Goal: Task Accomplishment & Management: Manage account settings

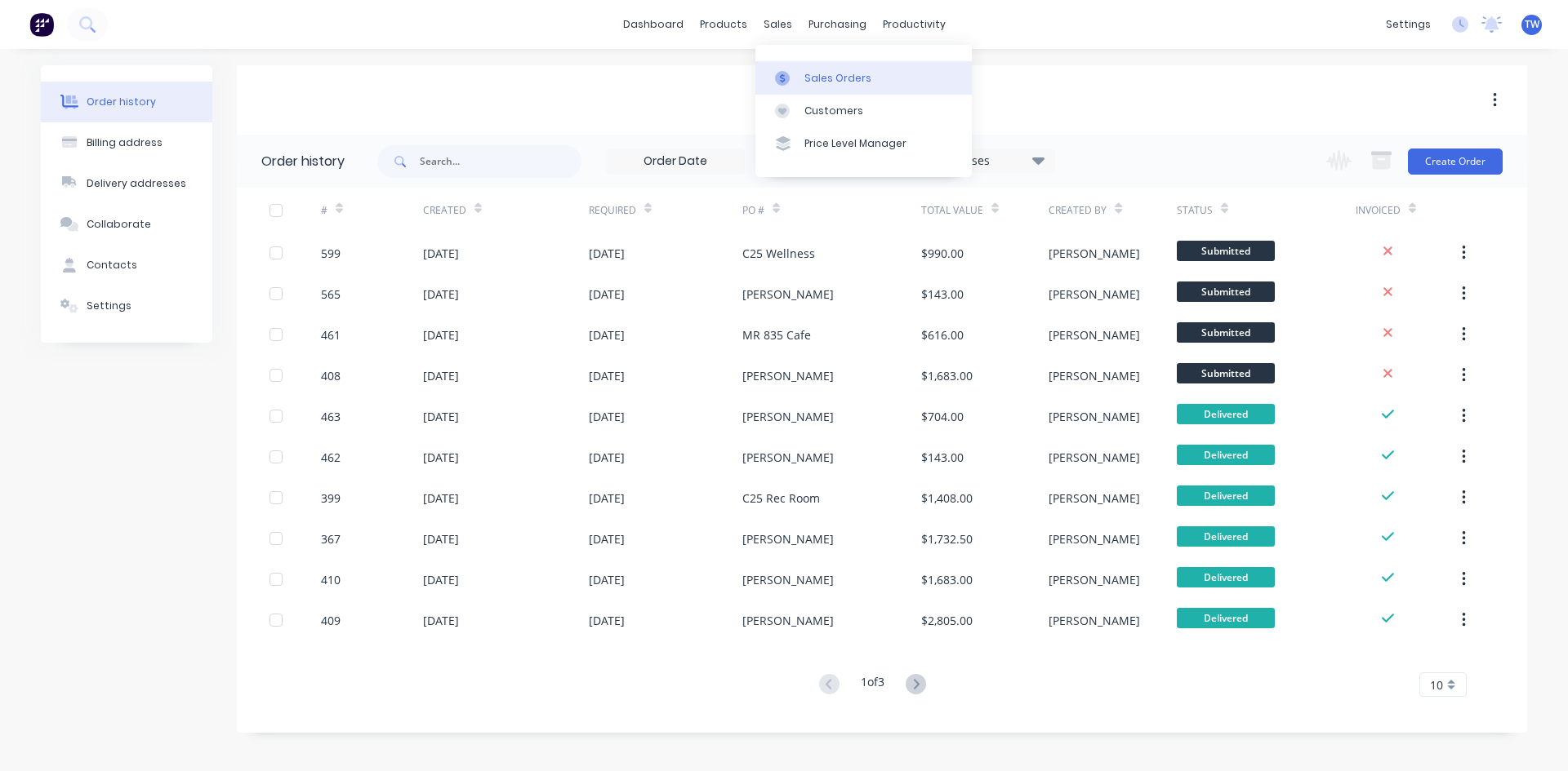
click at [820, 76] on div "Sales Orders" at bounding box center [837, 79] width 67 height 15
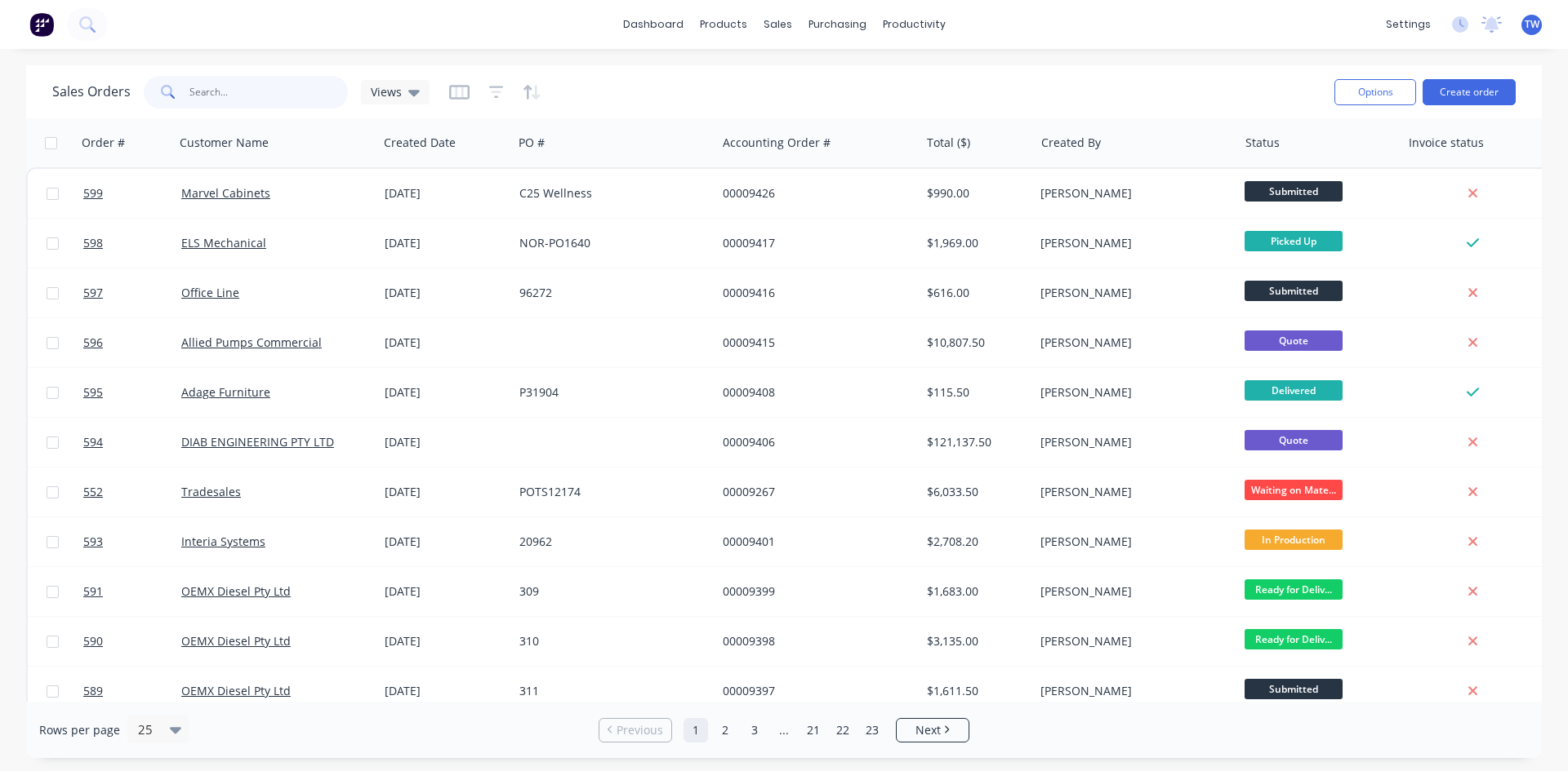
click at [332, 85] on input "text" at bounding box center [269, 92] width 159 height 32
click at [190, 95] on input "text" at bounding box center [269, 92] width 159 height 32
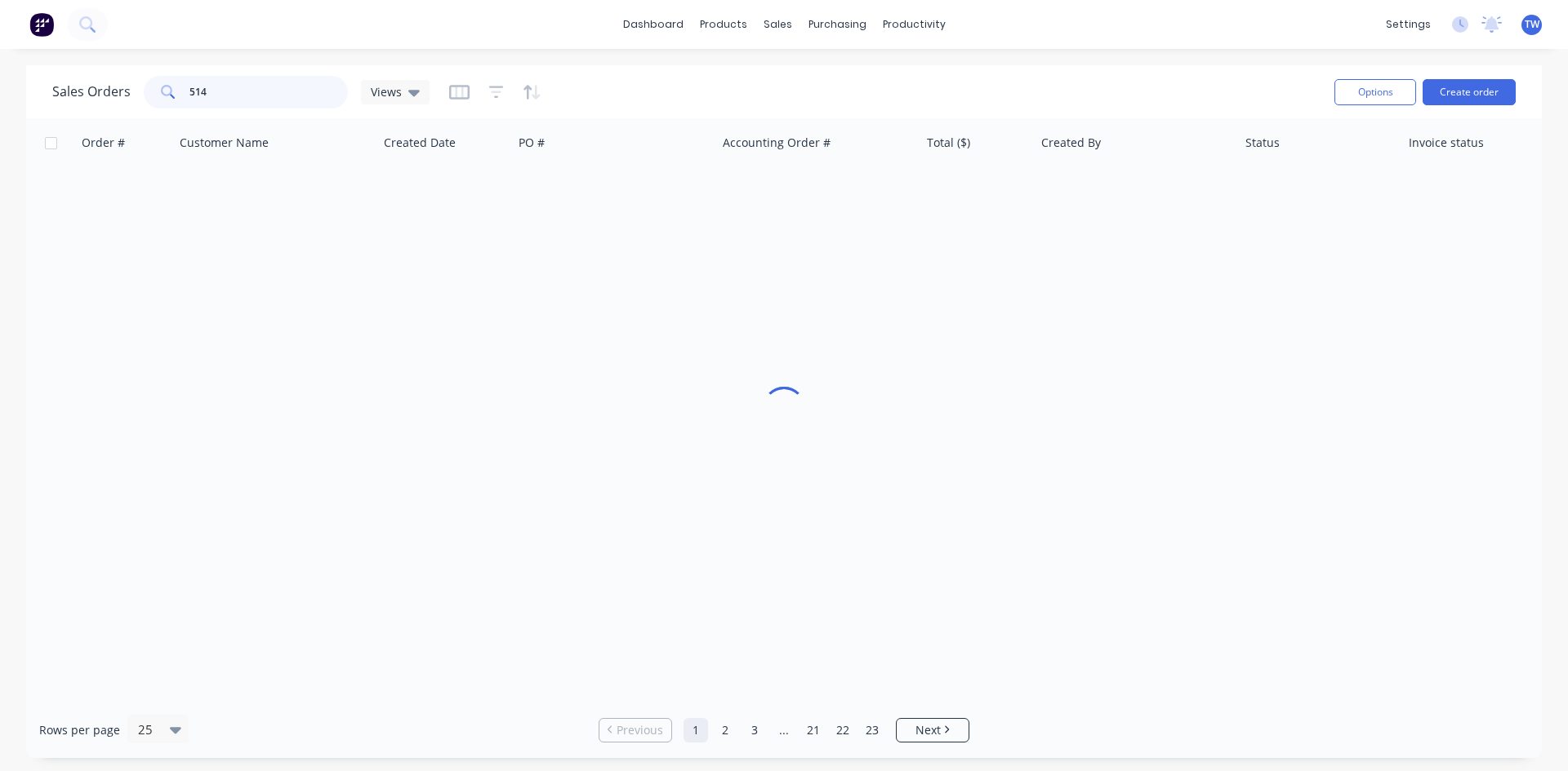
type input "514"
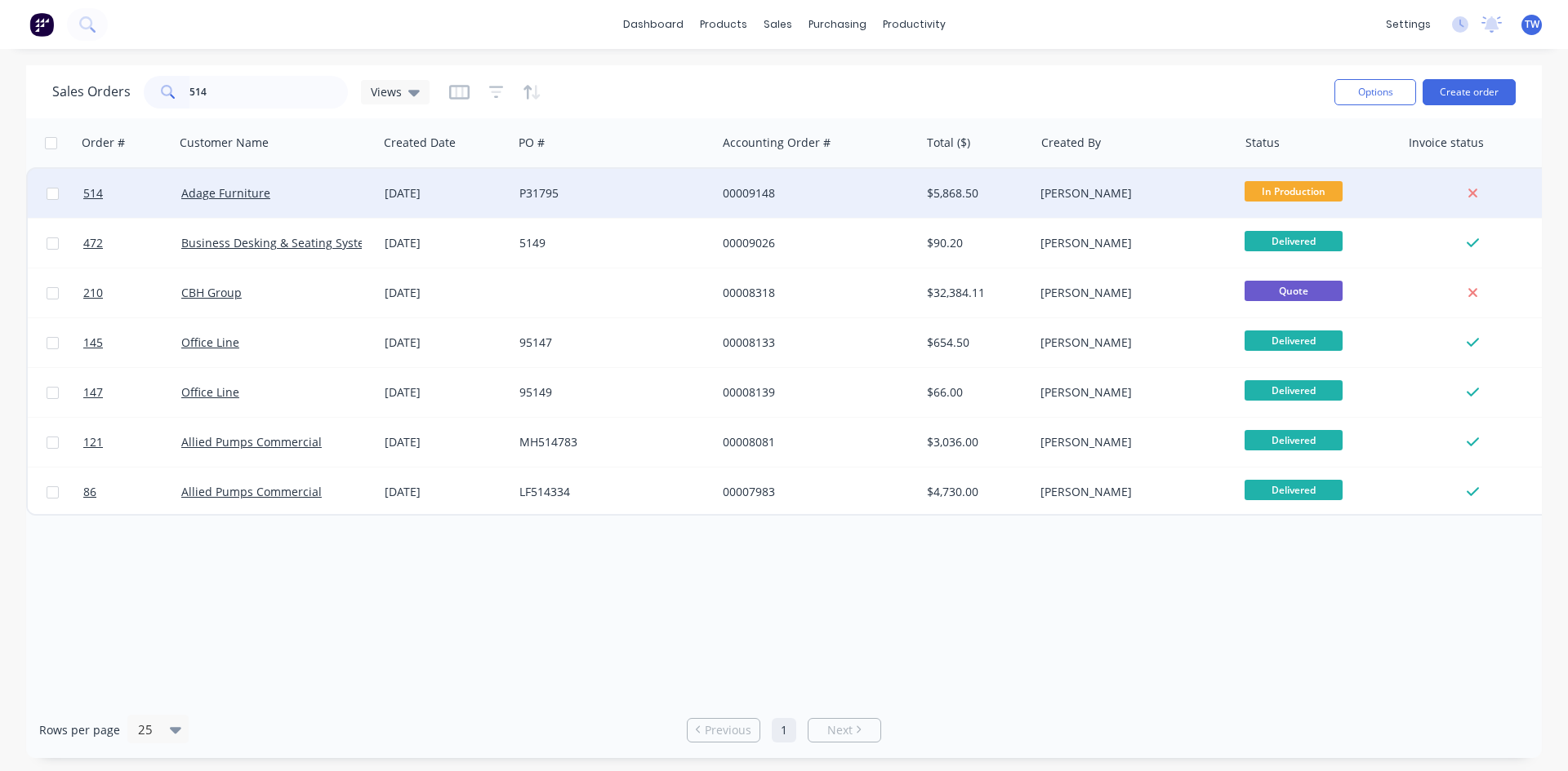
click at [917, 201] on div "00009148" at bounding box center [818, 193] width 204 height 49
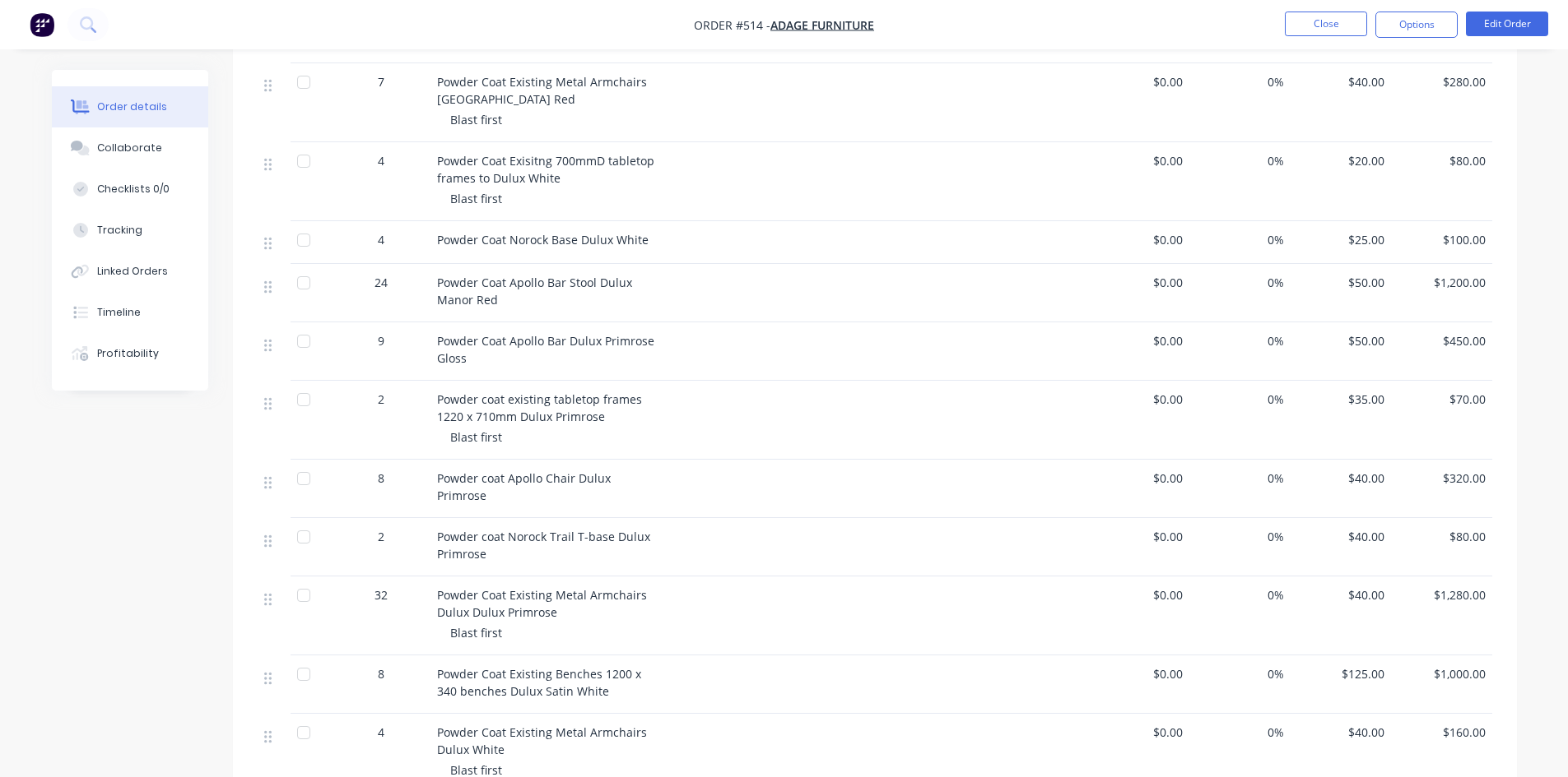
scroll to position [658, 0]
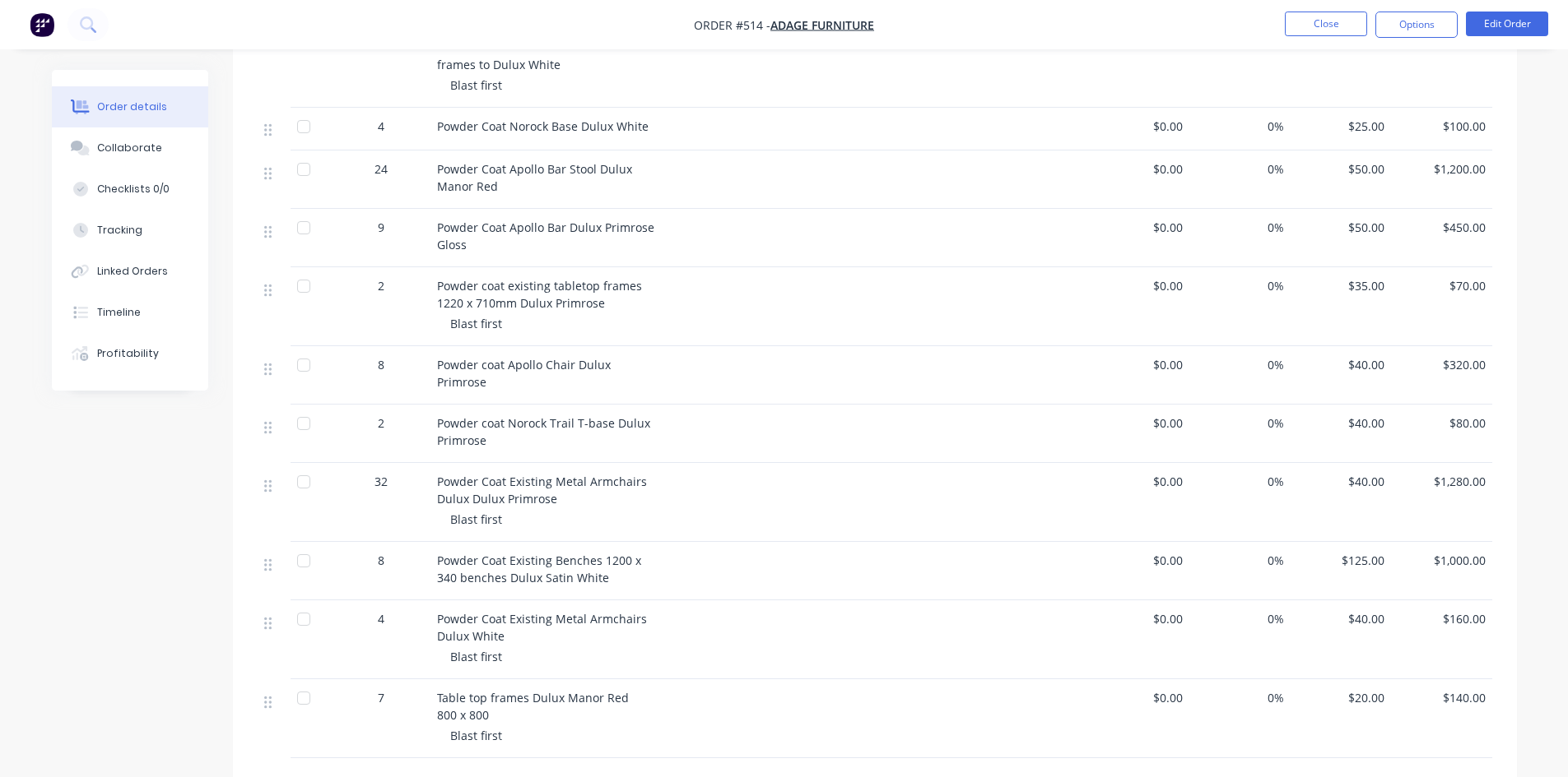
click at [621, 611] on span "Powder Coat Existing Metal Armchairs Dulux White" at bounding box center [542, 627] width 210 height 33
click at [1298, 25] on button "Close" at bounding box center [1325, 24] width 83 height 25
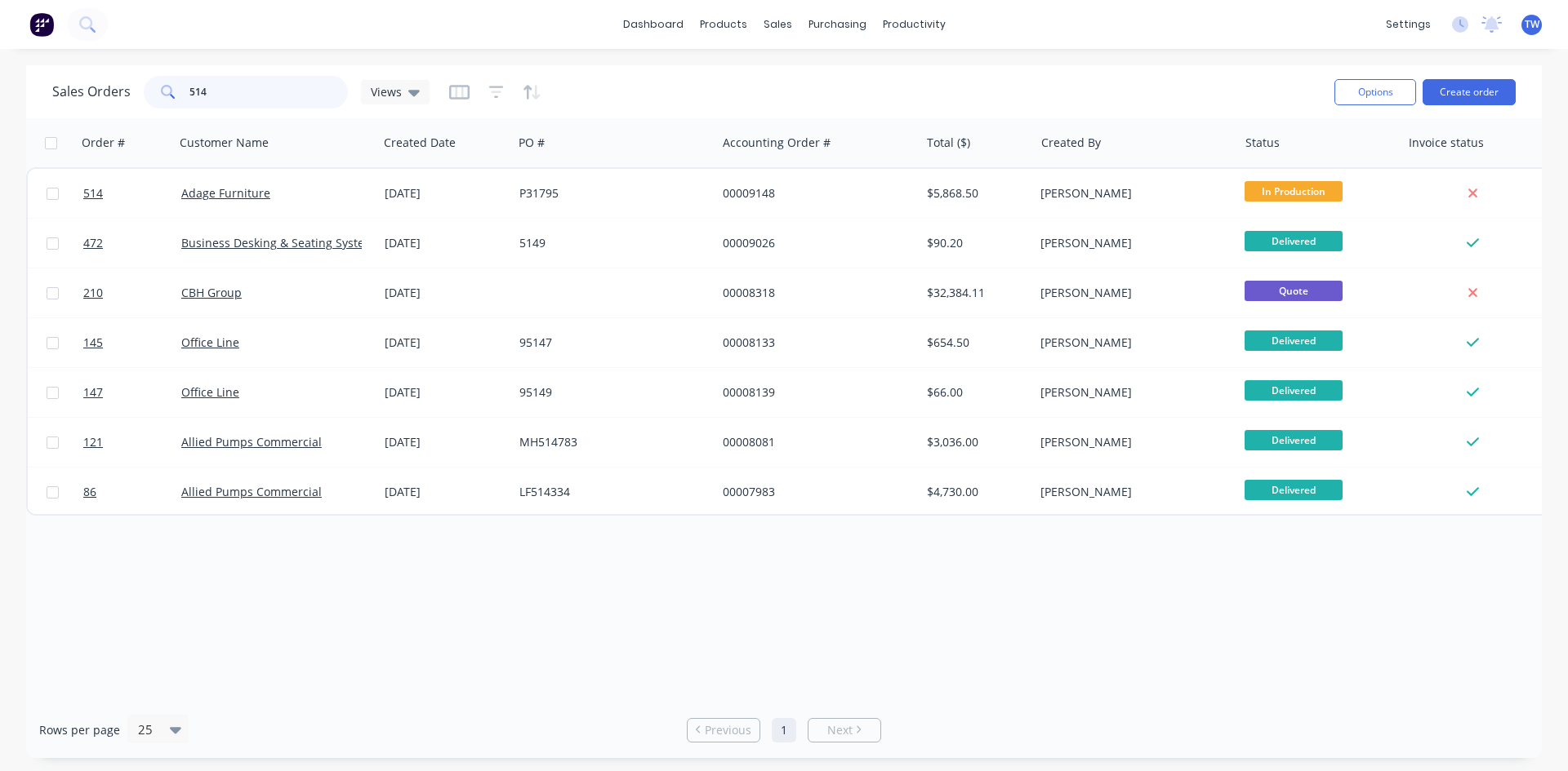
click at [339, 91] on input "514" at bounding box center [269, 92] width 159 height 32
type input "5"
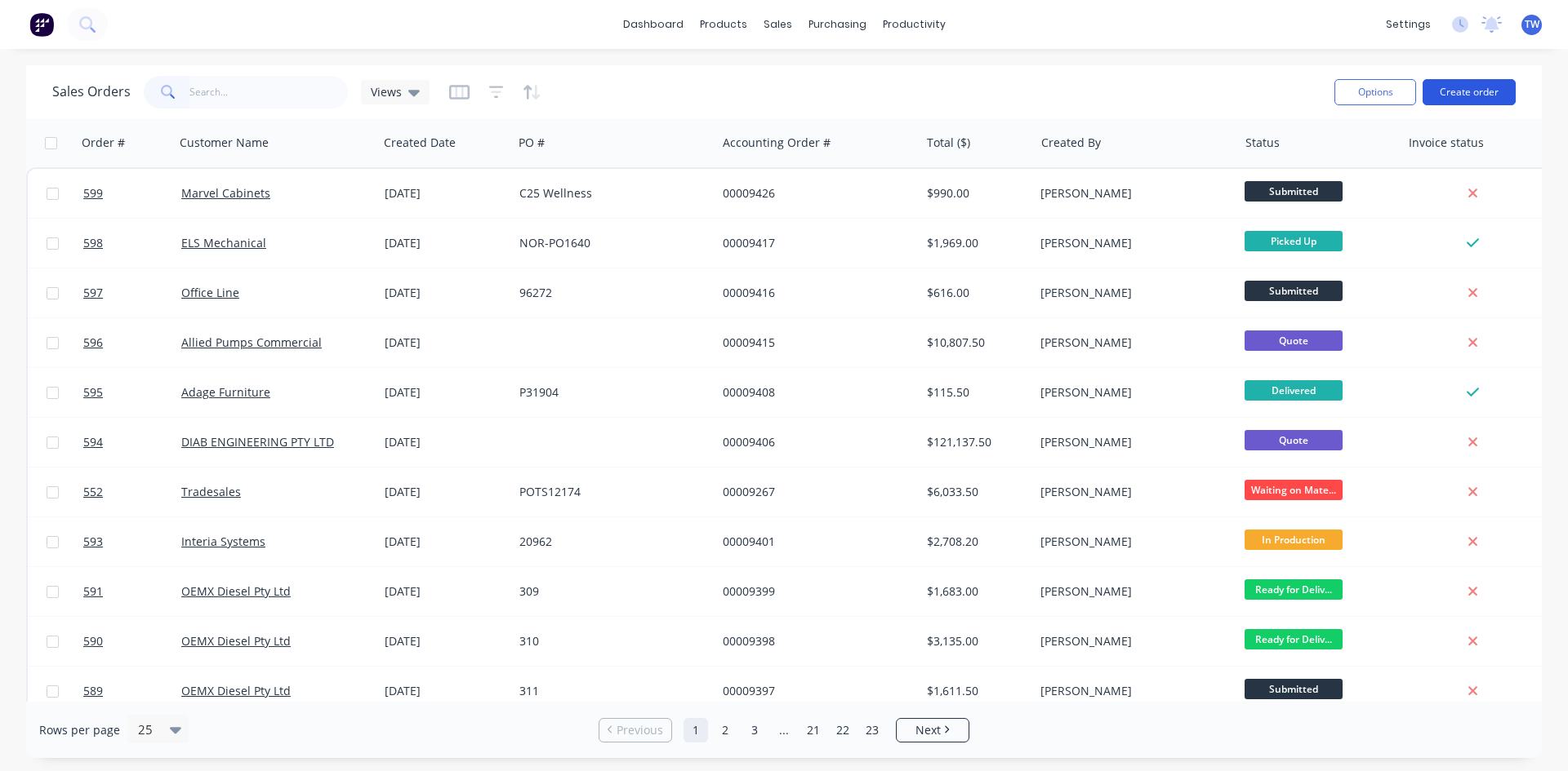
click at [1462, 92] on button "Create order" at bounding box center [1469, 93] width 93 height 26
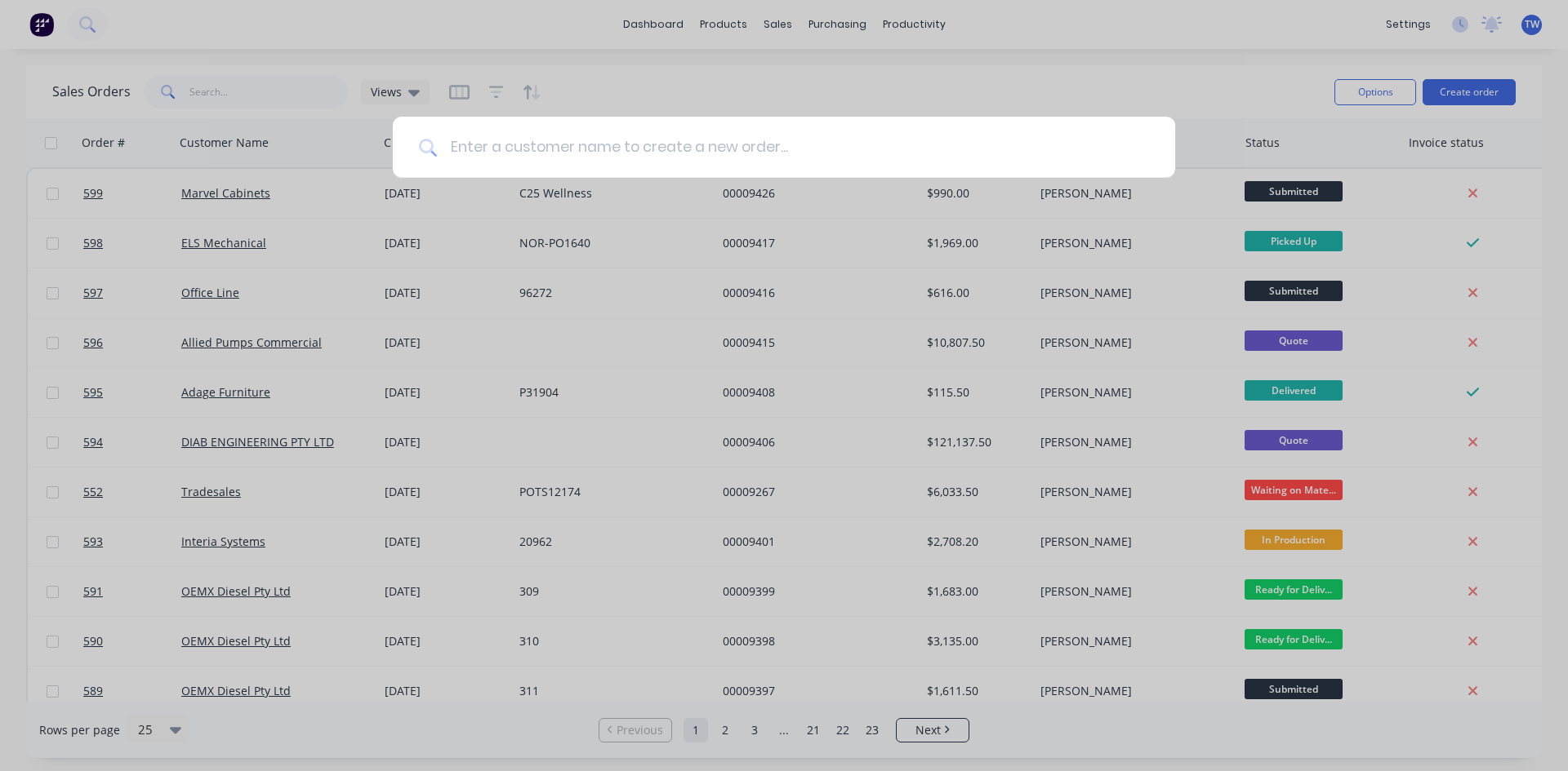
click at [702, 164] on input at bounding box center [793, 147] width 712 height 61
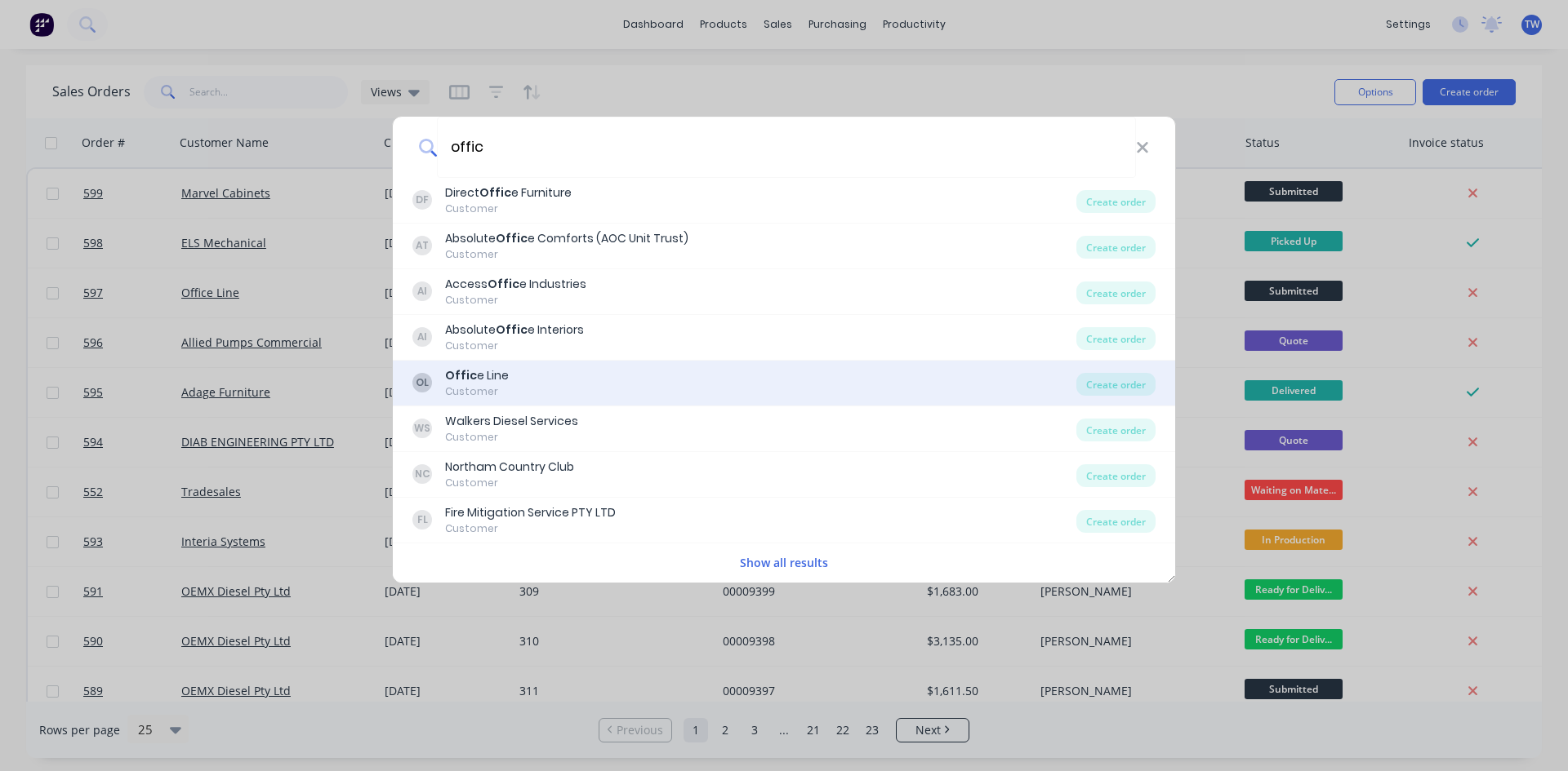
type input "offic"
click at [548, 391] on div "OL Offic e Line Customer" at bounding box center [744, 383] width 664 height 31
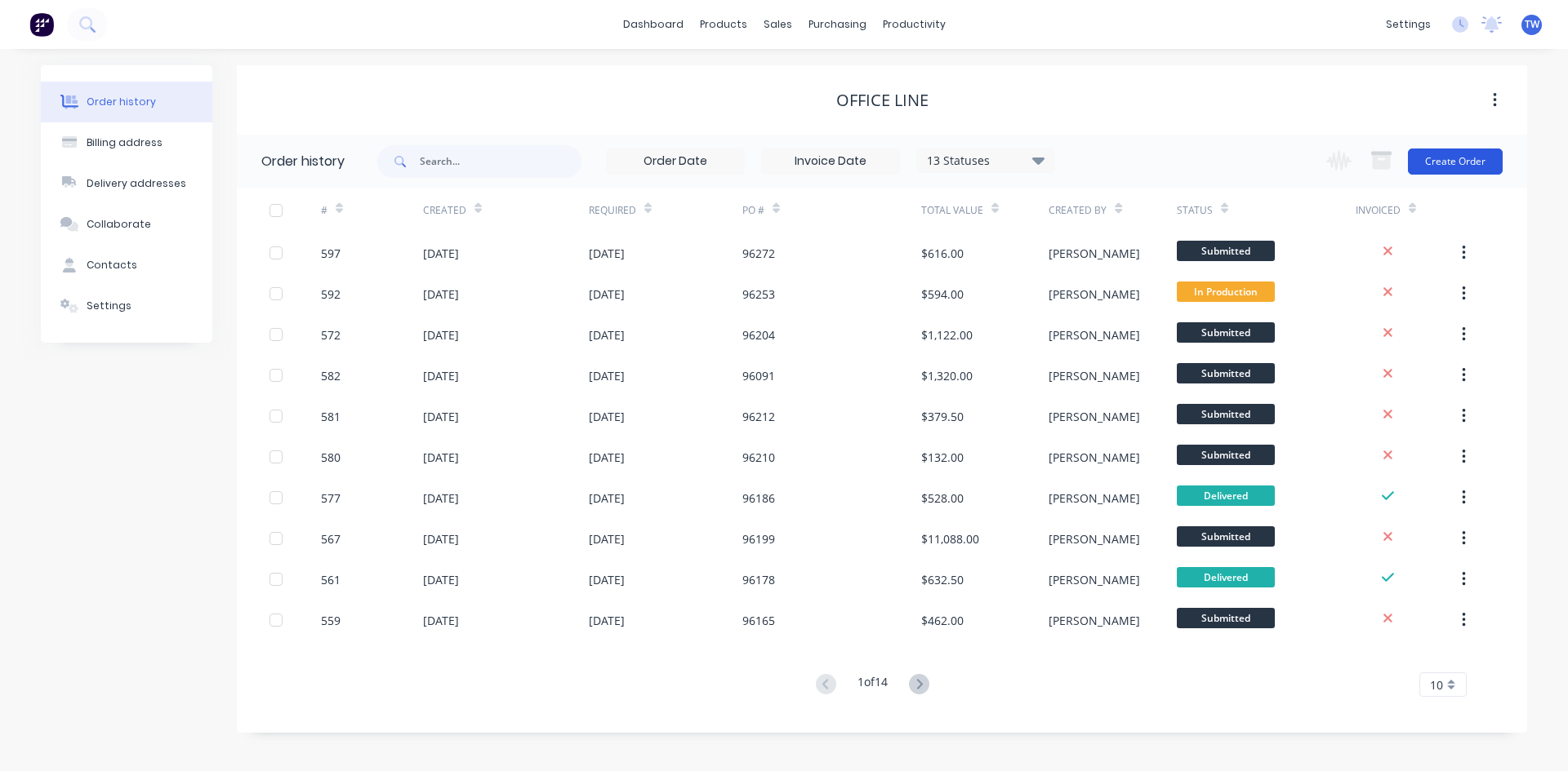
click at [1427, 155] on button "Create Order" at bounding box center [1455, 162] width 94 height 26
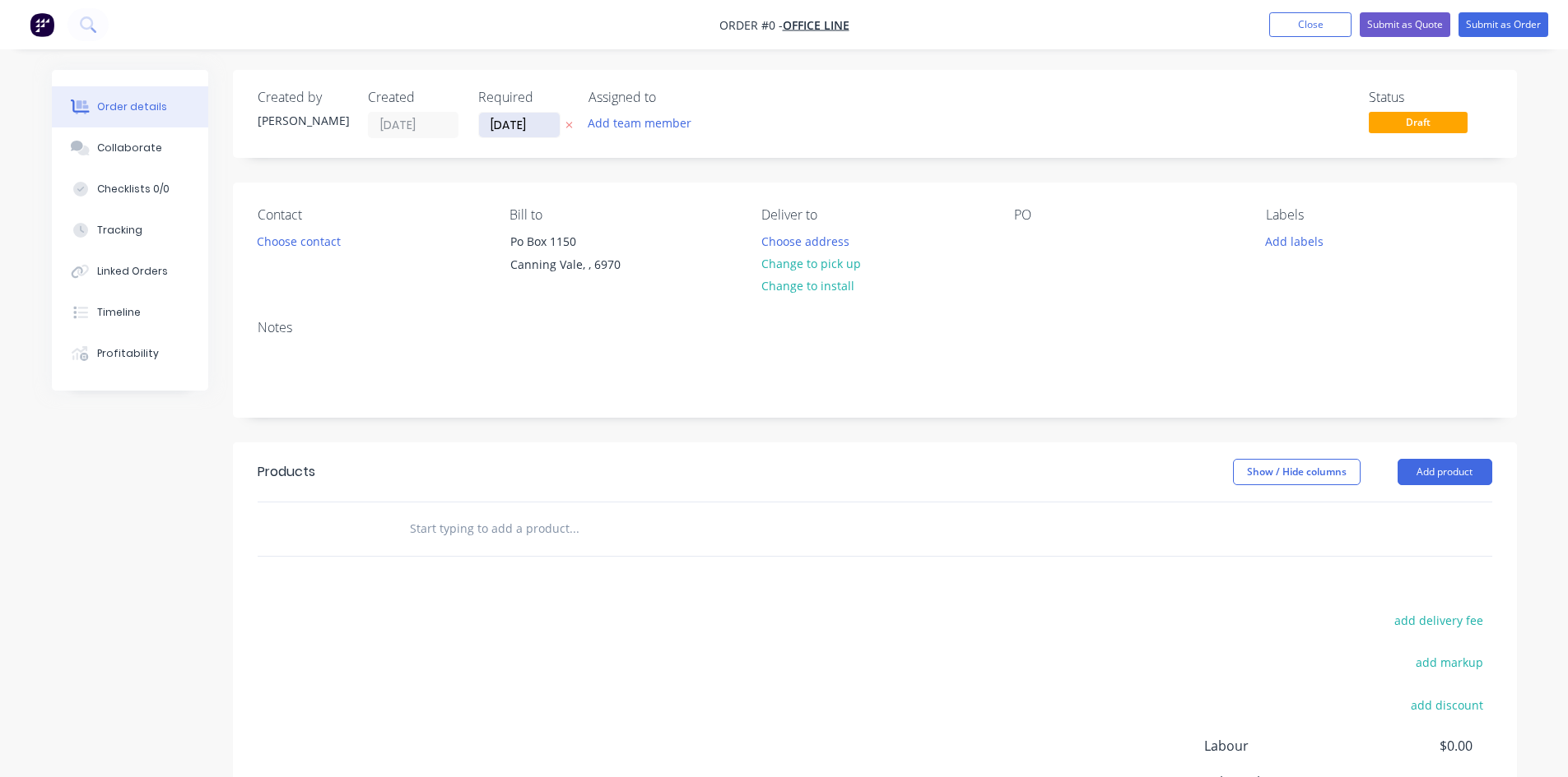
click at [505, 128] on input "[DATE]" at bounding box center [519, 125] width 81 height 25
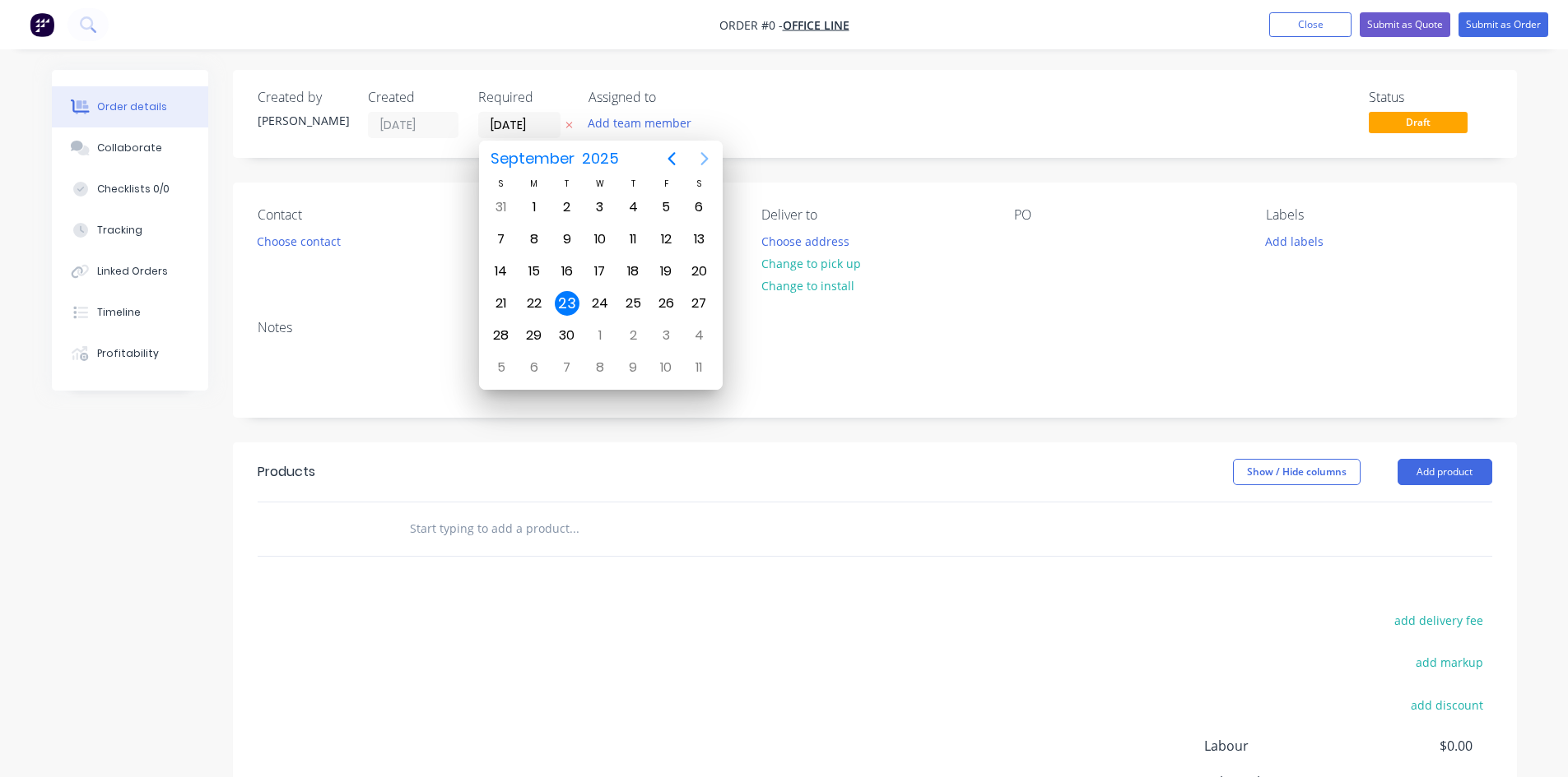
click at [707, 164] on icon "Next page" at bounding box center [705, 159] width 20 height 20
click at [571, 272] on div "14" at bounding box center [567, 272] width 25 height 25
type input "[DATE]"
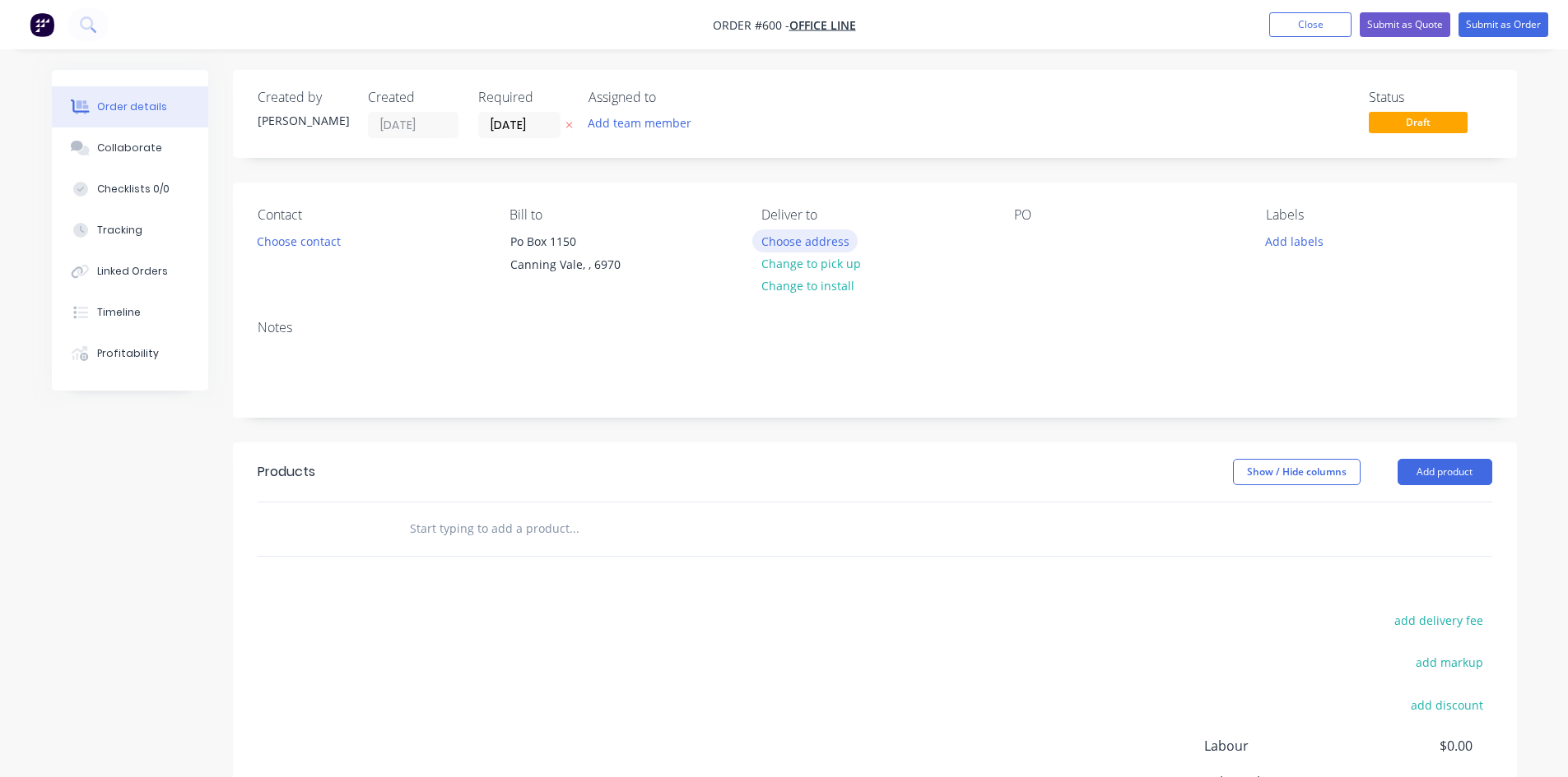
click at [772, 243] on button "Choose address" at bounding box center [805, 240] width 105 height 23
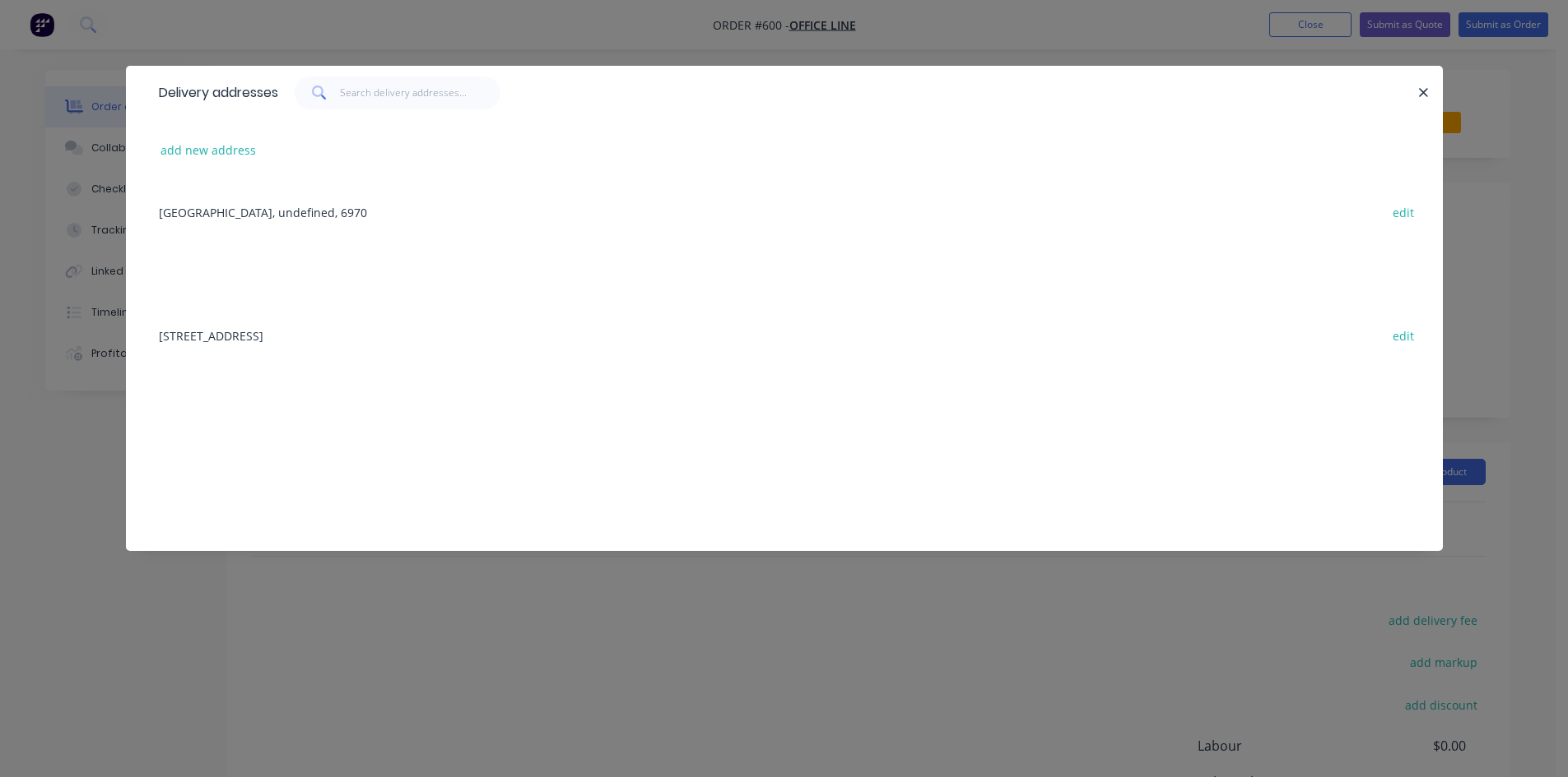
click at [415, 333] on div "[STREET_ADDRESS] edit" at bounding box center [785, 335] width 1268 height 62
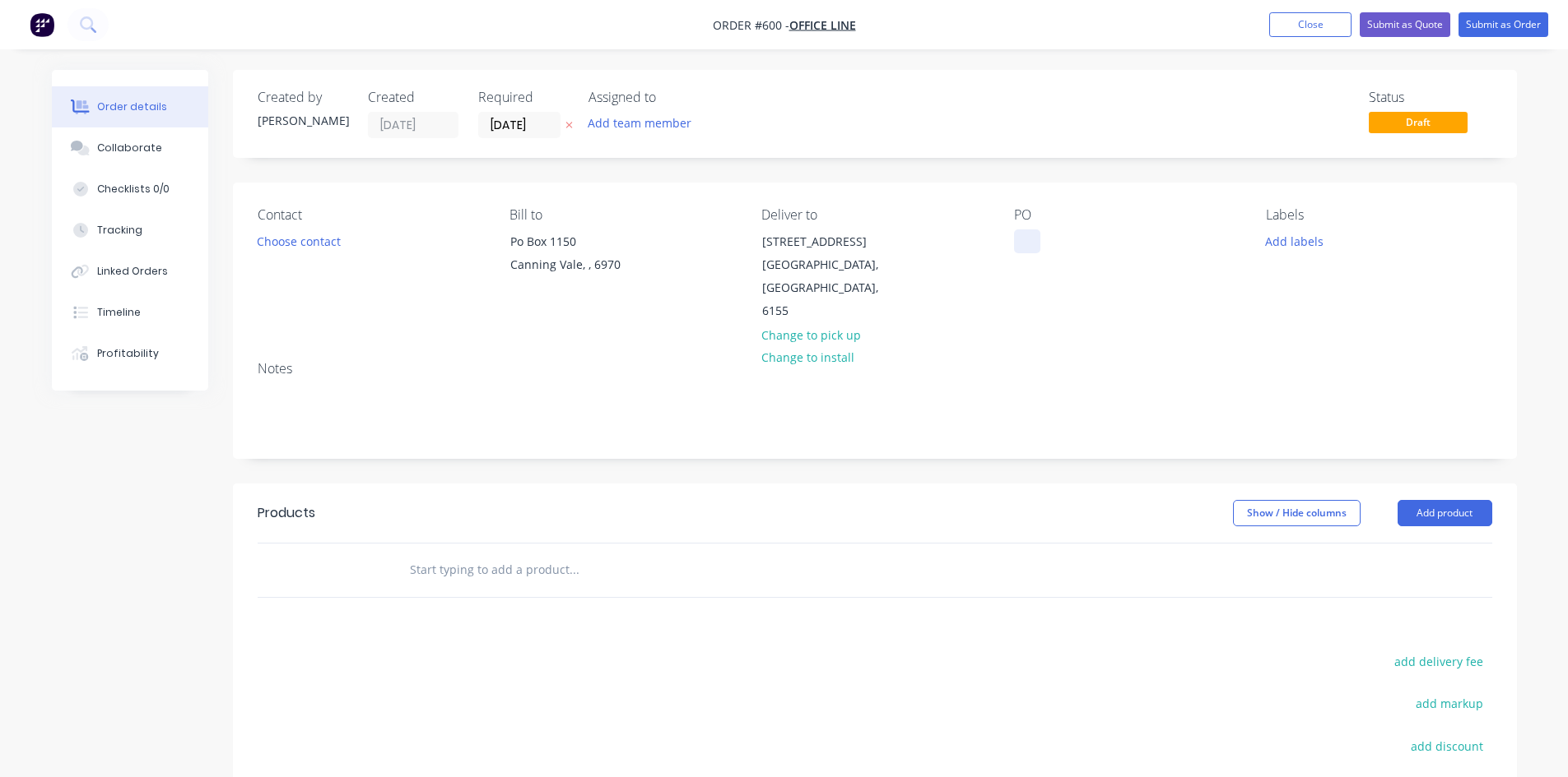
click at [1025, 249] on div at bounding box center [1028, 241] width 27 height 24
click at [1422, 500] on button "Add product" at bounding box center [1445, 514] width 94 height 27
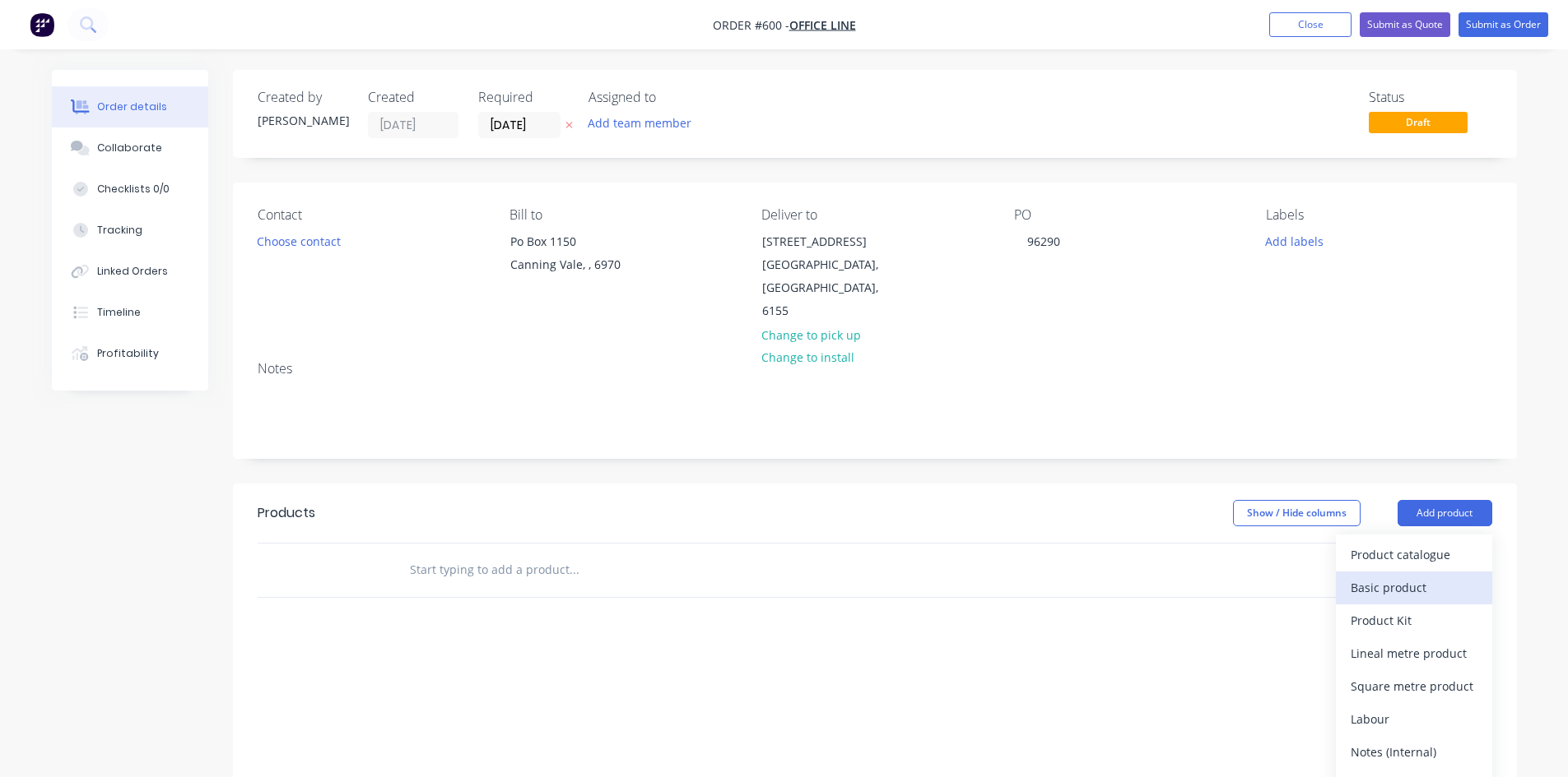
click at [1422, 576] on div "Basic product" at bounding box center [1414, 588] width 127 height 24
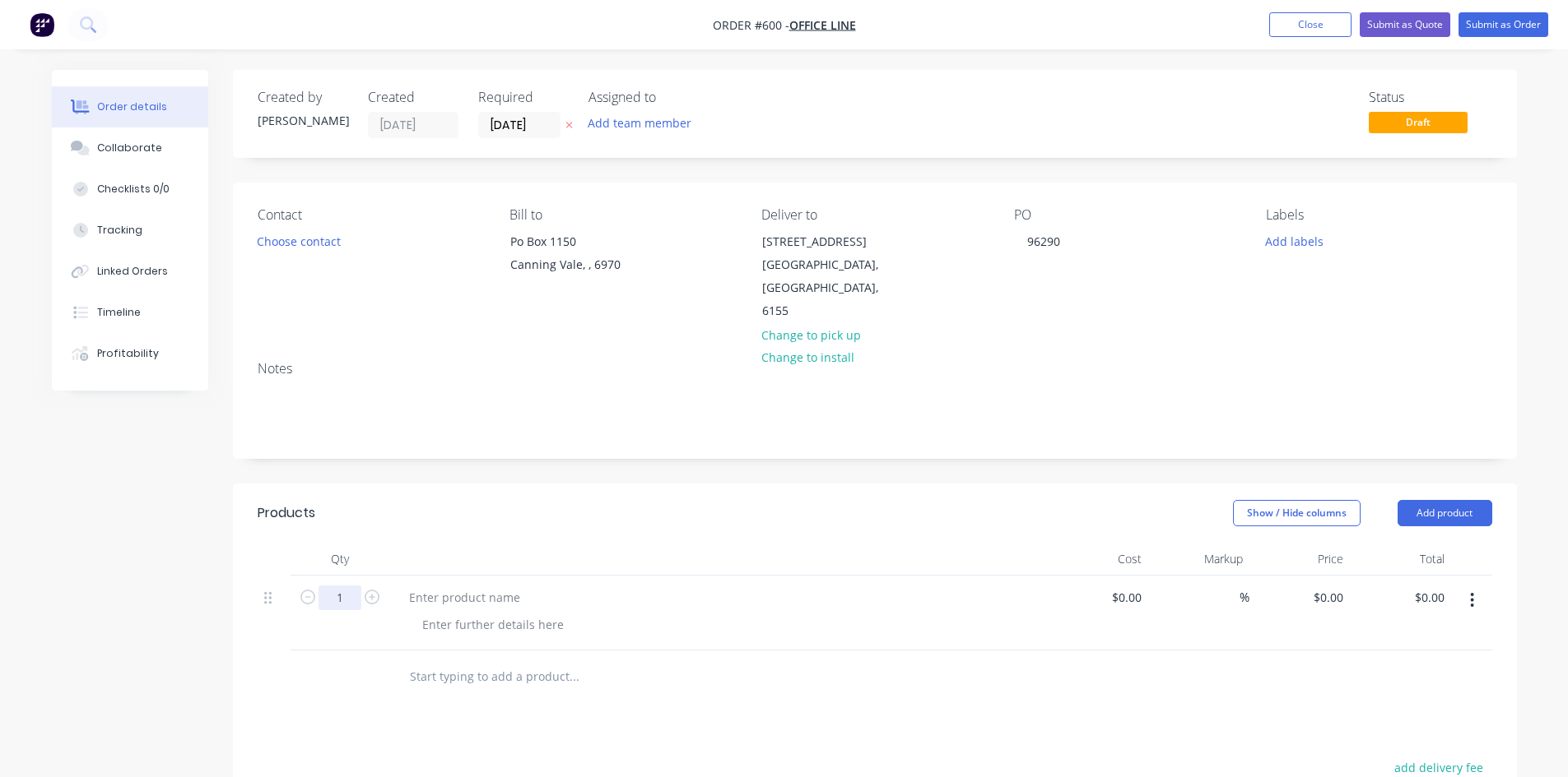
click at [356, 586] on input "1" at bounding box center [339, 599] width 43 height 25
type input "2"
click at [437, 586] on div at bounding box center [465, 598] width 138 height 24
click at [518, 586] on div at bounding box center [465, 598] width 138 height 24
paste div
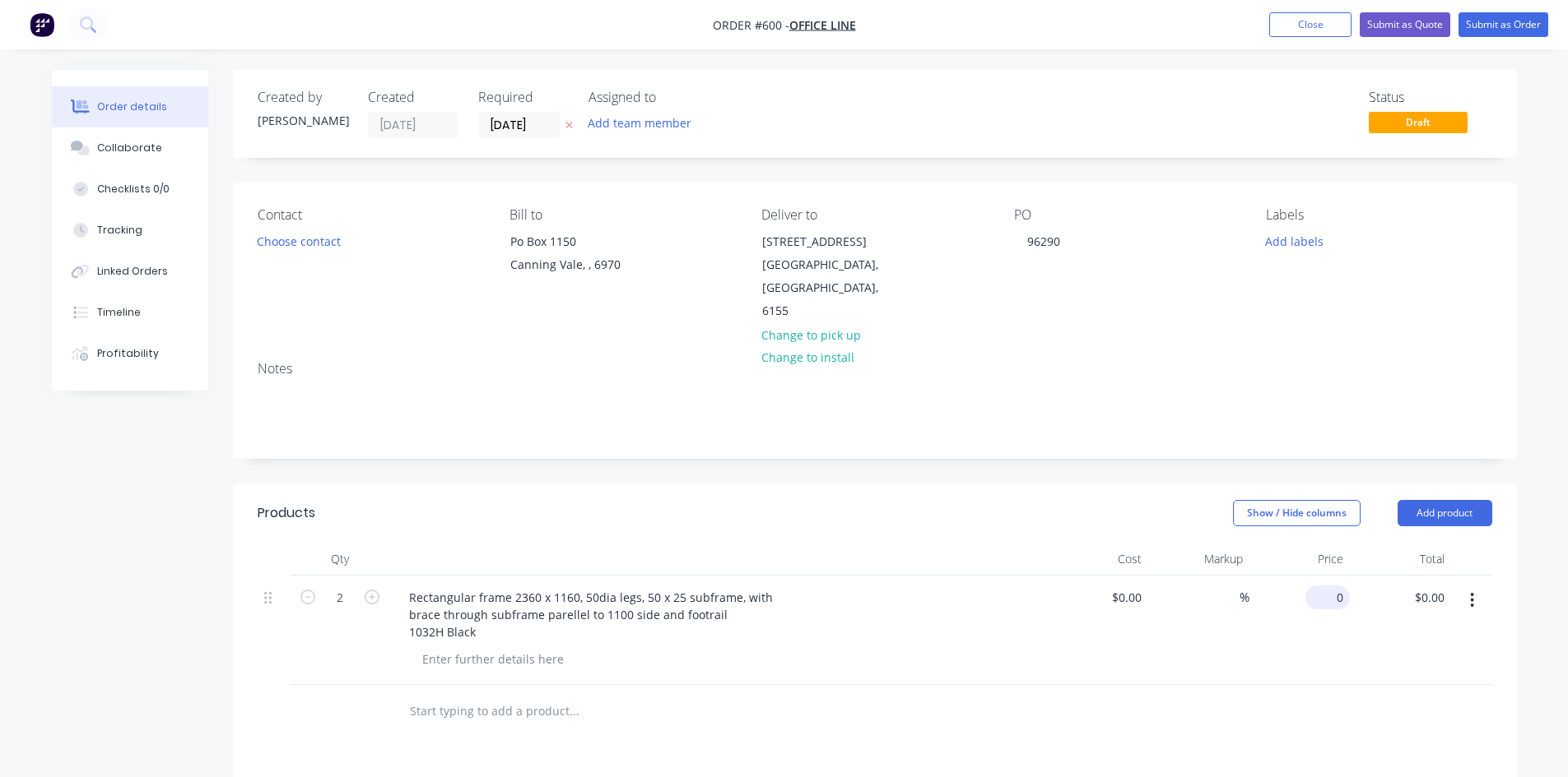
click at [1344, 586] on input "0" at bounding box center [1330, 598] width 38 height 24
type input "$295.00"
type input "$590.00"
click at [1481, 28] on button "Submit as Order" at bounding box center [1504, 25] width 90 height 25
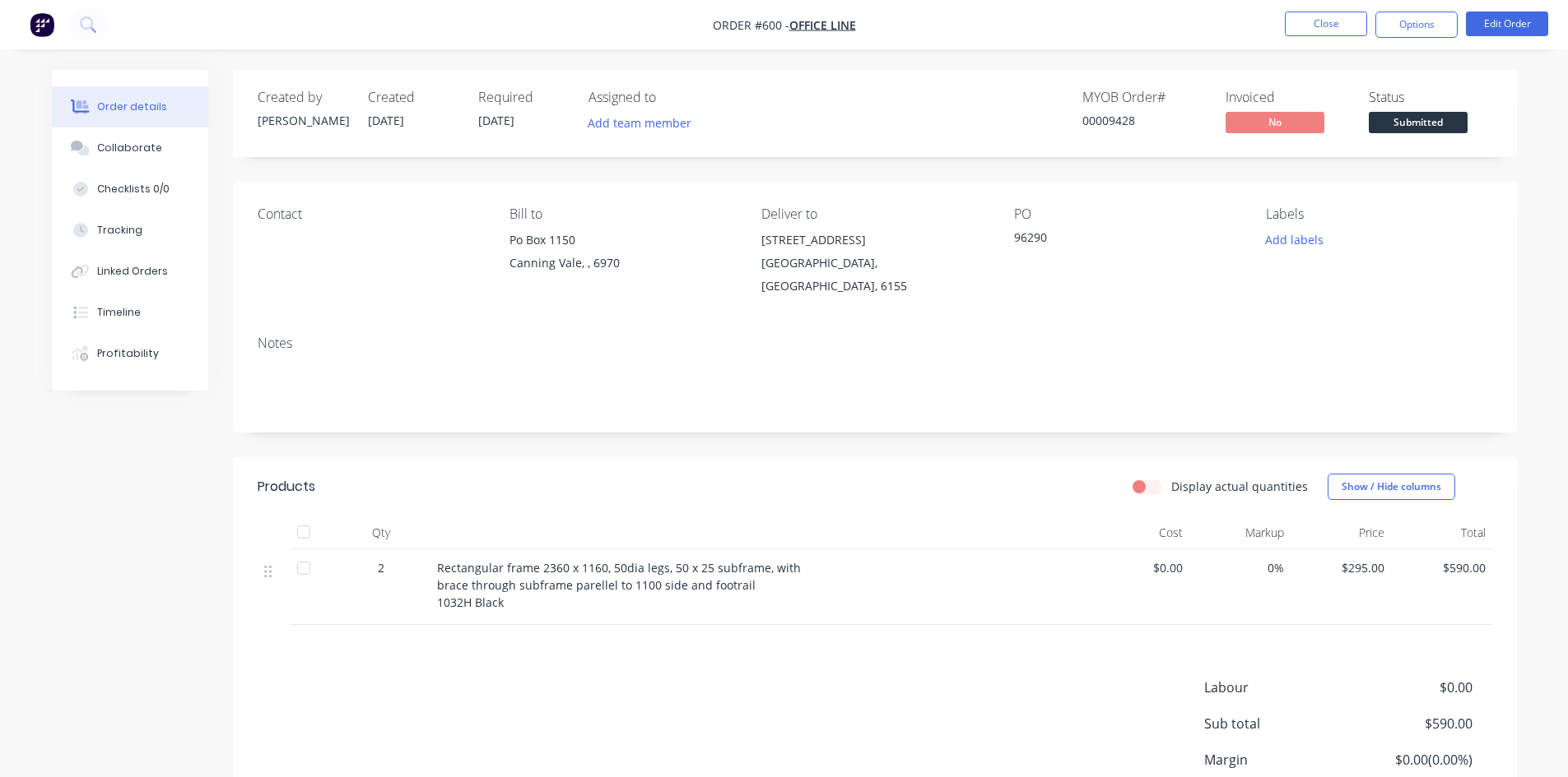
click at [1430, 28] on button "Options" at bounding box center [1416, 25] width 83 height 27
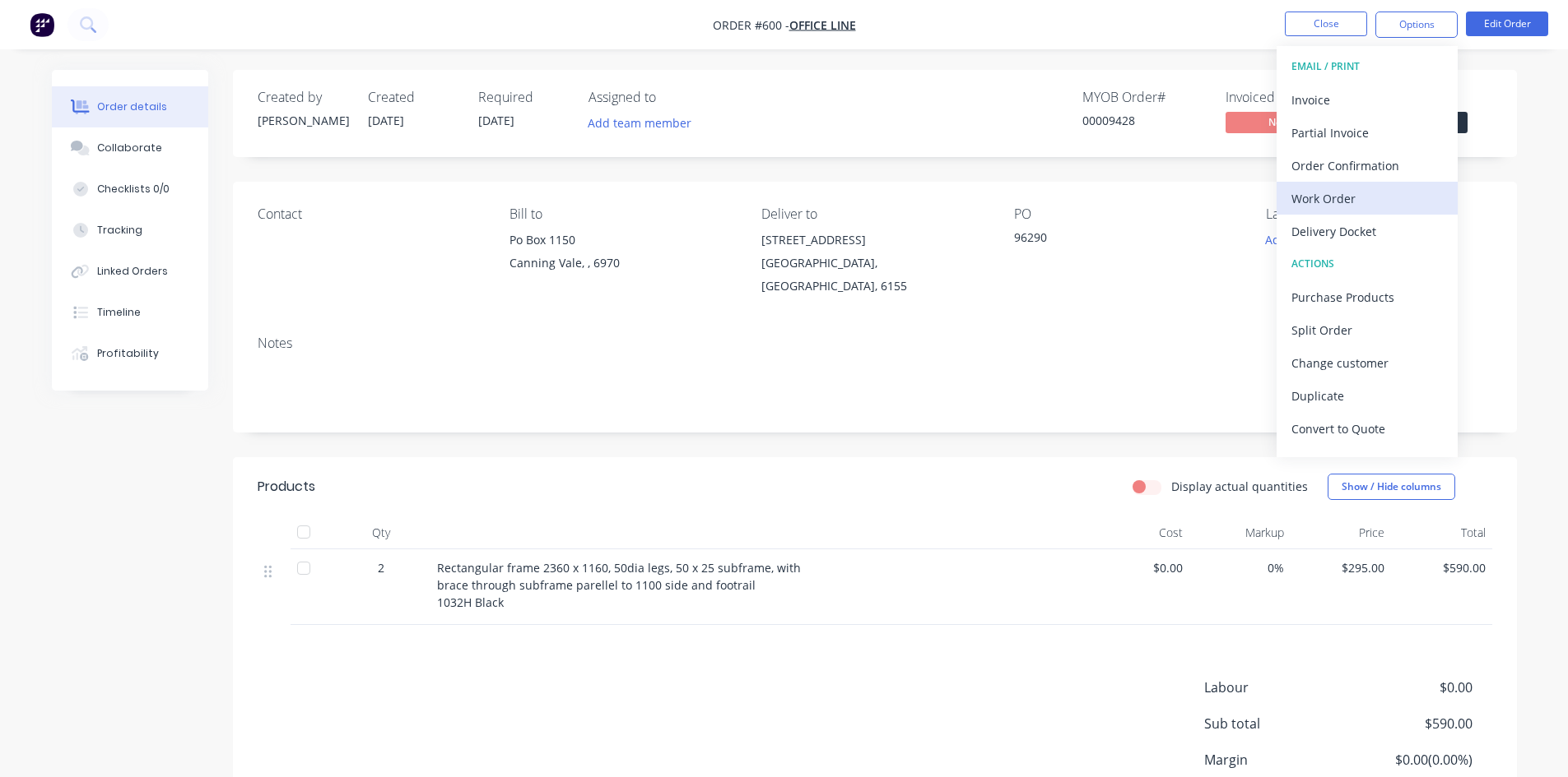
click at [1365, 191] on div "Work Order" at bounding box center [1367, 198] width 152 height 24
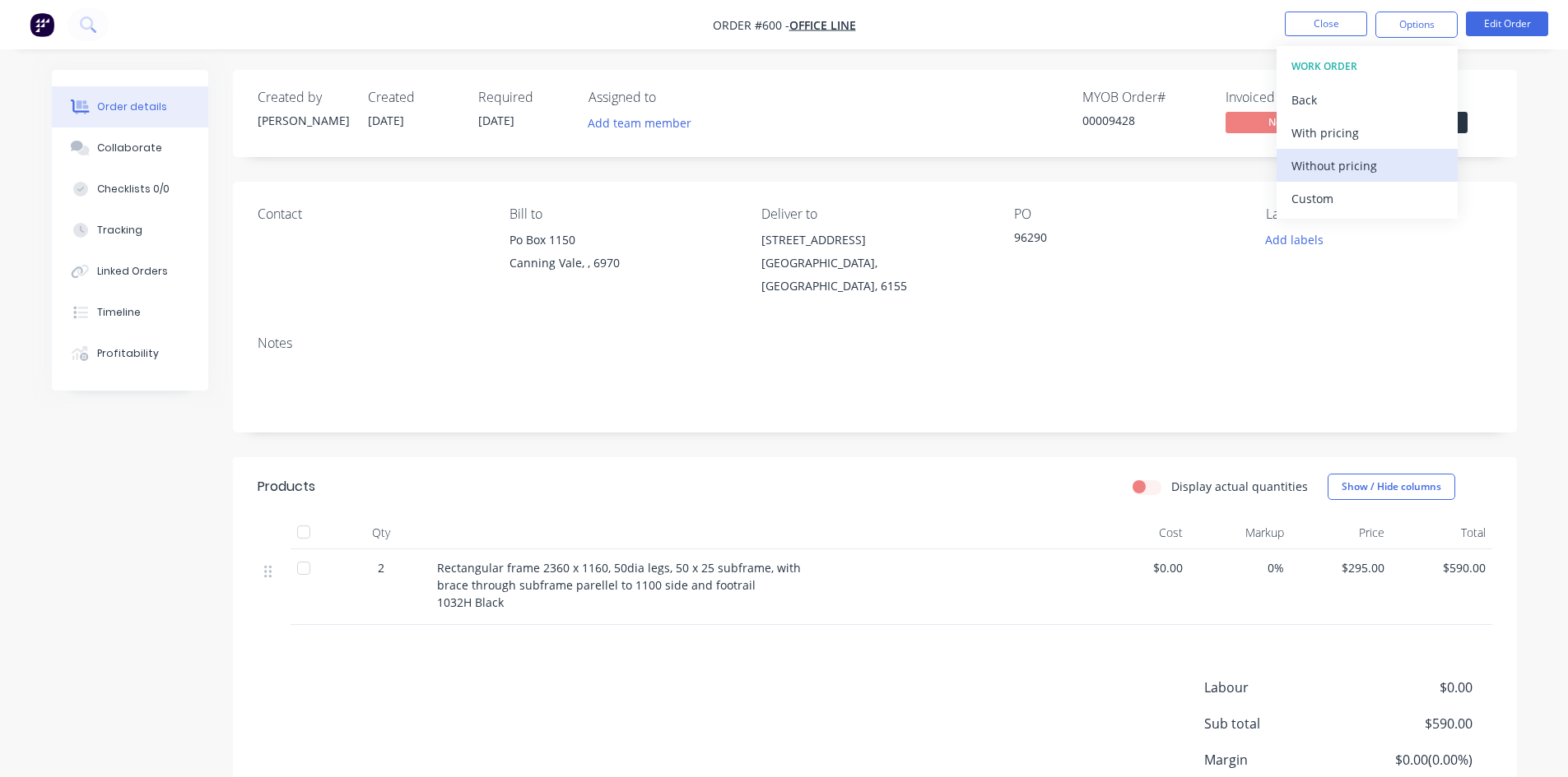
click at [1344, 158] on div "Without pricing" at bounding box center [1367, 166] width 152 height 24
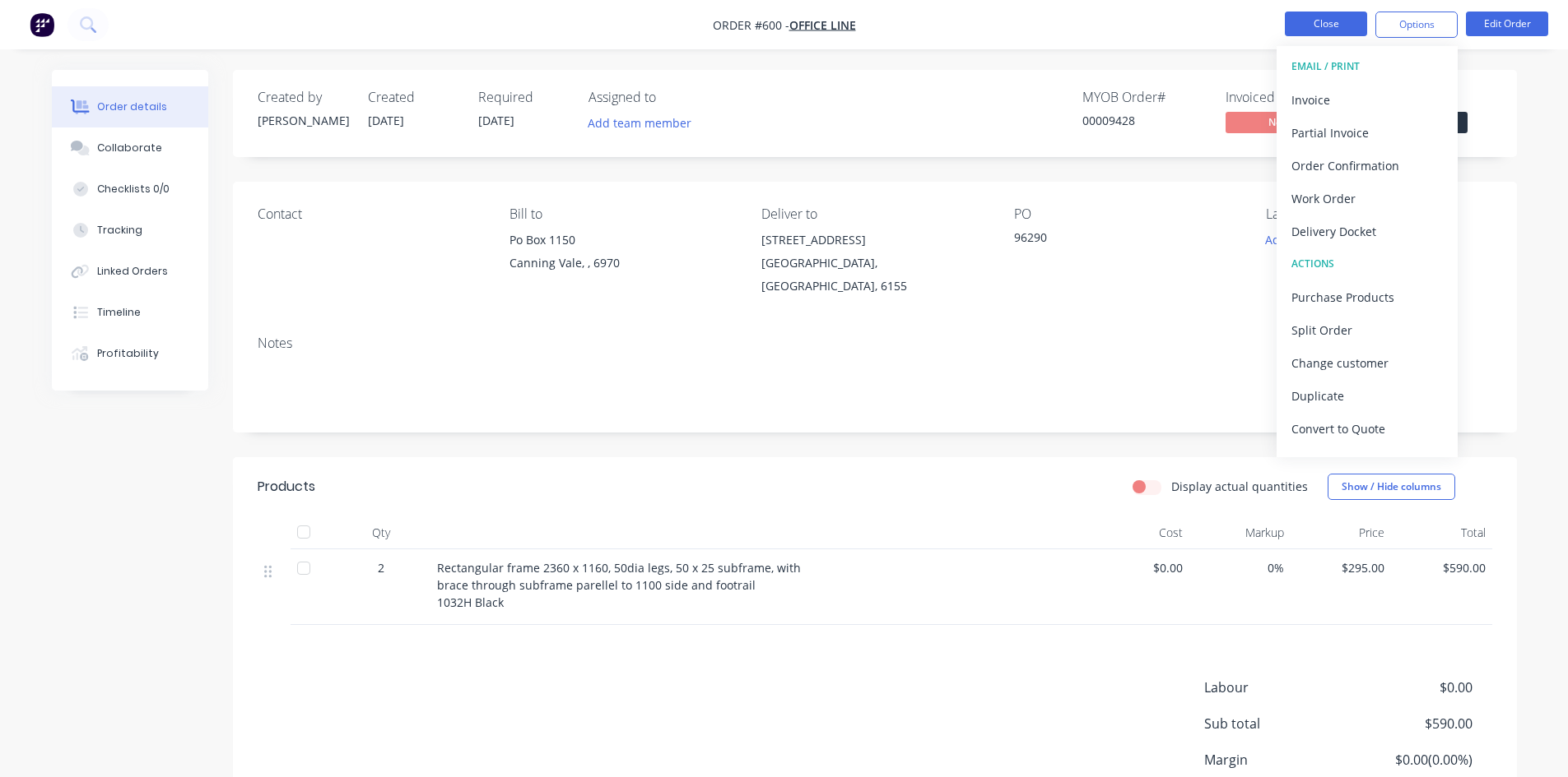
click at [1332, 13] on button "Close" at bounding box center [1325, 24] width 83 height 25
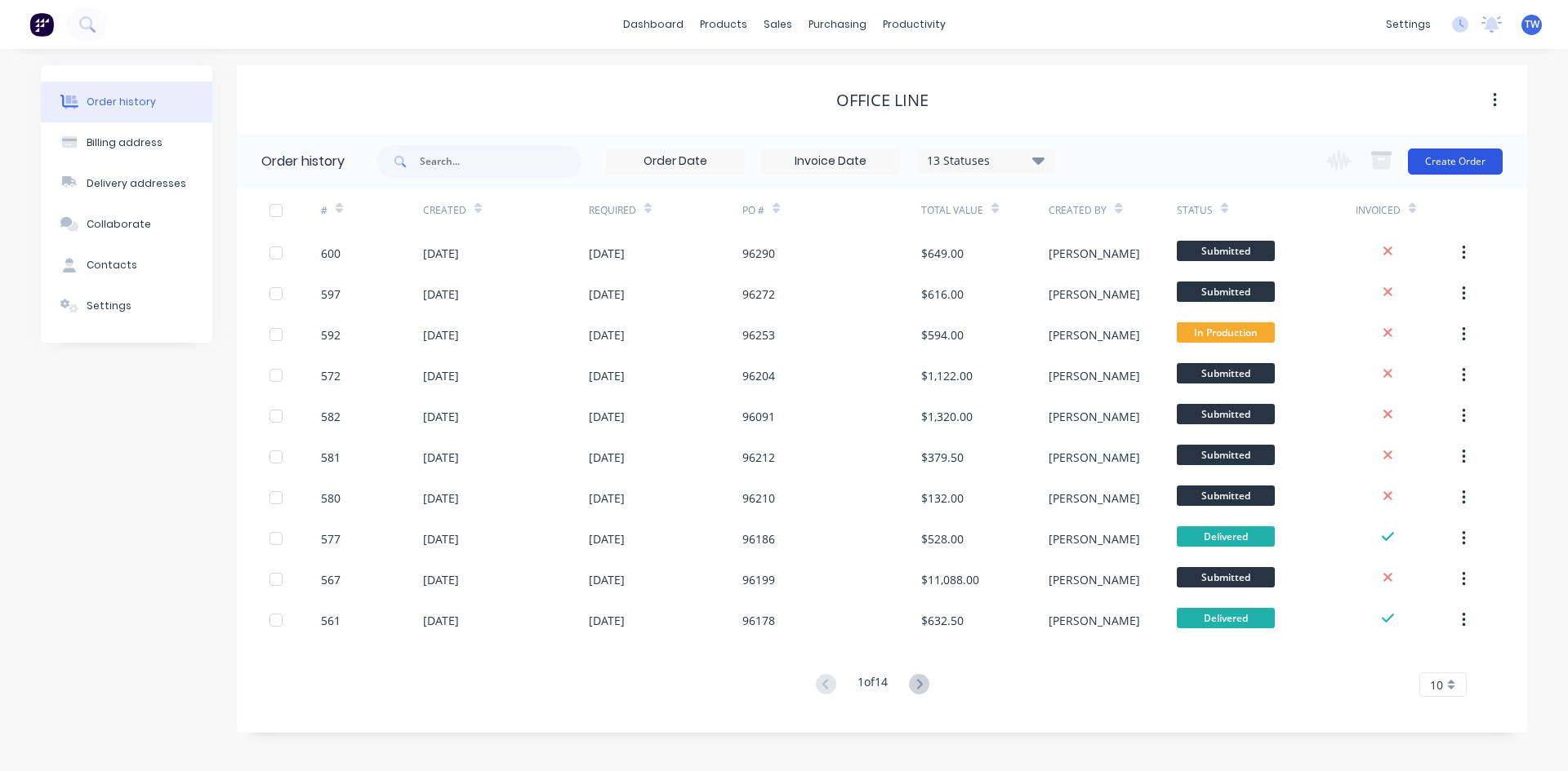
click at [1473, 161] on button "Create Order" at bounding box center [1455, 162] width 94 height 26
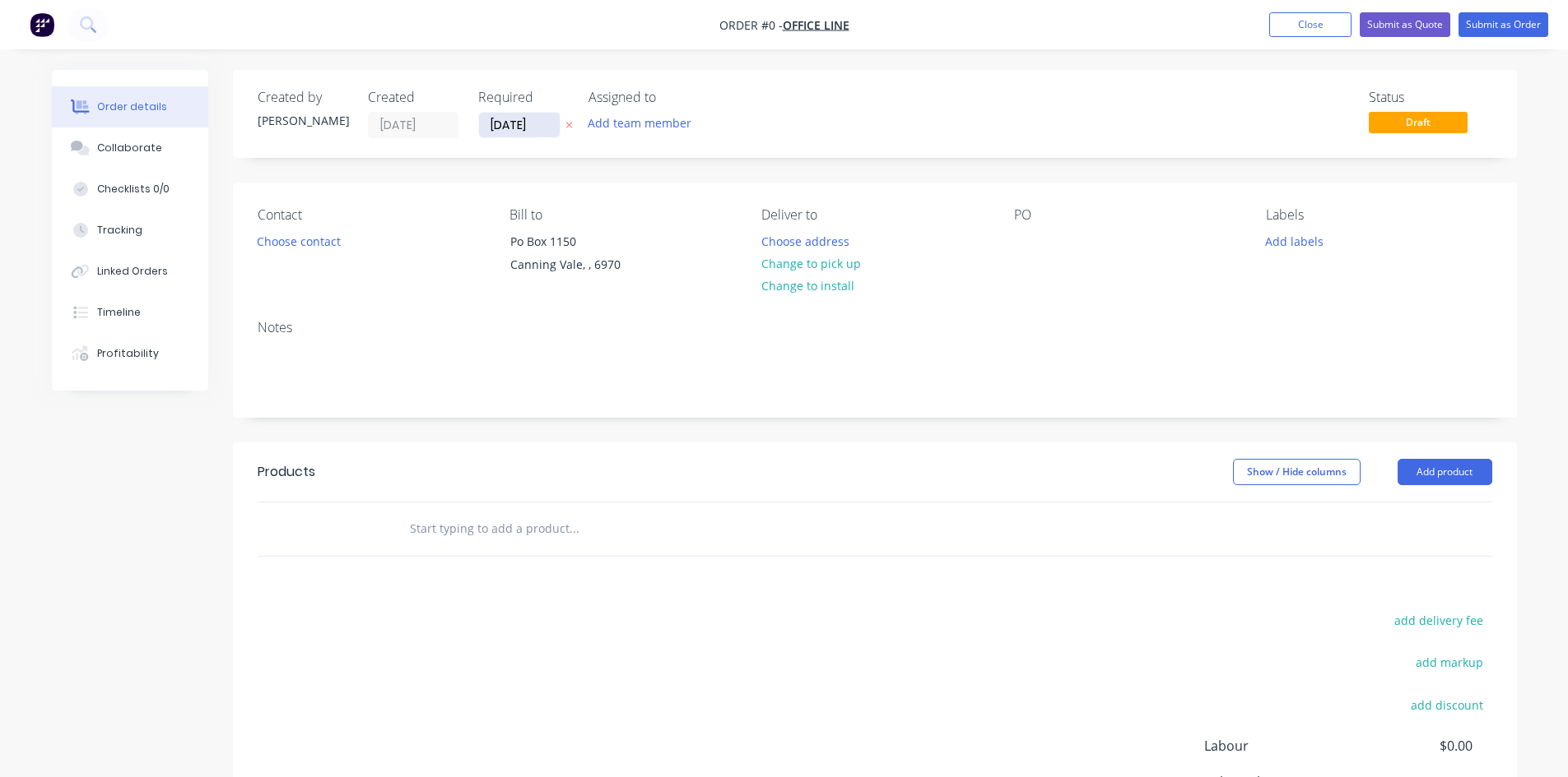
click at [529, 134] on input "[DATE]" at bounding box center [519, 125] width 81 height 25
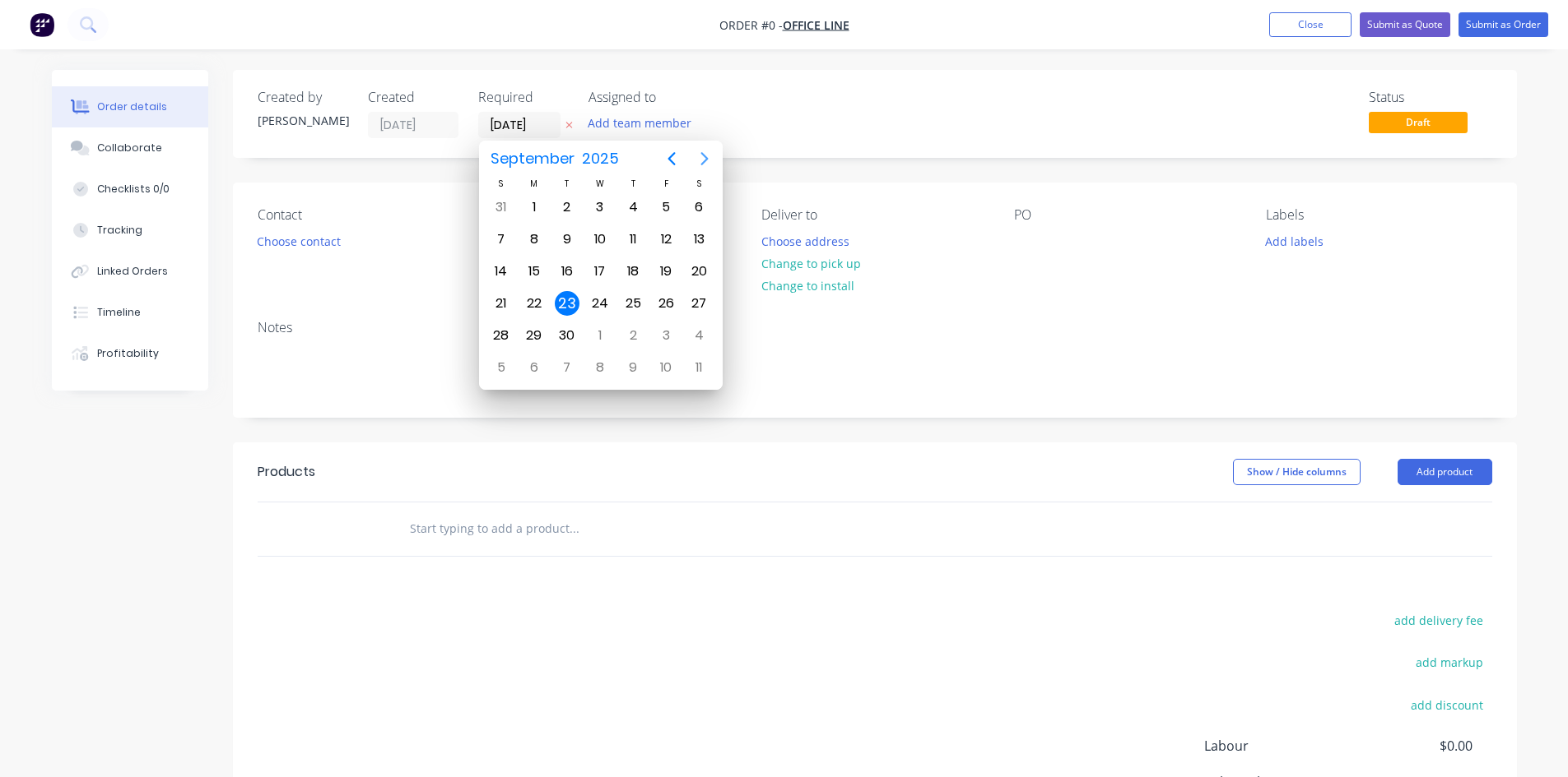
click at [704, 153] on icon "Next page" at bounding box center [705, 159] width 20 height 20
click at [562, 304] on div "21" at bounding box center [567, 303] width 25 height 25
type input "[DATE]"
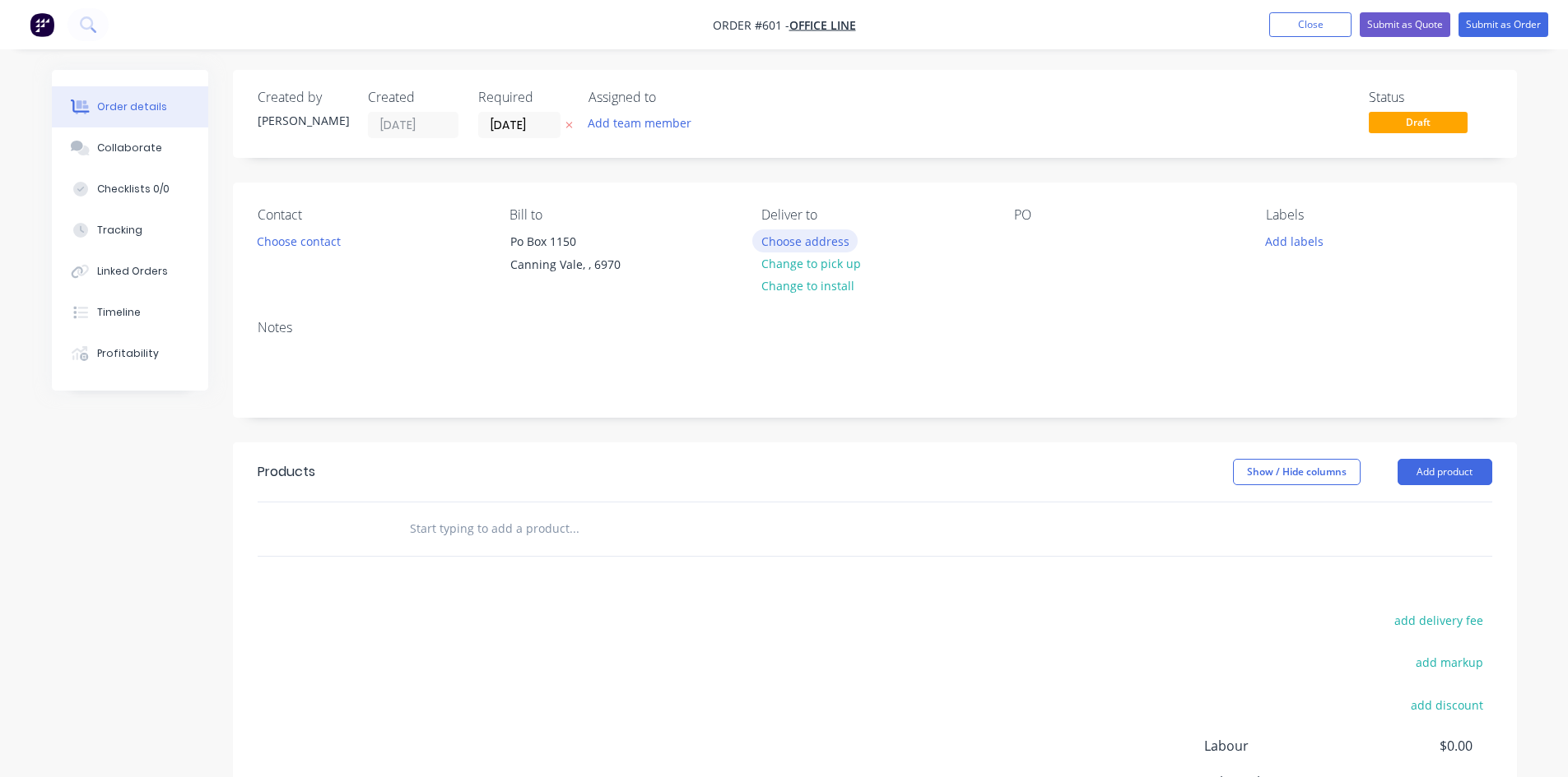
click at [778, 248] on button "Choose address" at bounding box center [805, 240] width 105 height 23
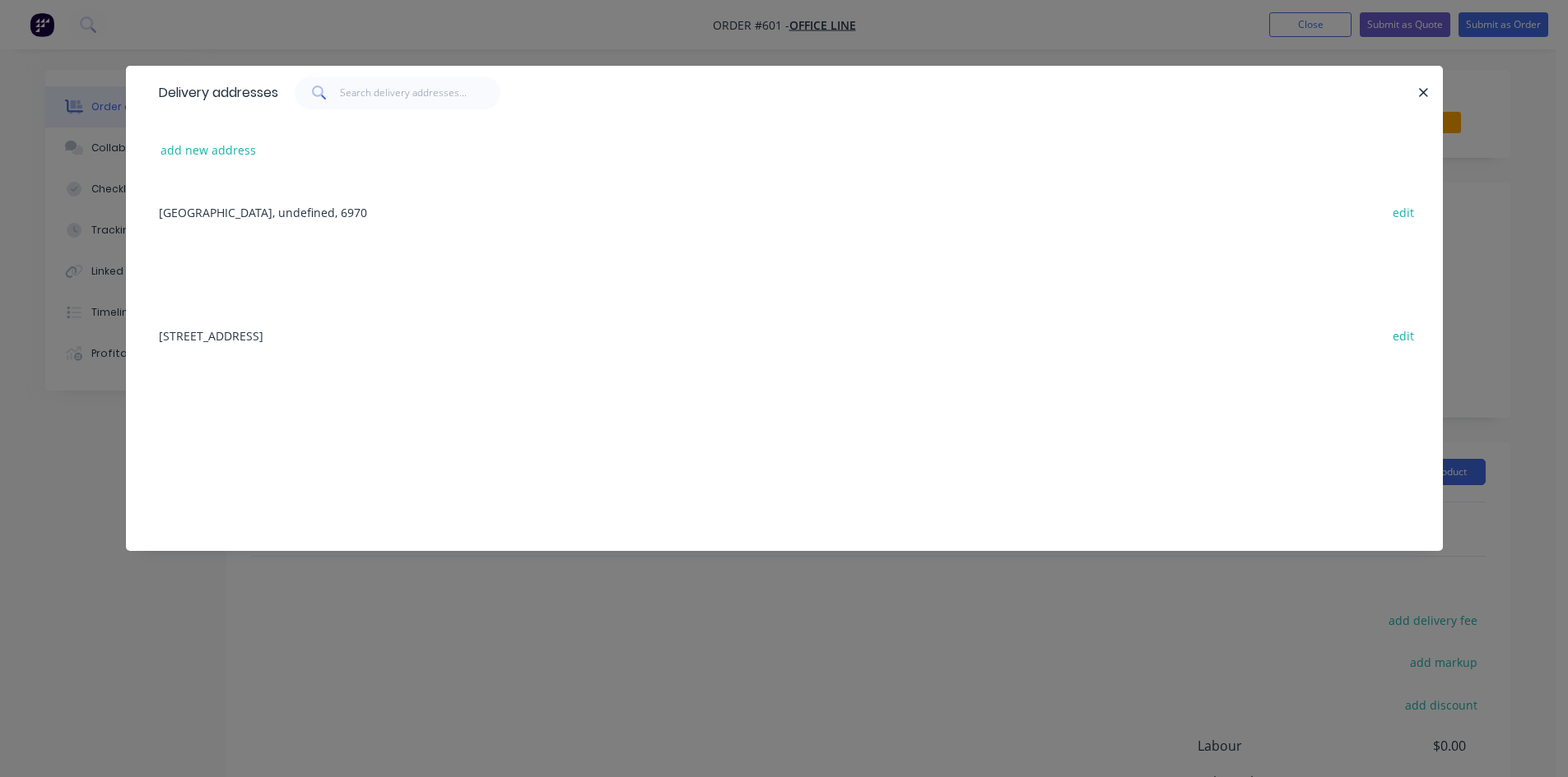
click at [455, 341] on div "[STREET_ADDRESS] edit" at bounding box center [785, 335] width 1268 height 62
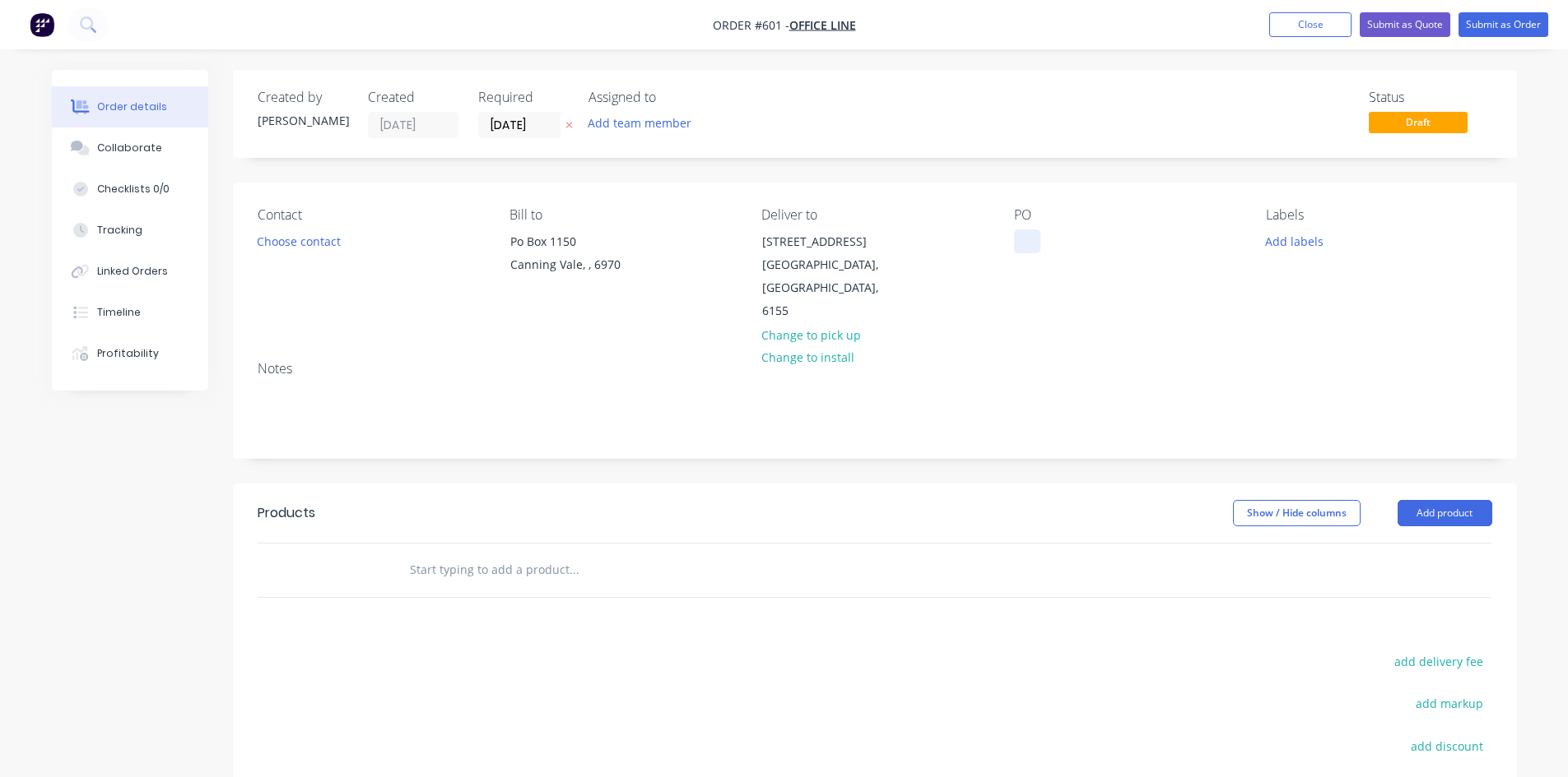
click at [1033, 242] on div at bounding box center [1028, 241] width 27 height 24
click at [1432, 500] on button "Add product" at bounding box center [1445, 514] width 94 height 27
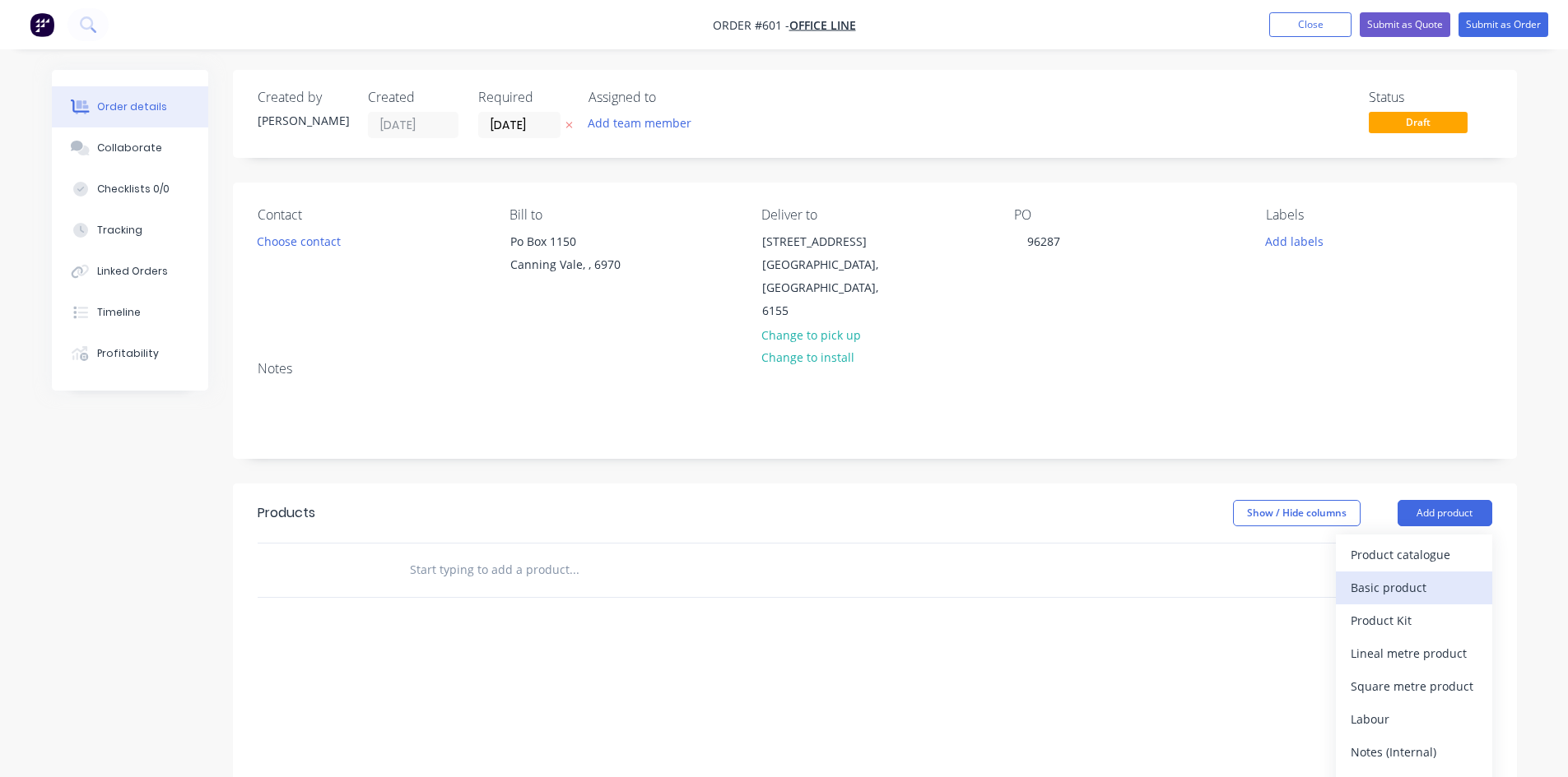
click at [1427, 576] on div "Basic product" at bounding box center [1414, 588] width 127 height 24
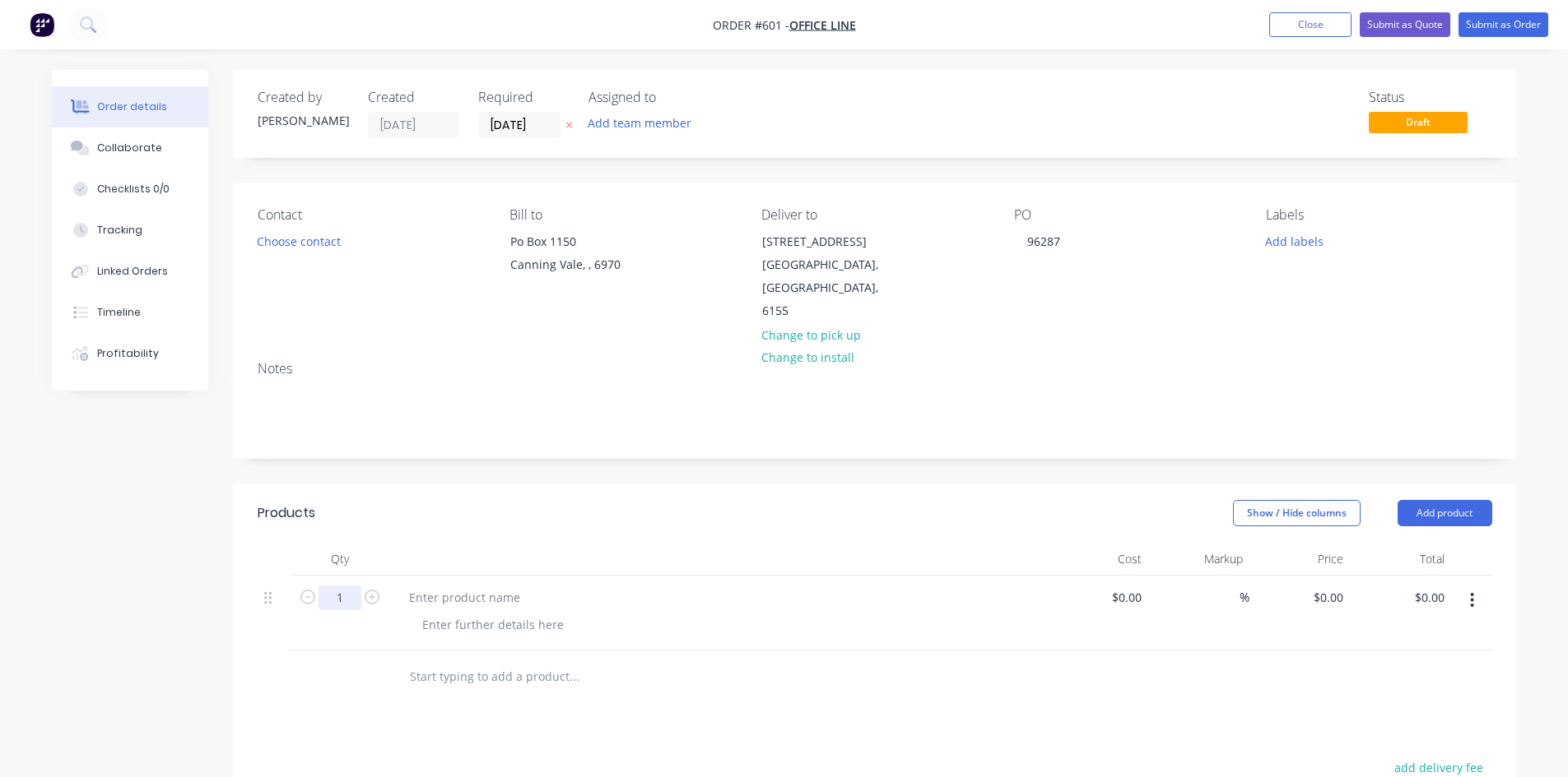
click at [342, 586] on input "1" at bounding box center [339, 599] width 43 height 25
type input "2"
click at [453, 586] on div at bounding box center [465, 598] width 138 height 24
paste div
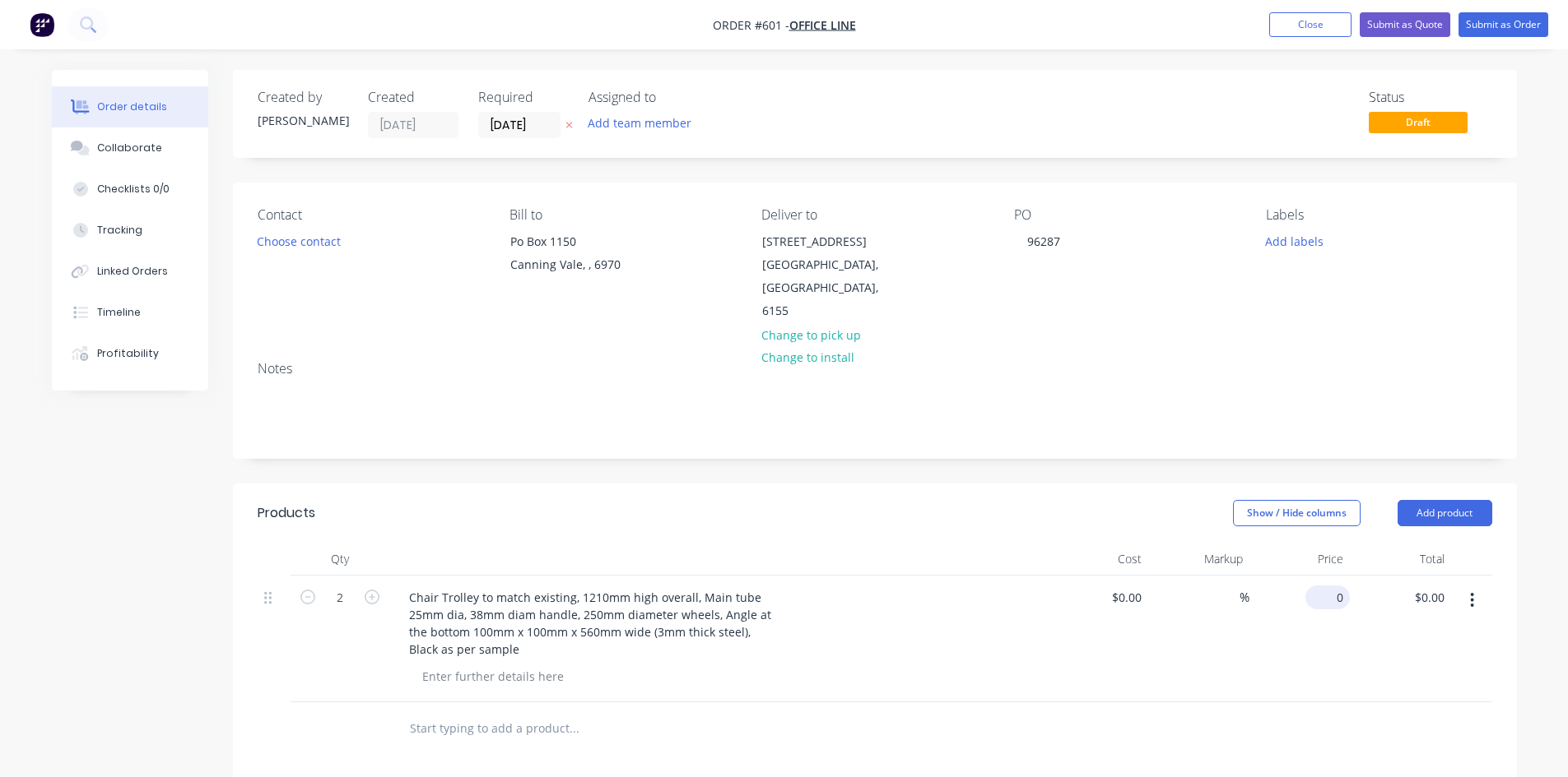
click at [1329, 586] on div "0 $0.00" at bounding box center [1327, 598] width 44 height 24
type input "$150.00"
type input "$300.00"
click at [1493, 26] on button "Submit as Order" at bounding box center [1504, 25] width 90 height 25
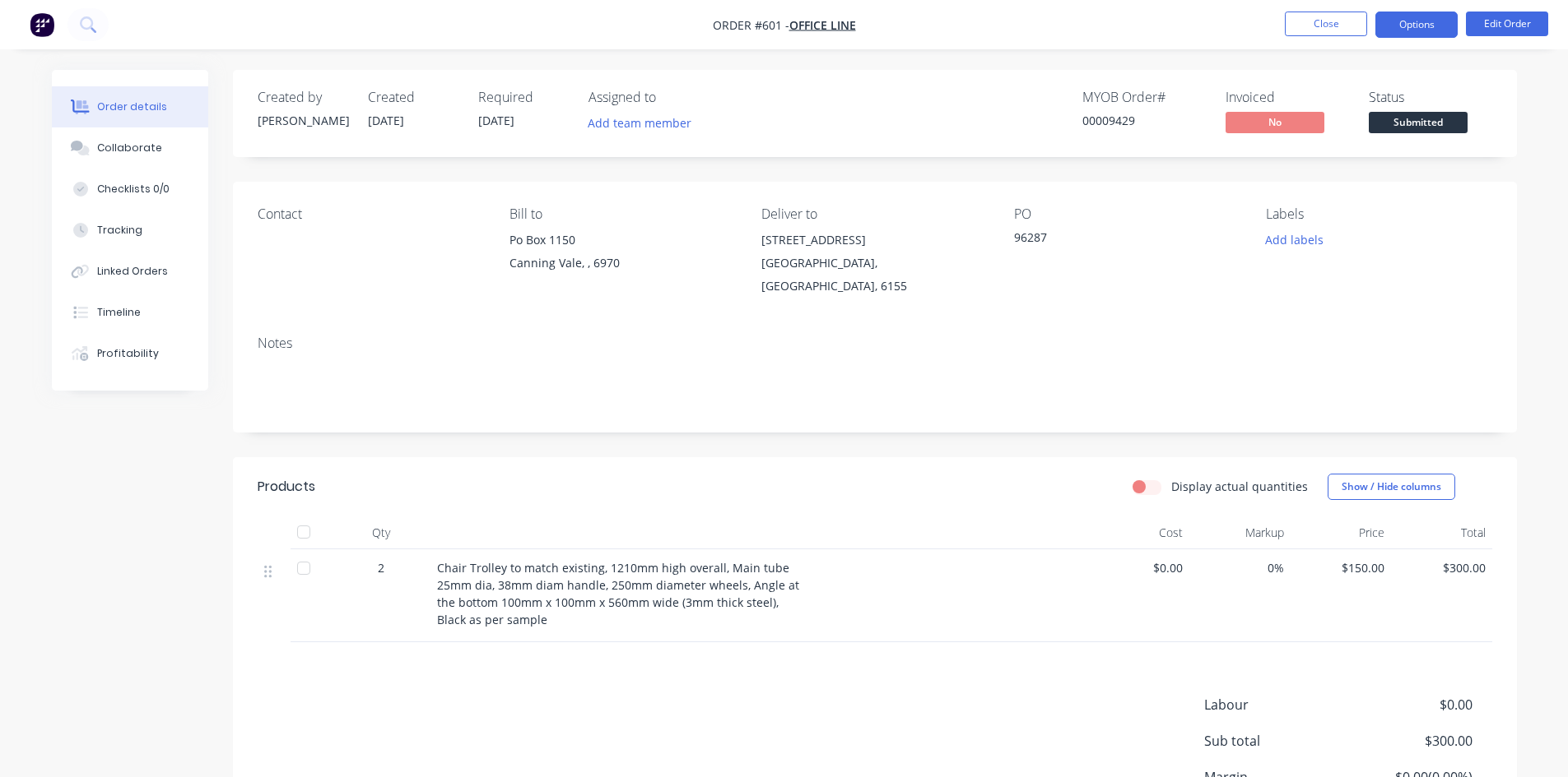
click at [1410, 26] on button "Options" at bounding box center [1416, 25] width 83 height 27
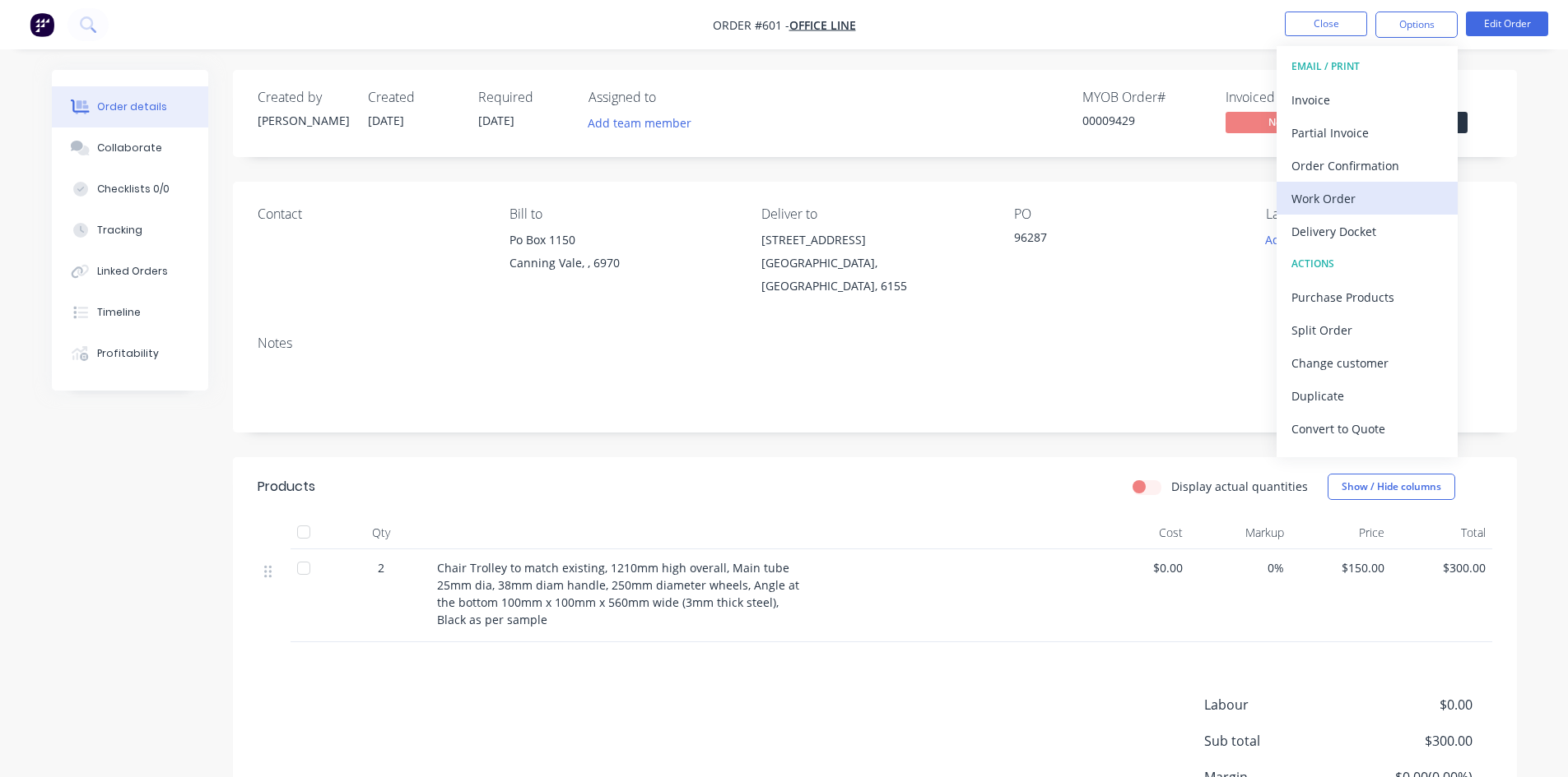
click at [1368, 188] on div "Work Order" at bounding box center [1367, 198] width 152 height 24
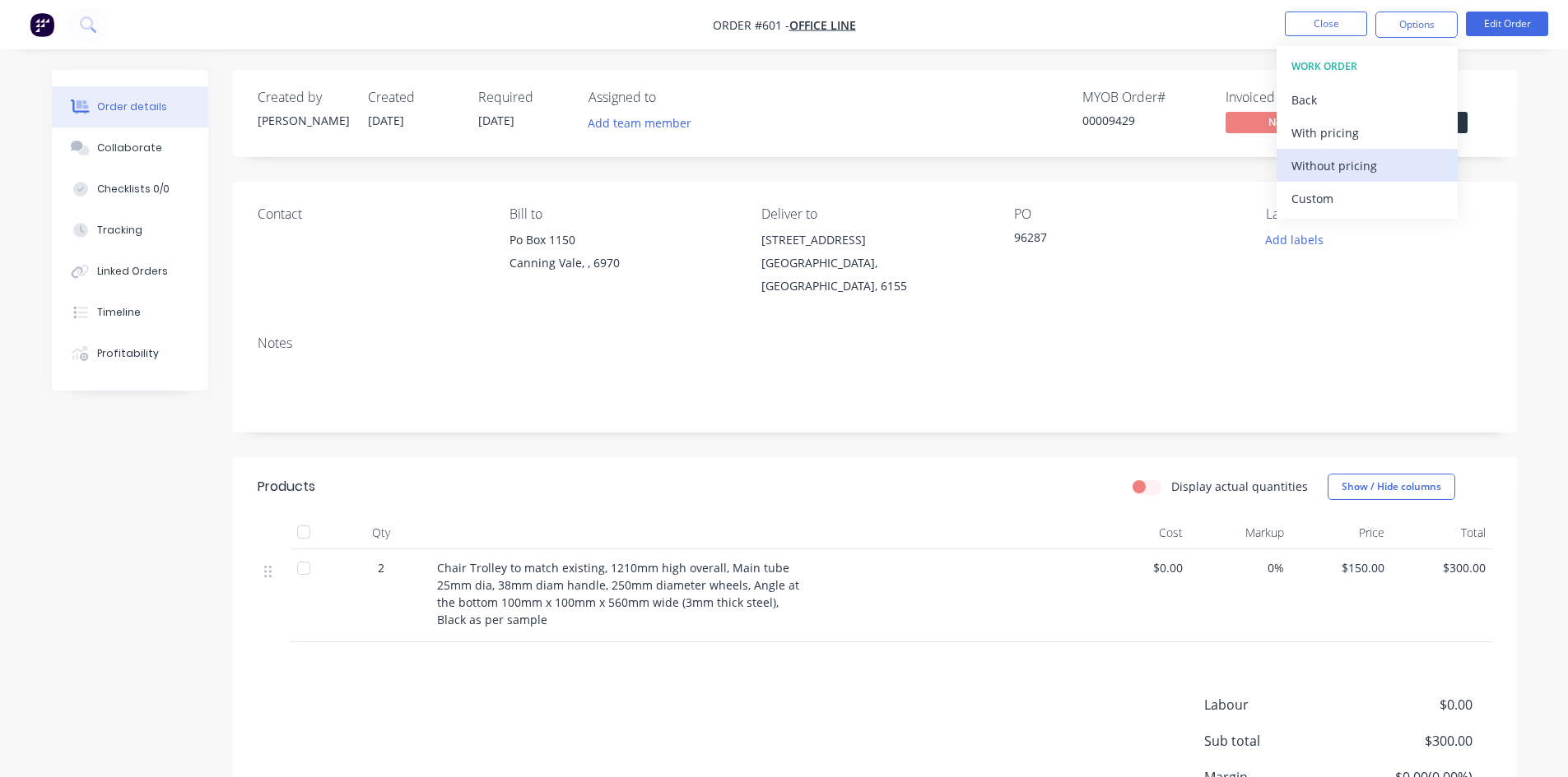
click at [1359, 166] on div "Without pricing" at bounding box center [1367, 166] width 152 height 24
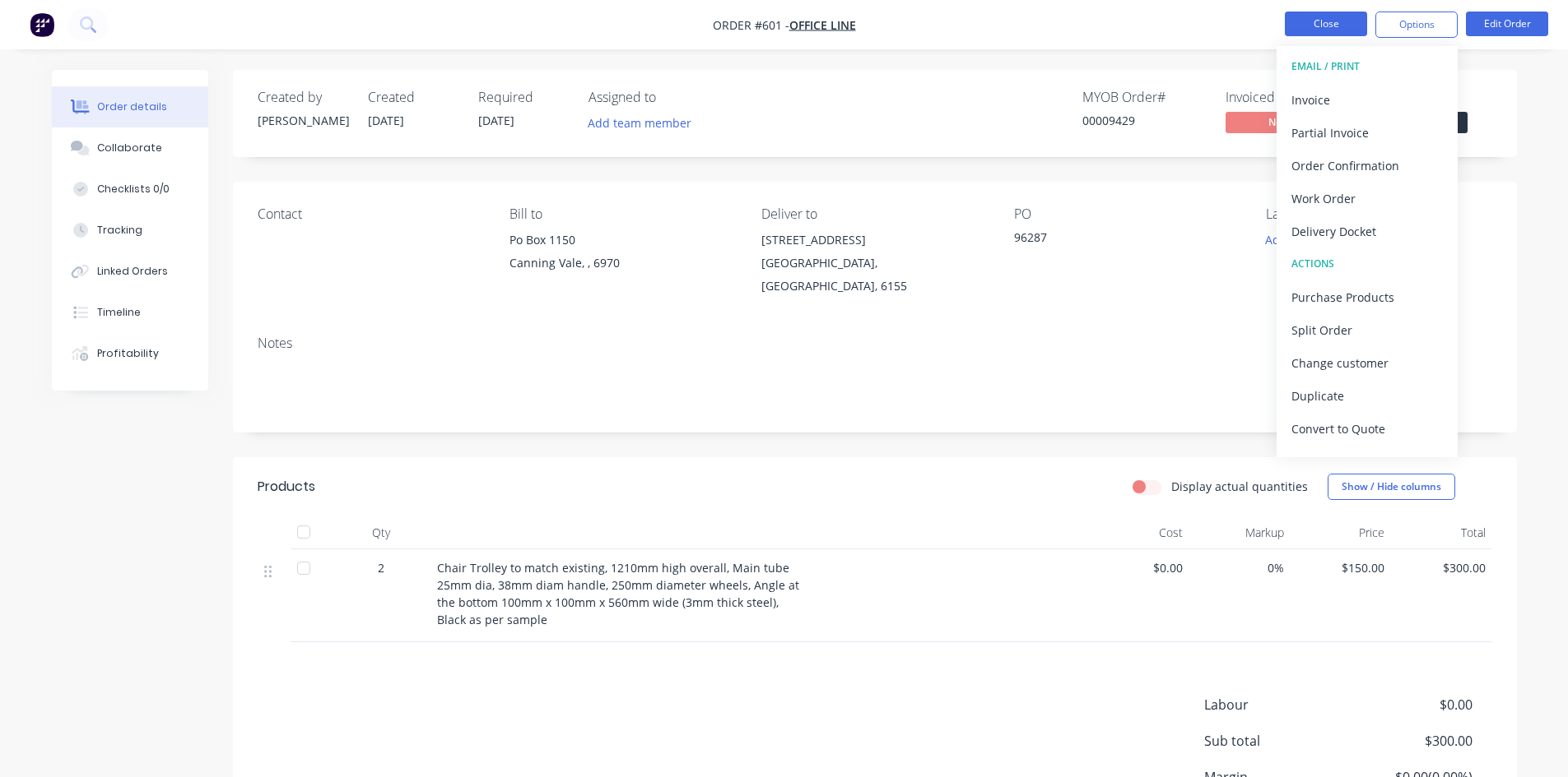
click at [1320, 31] on button "Close" at bounding box center [1325, 24] width 83 height 25
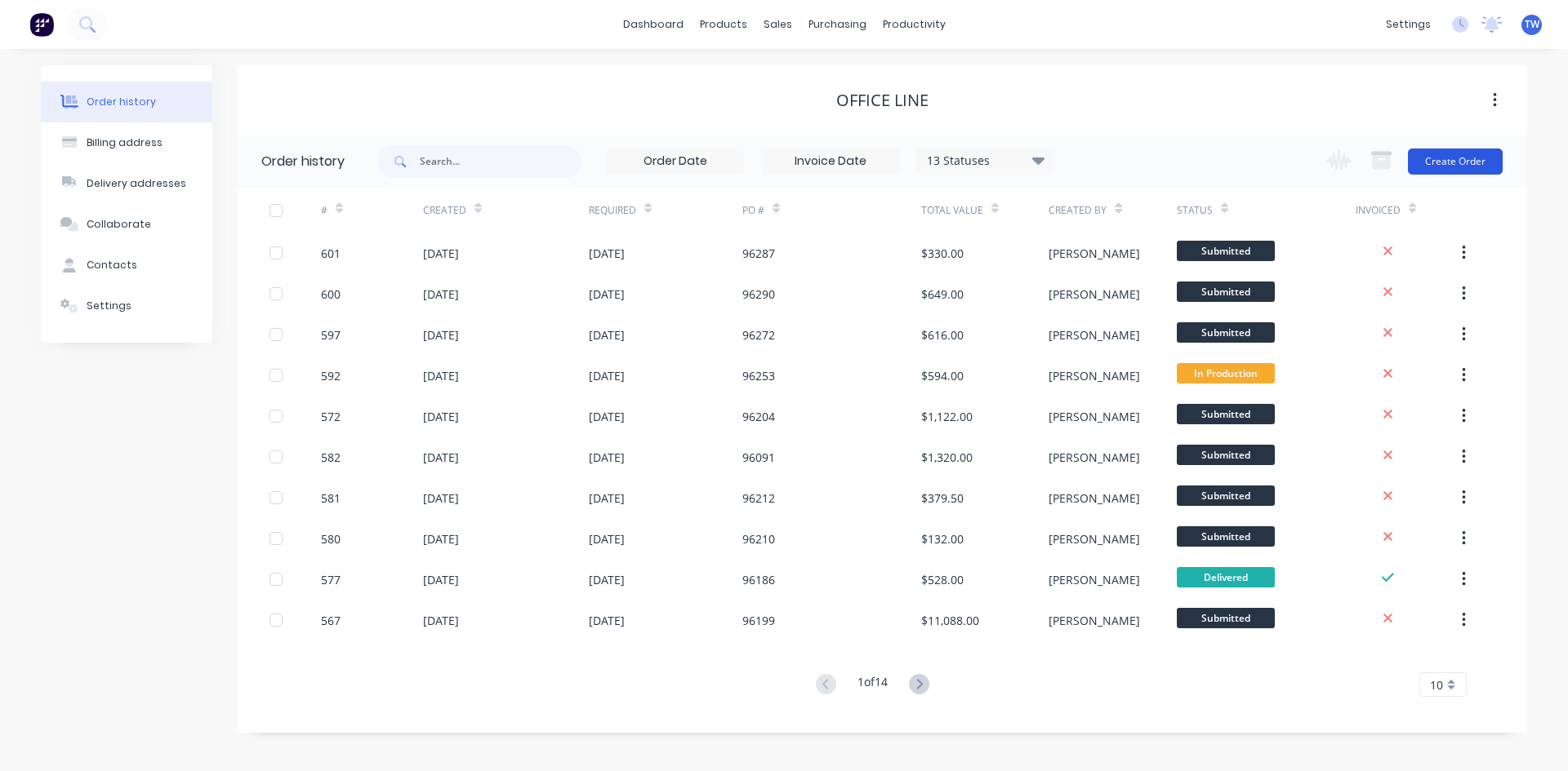
click at [1478, 161] on button "Create Order" at bounding box center [1455, 162] width 94 height 26
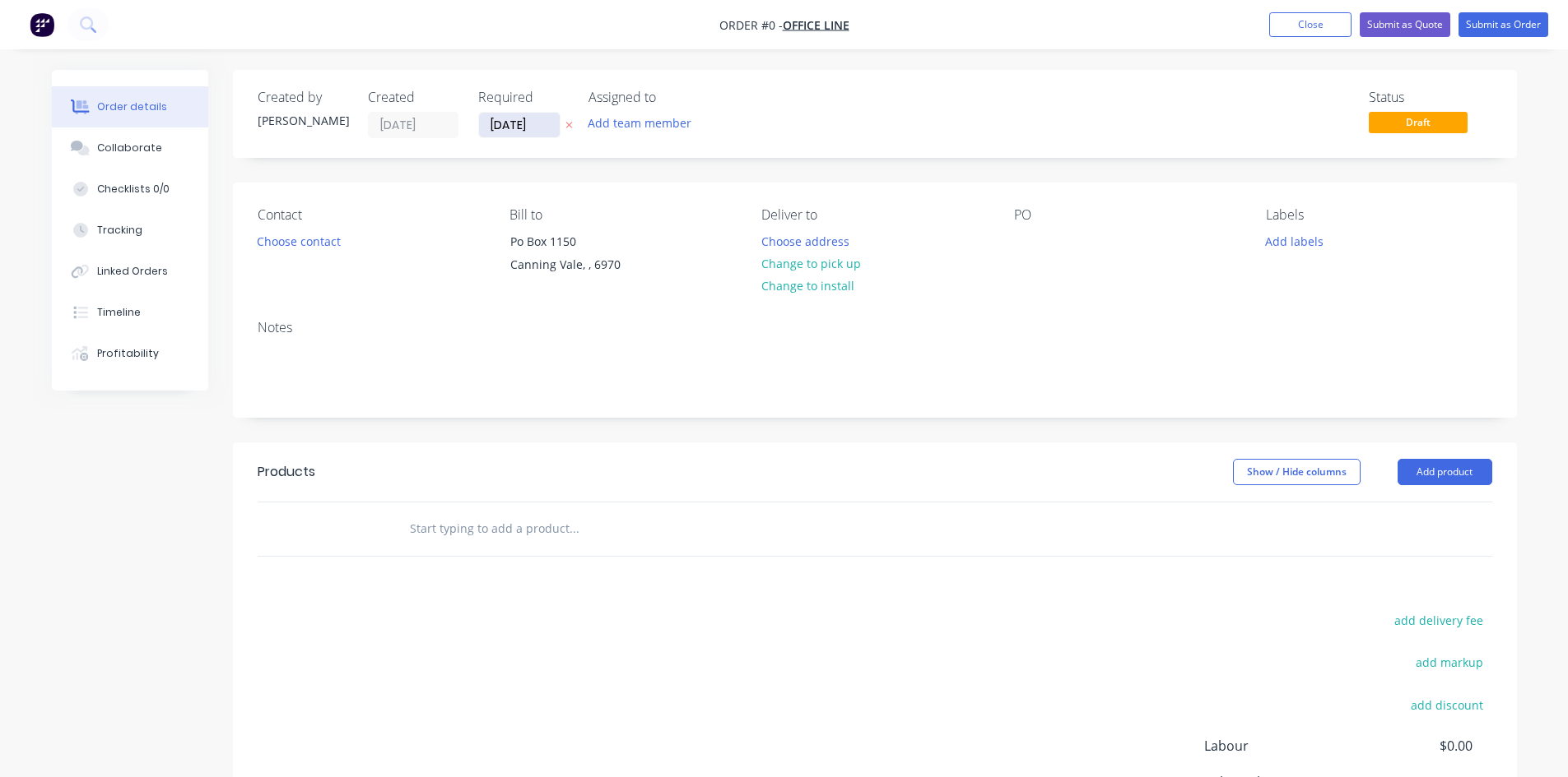
click at [514, 120] on input "[DATE]" at bounding box center [519, 125] width 81 height 25
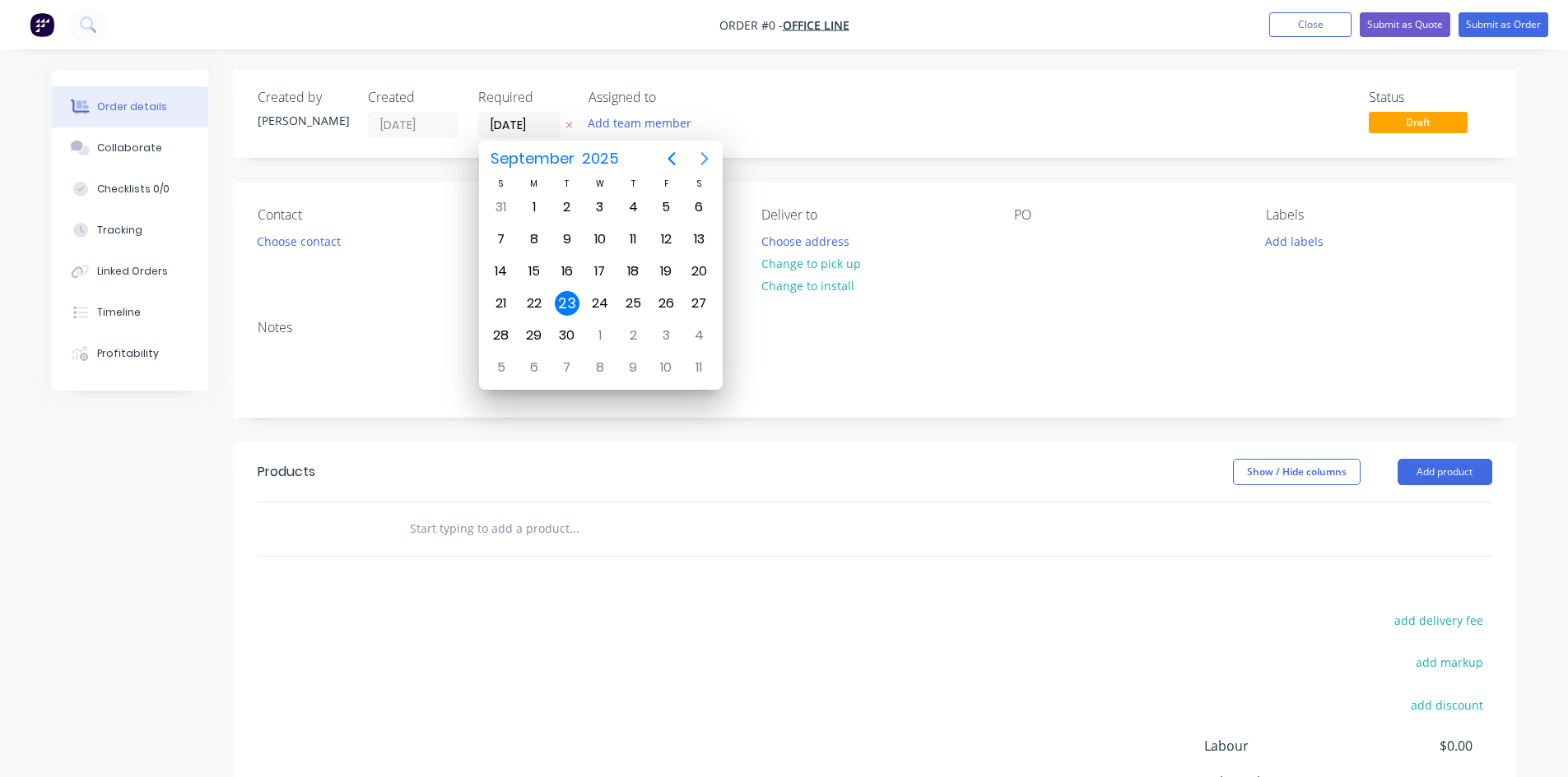
click at [702, 160] on icon "Next page" at bounding box center [705, 159] width 20 height 20
click at [540, 273] on div "13" at bounding box center [535, 272] width 25 height 25
type input "[DATE]"
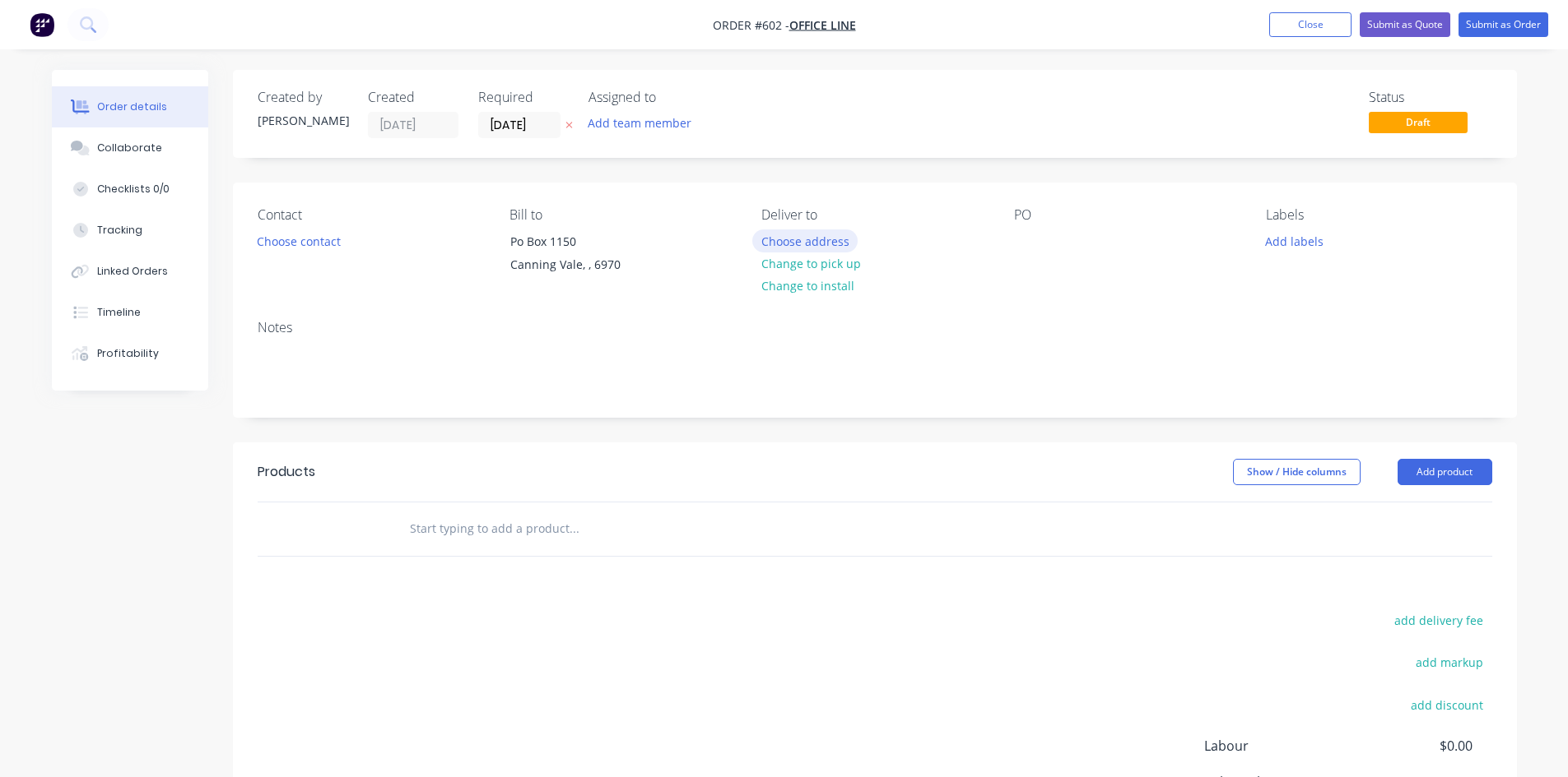
click at [833, 238] on button "Choose address" at bounding box center [805, 240] width 105 height 23
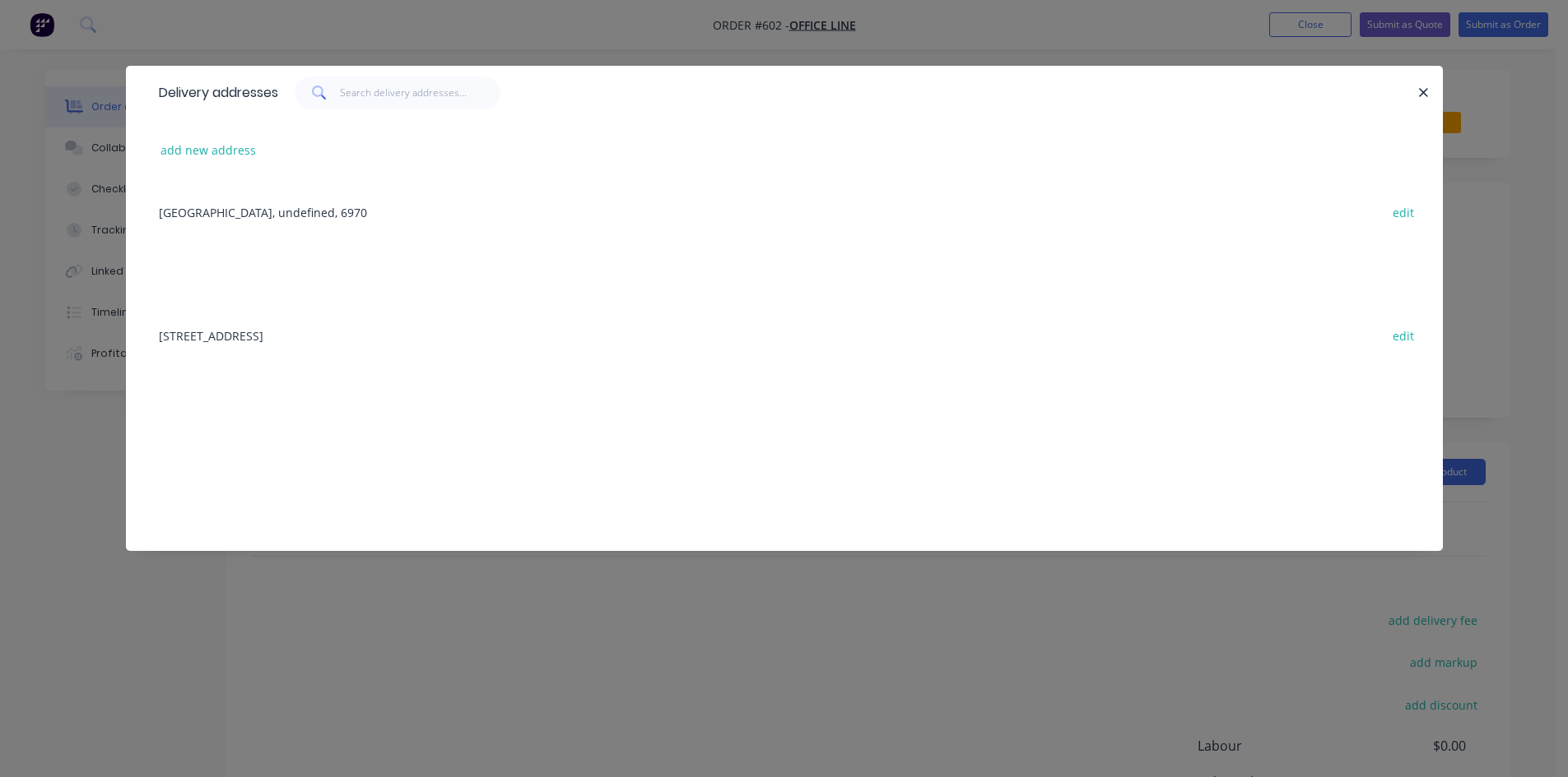
click at [463, 333] on div "[STREET_ADDRESS] edit" at bounding box center [785, 335] width 1268 height 62
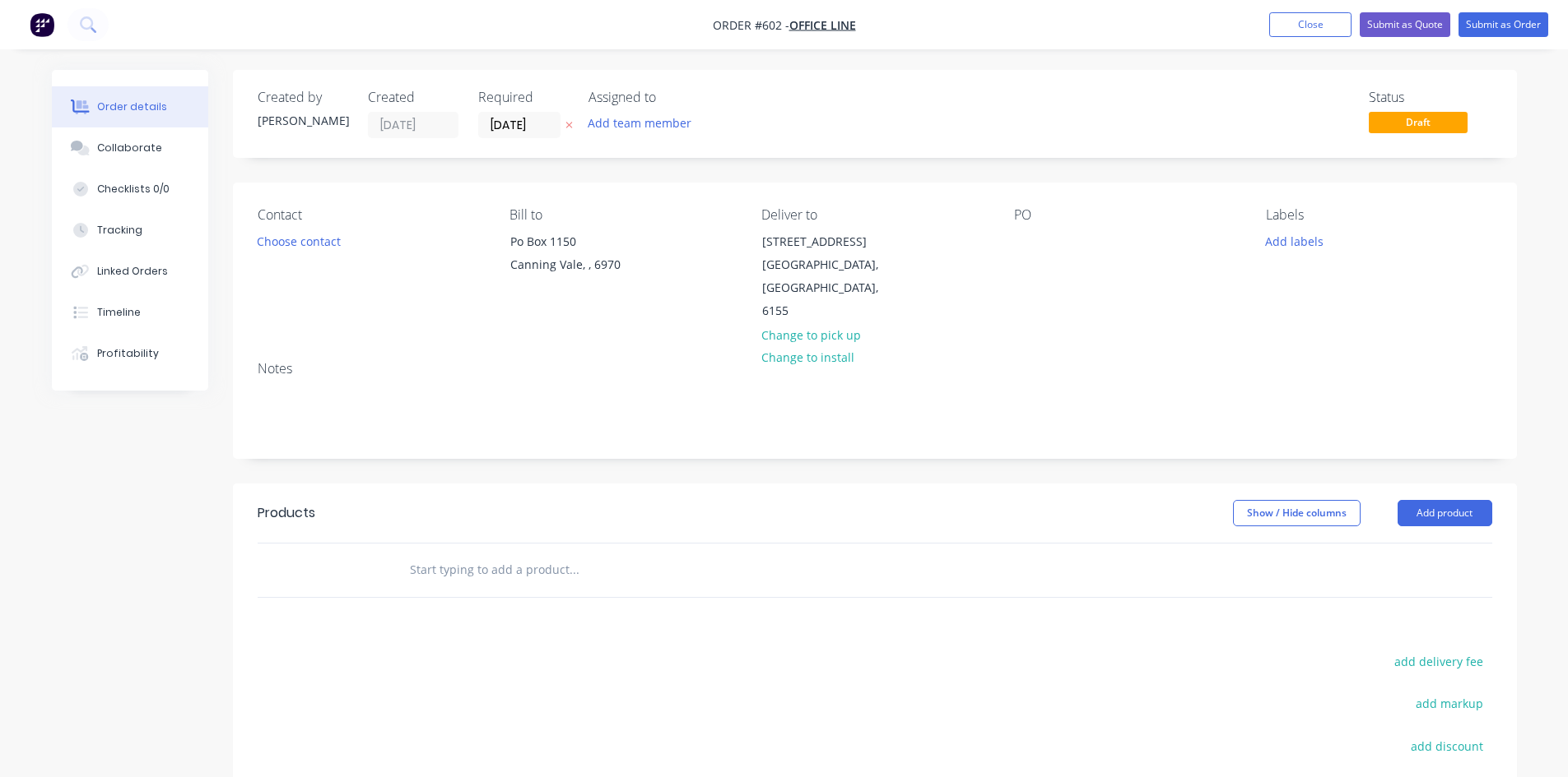
click at [1025, 221] on div "PO" at bounding box center [1127, 215] width 225 height 16
click at [1028, 233] on div at bounding box center [1028, 241] width 27 height 24
click at [1425, 500] on button "Add product" at bounding box center [1445, 514] width 94 height 27
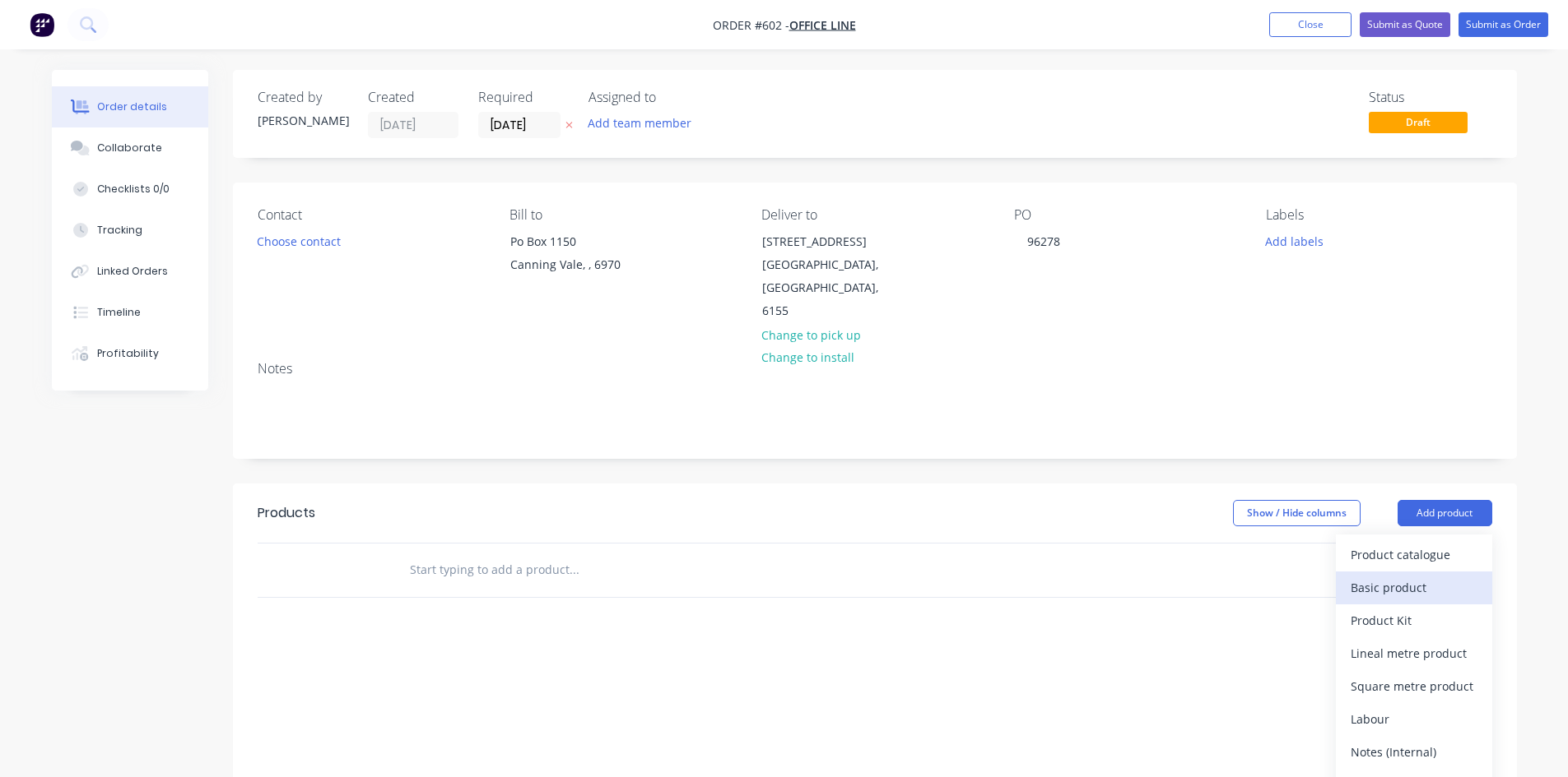
click at [1434, 576] on div "Basic product" at bounding box center [1414, 588] width 127 height 24
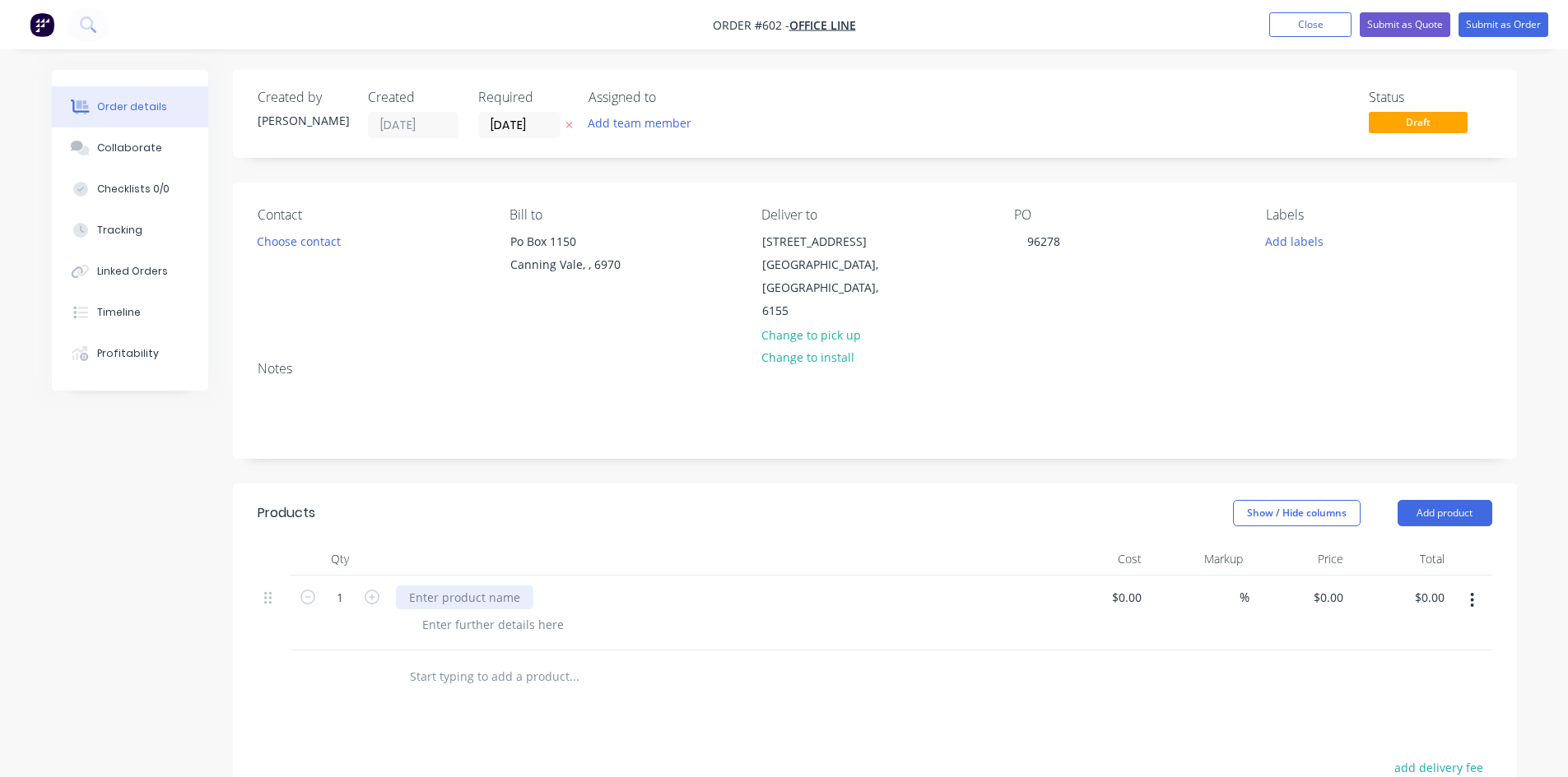
click at [438, 586] on div at bounding box center [465, 598] width 138 height 24
click at [485, 586] on div at bounding box center [465, 598] width 138 height 24
paste div
click at [1324, 586] on div "0 0" at bounding box center [1337, 598] width 26 height 24
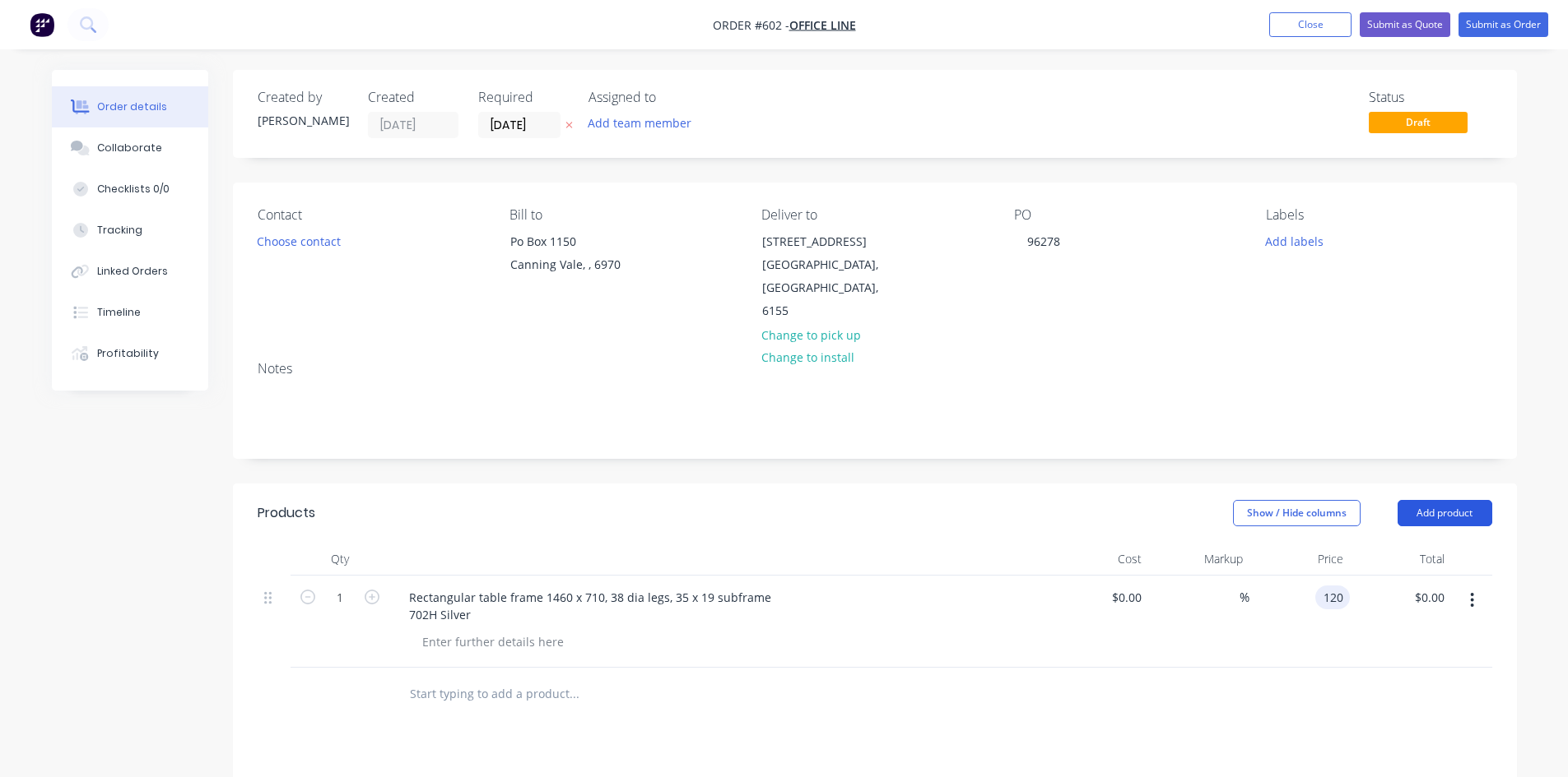
type input "$120.00"
click at [1436, 500] on button "Add product" at bounding box center [1445, 514] width 94 height 27
click at [1410, 576] on div "Basic product" at bounding box center [1414, 588] width 127 height 24
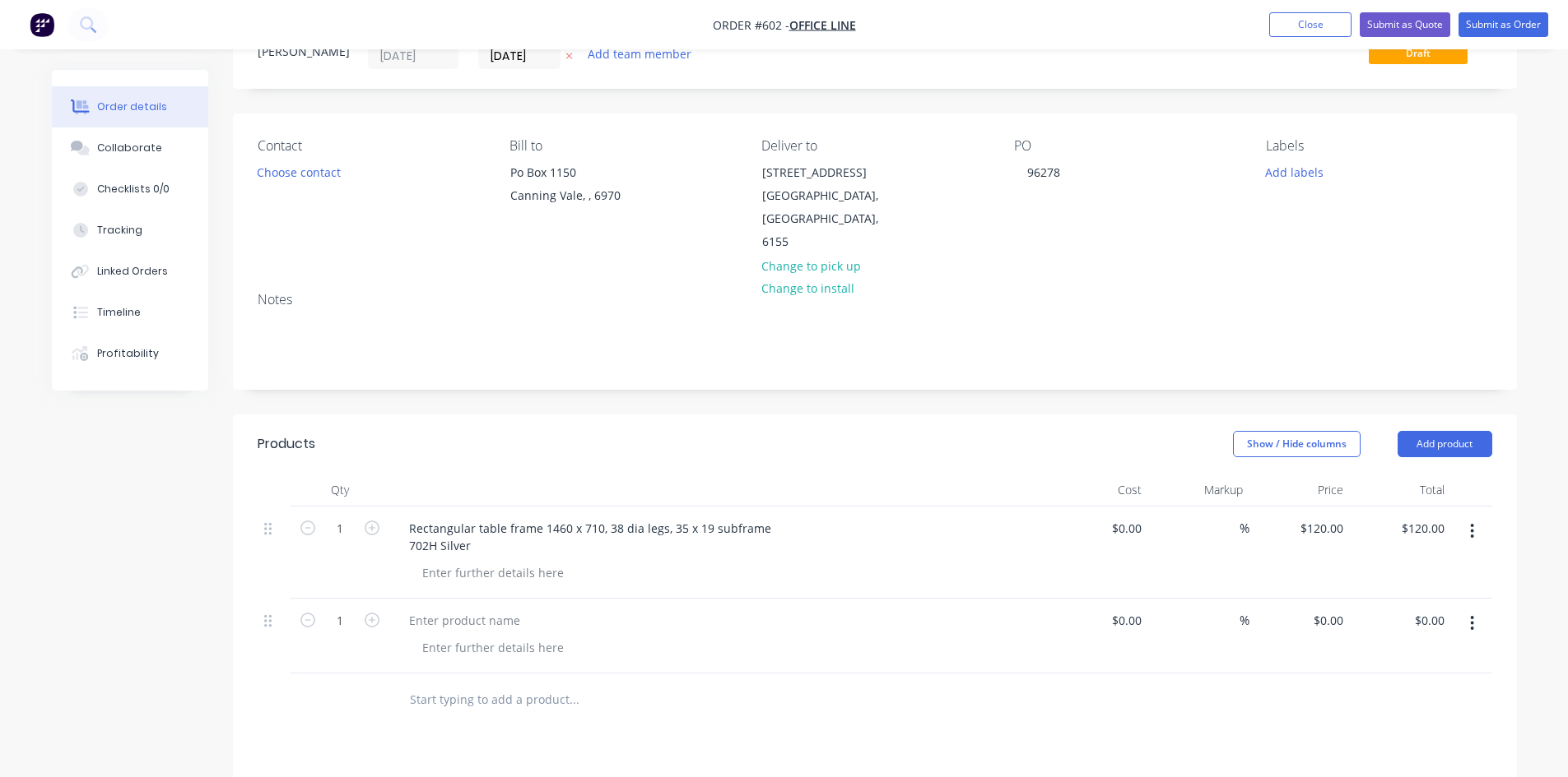
scroll to position [164, 0]
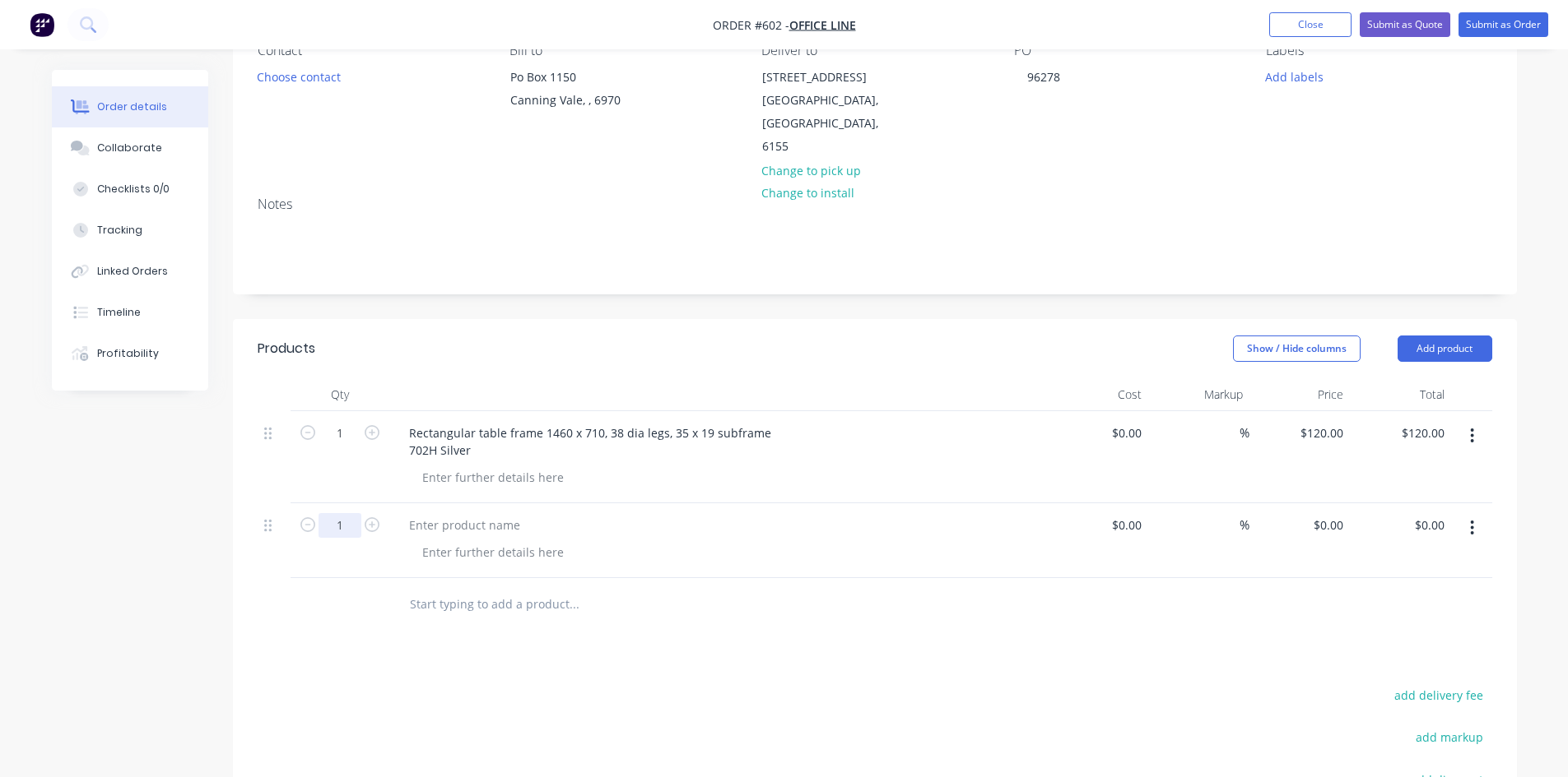
click at [346, 514] on input "1" at bounding box center [339, 526] width 43 height 25
type input "2"
click at [441, 514] on div at bounding box center [465, 525] width 138 height 24
click at [507, 514] on div at bounding box center [465, 525] width 138 height 24
paste div
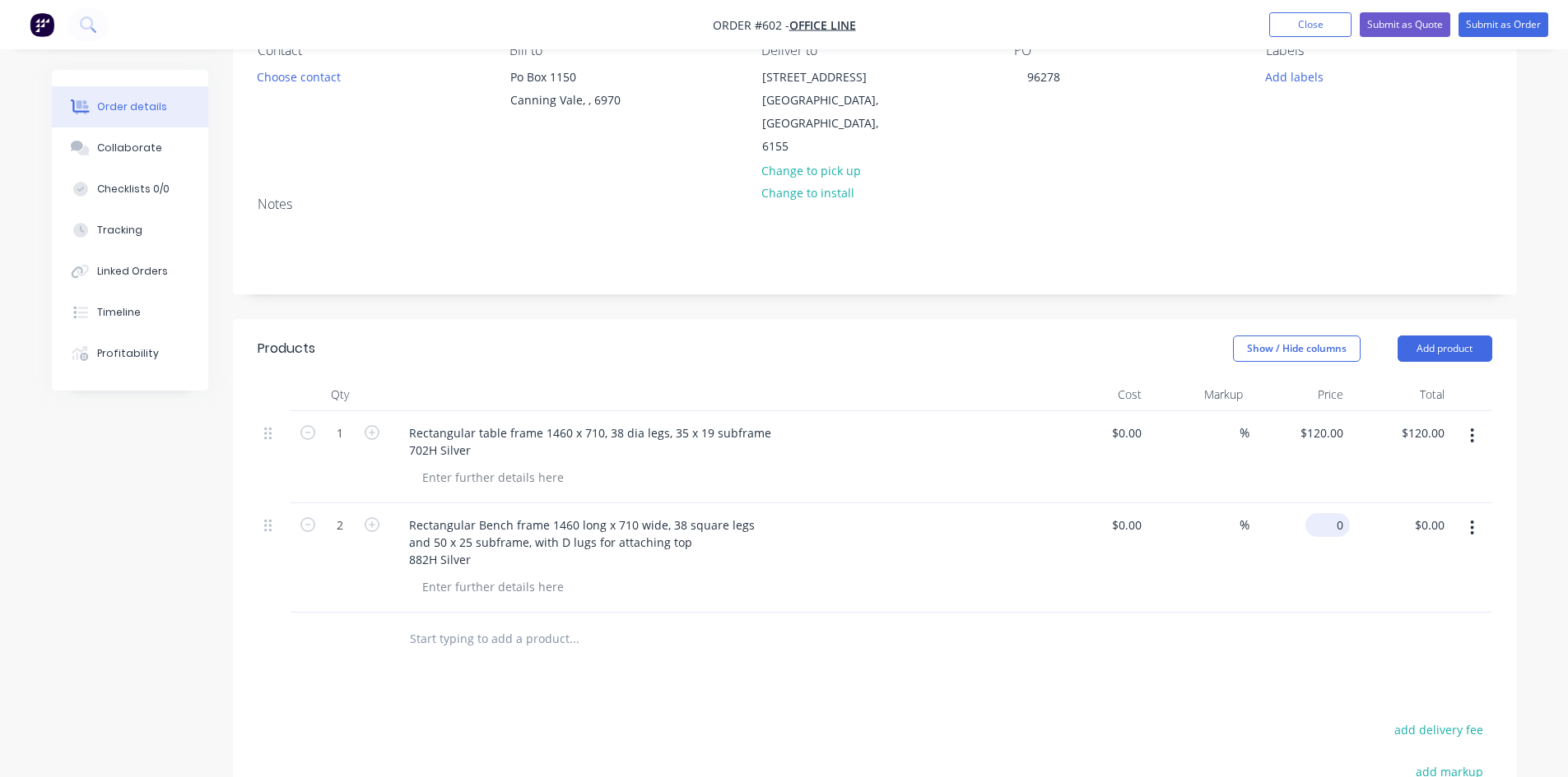
click at [1321, 504] on div "0 $0.00" at bounding box center [1299, 558] width 101 height 109
type input "$175.00"
type input "$350.00"
click at [1433, 336] on button "Add product" at bounding box center [1445, 349] width 94 height 27
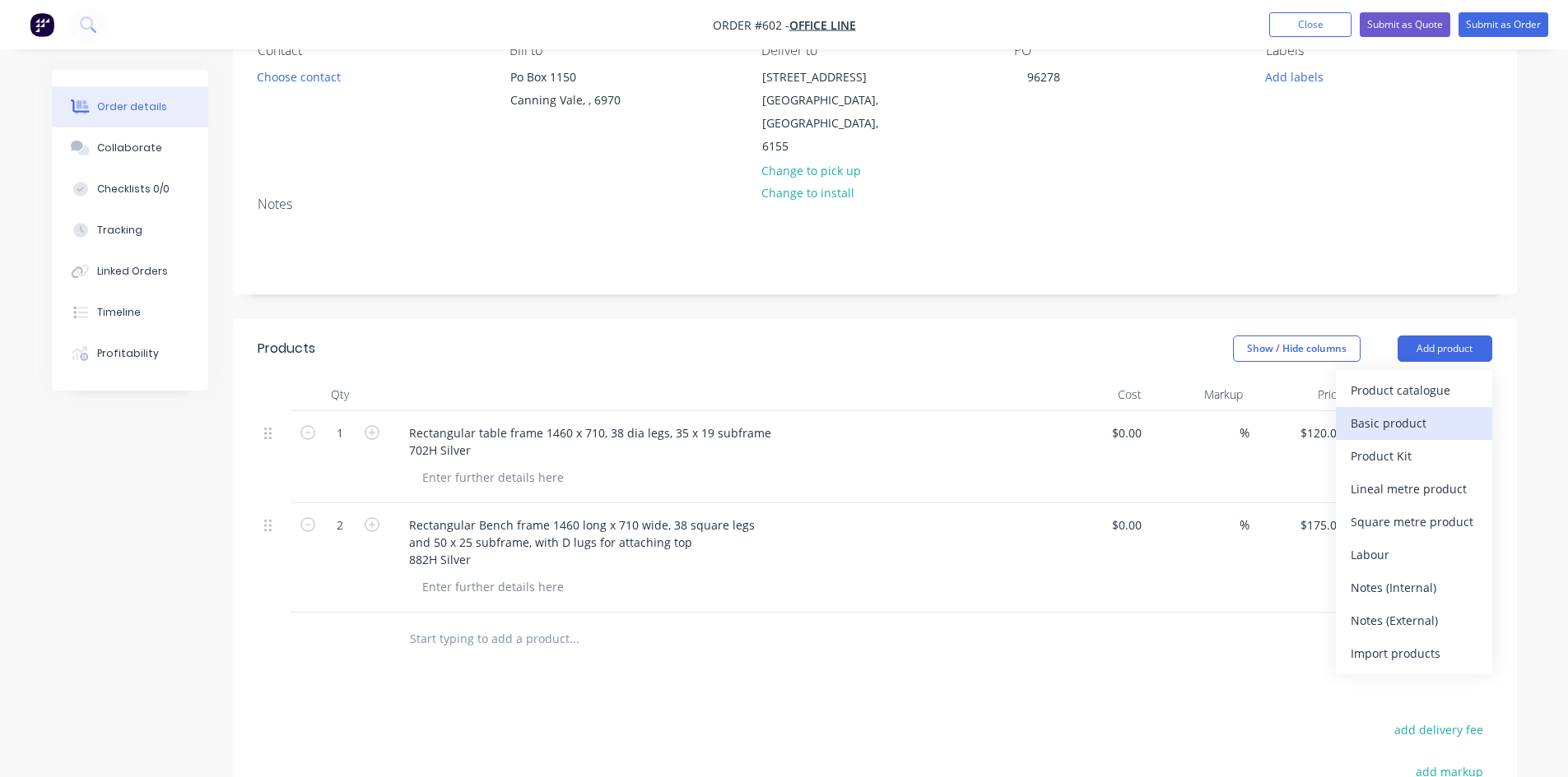
click at [1410, 411] on div "Basic product" at bounding box center [1414, 423] width 127 height 24
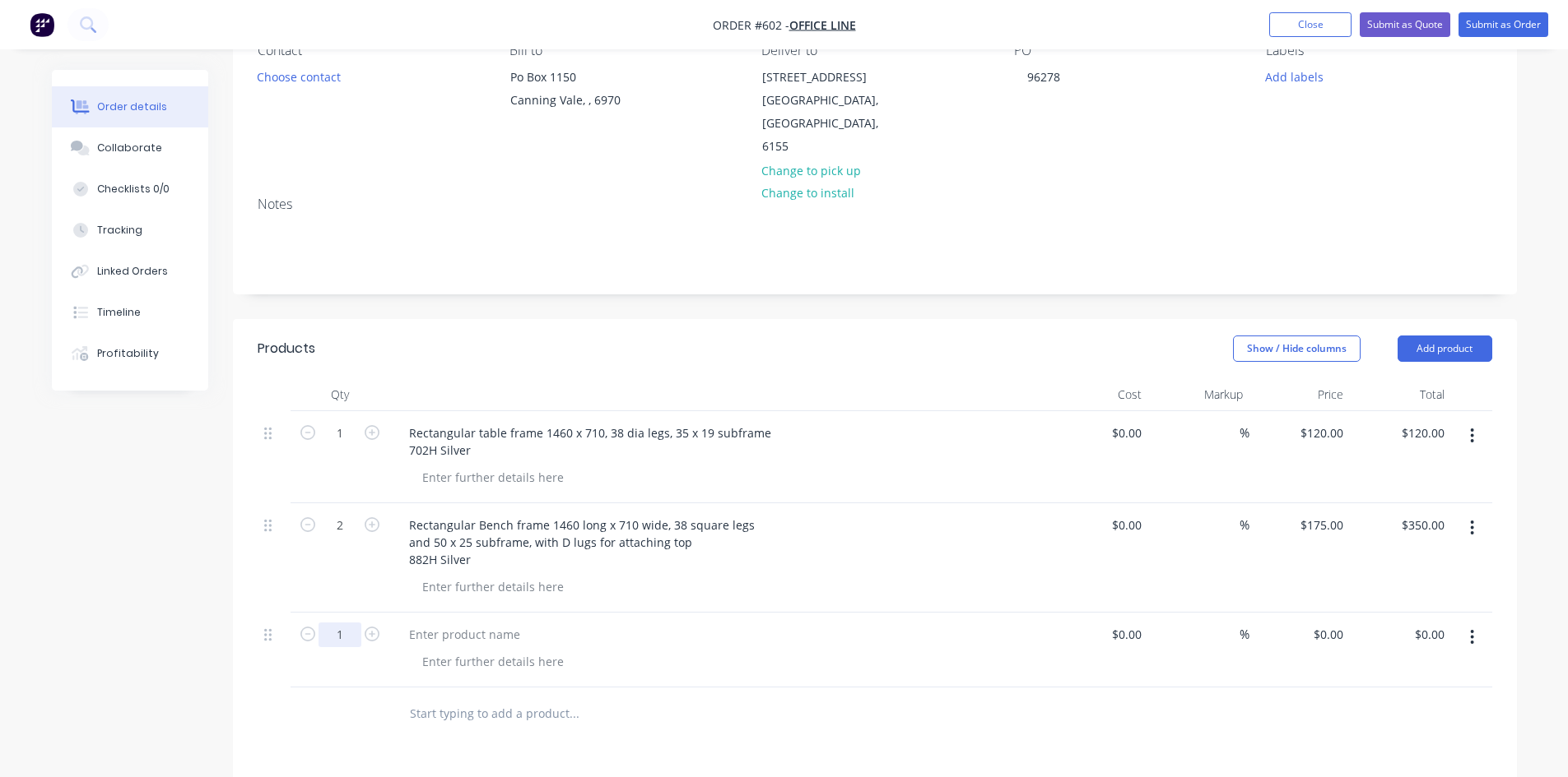
click at [336, 623] on input "1" at bounding box center [339, 635] width 43 height 25
type input "2"
click at [455, 623] on div at bounding box center [465, 634] width 138 height 24
click at [474, 623] on div at bounding box center [465, 634] width 138 height 24
paste div
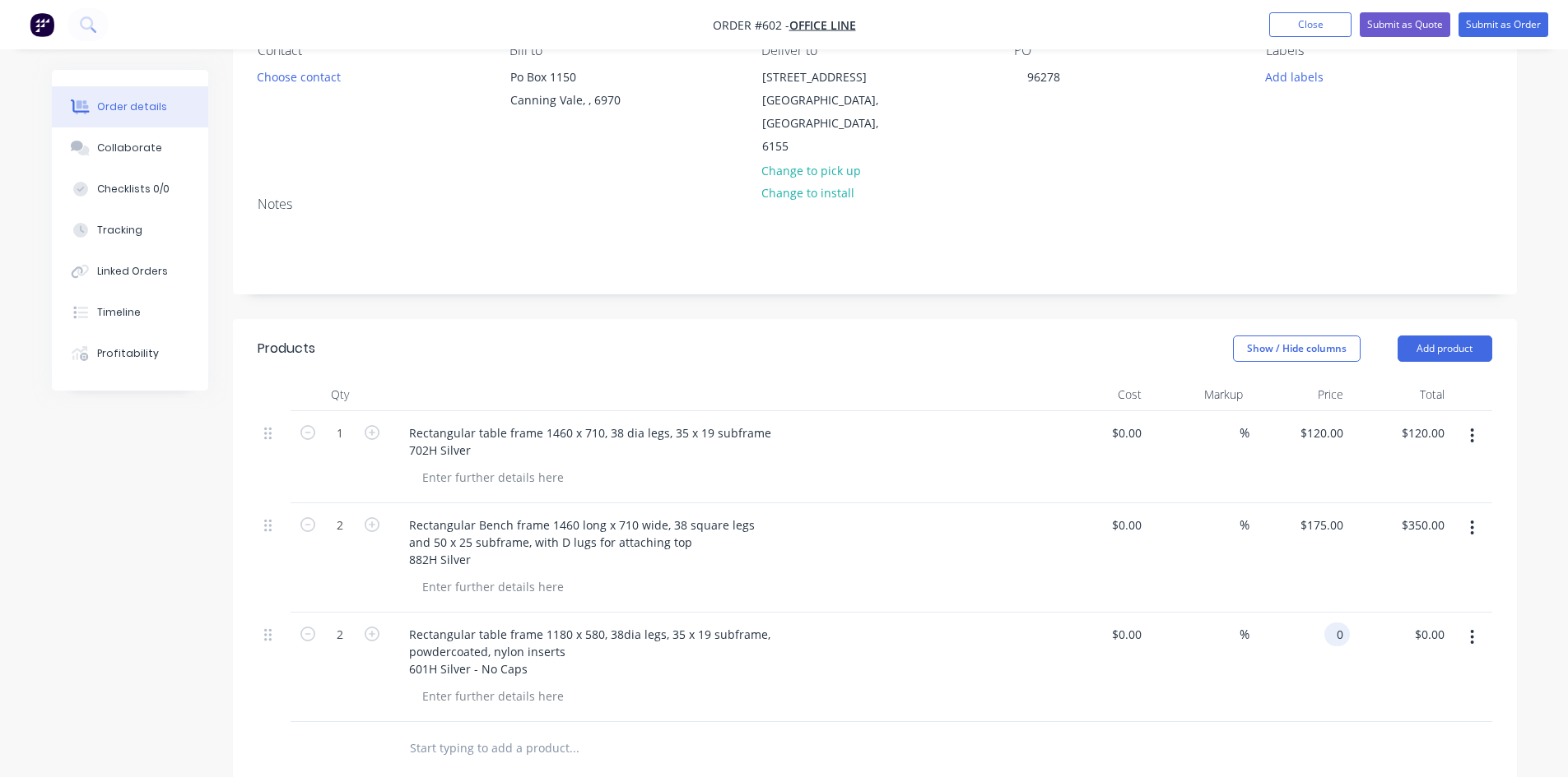
click at [1329, 623] on div "0 0" at bounding box center [1337, 634] width 26 height 24
type input "$125.00"
type input "$250.00"
click at [1491, 28] on button "Submit as Order" at bounding box center [1504, 25] width 90 height 25
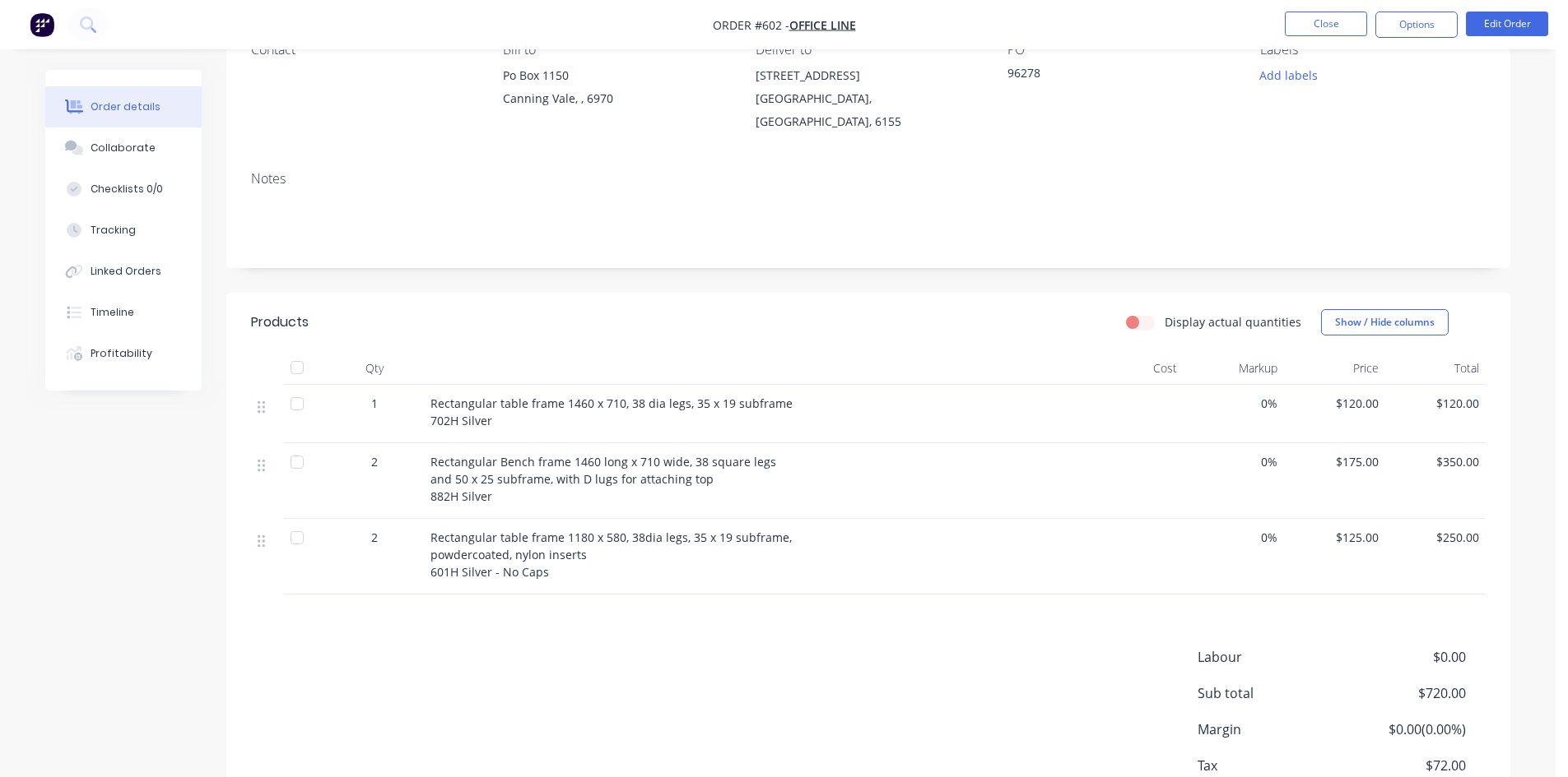
scroll to position [0, 0]
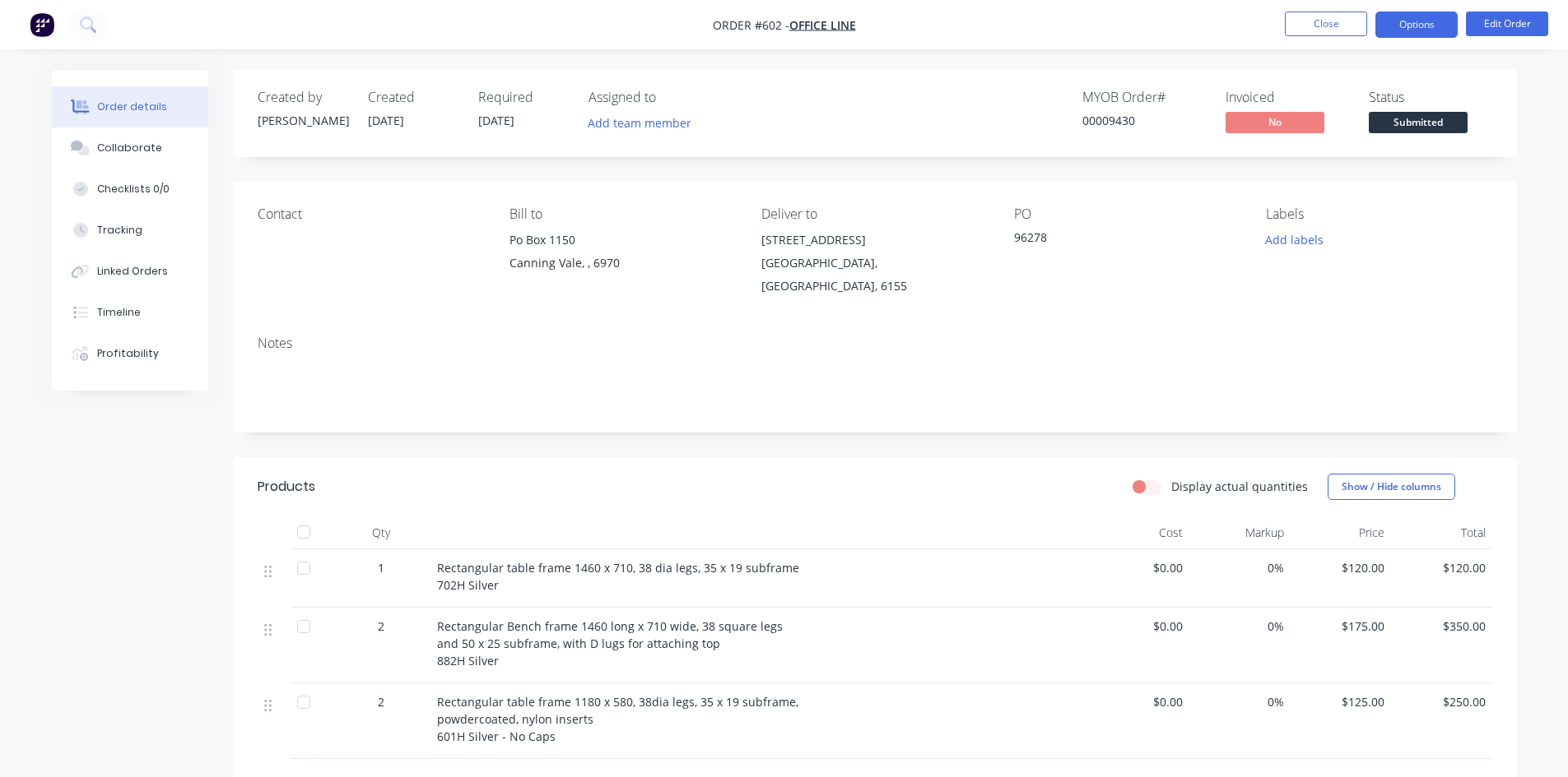
click at [1438, 22] on button "Options" at bounding box center [1416, 25] width 83 height 27
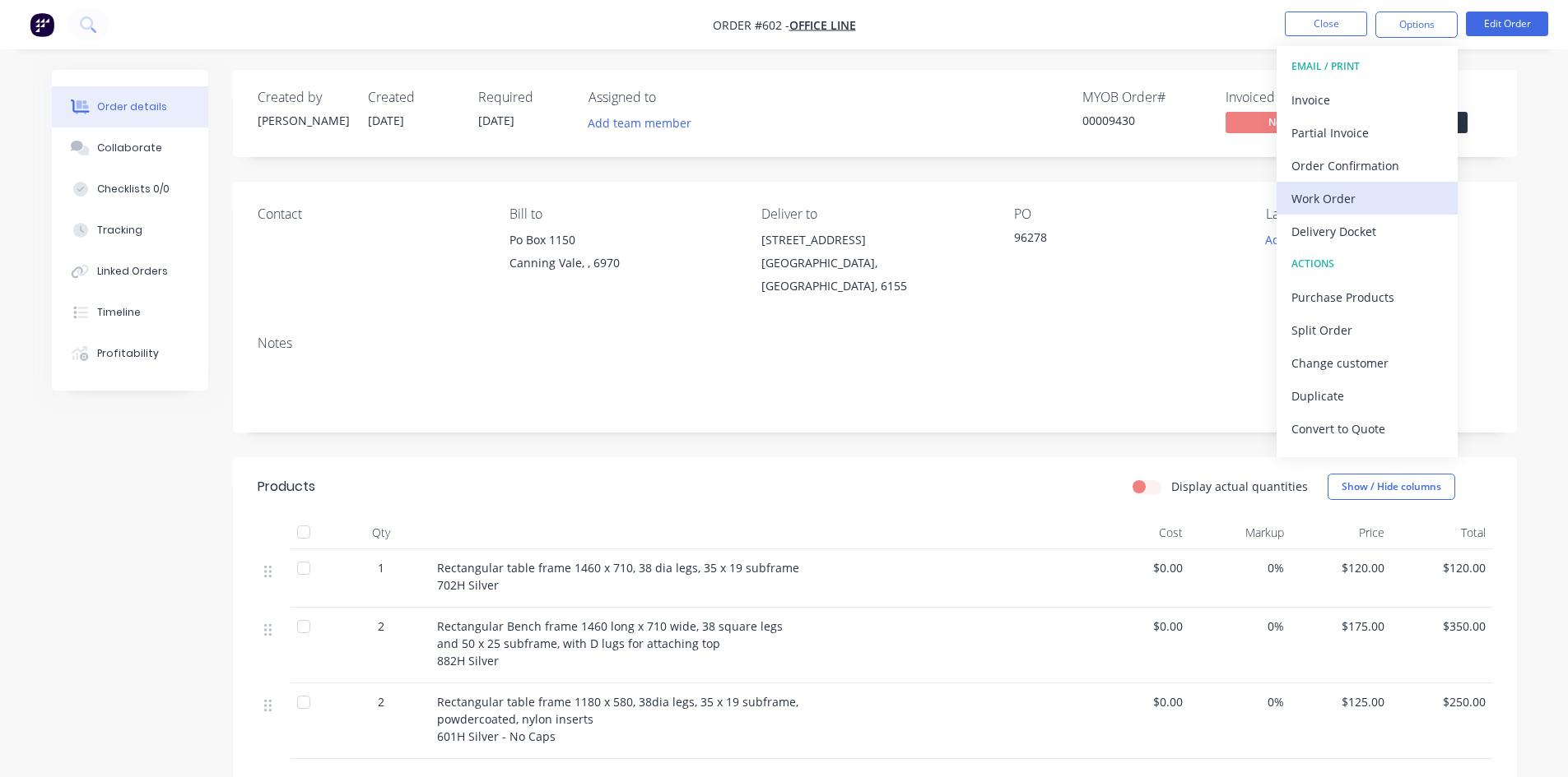
click at [1343, 212] on button "Work Order" at bounding box center [1366, 198] width 181 height 33
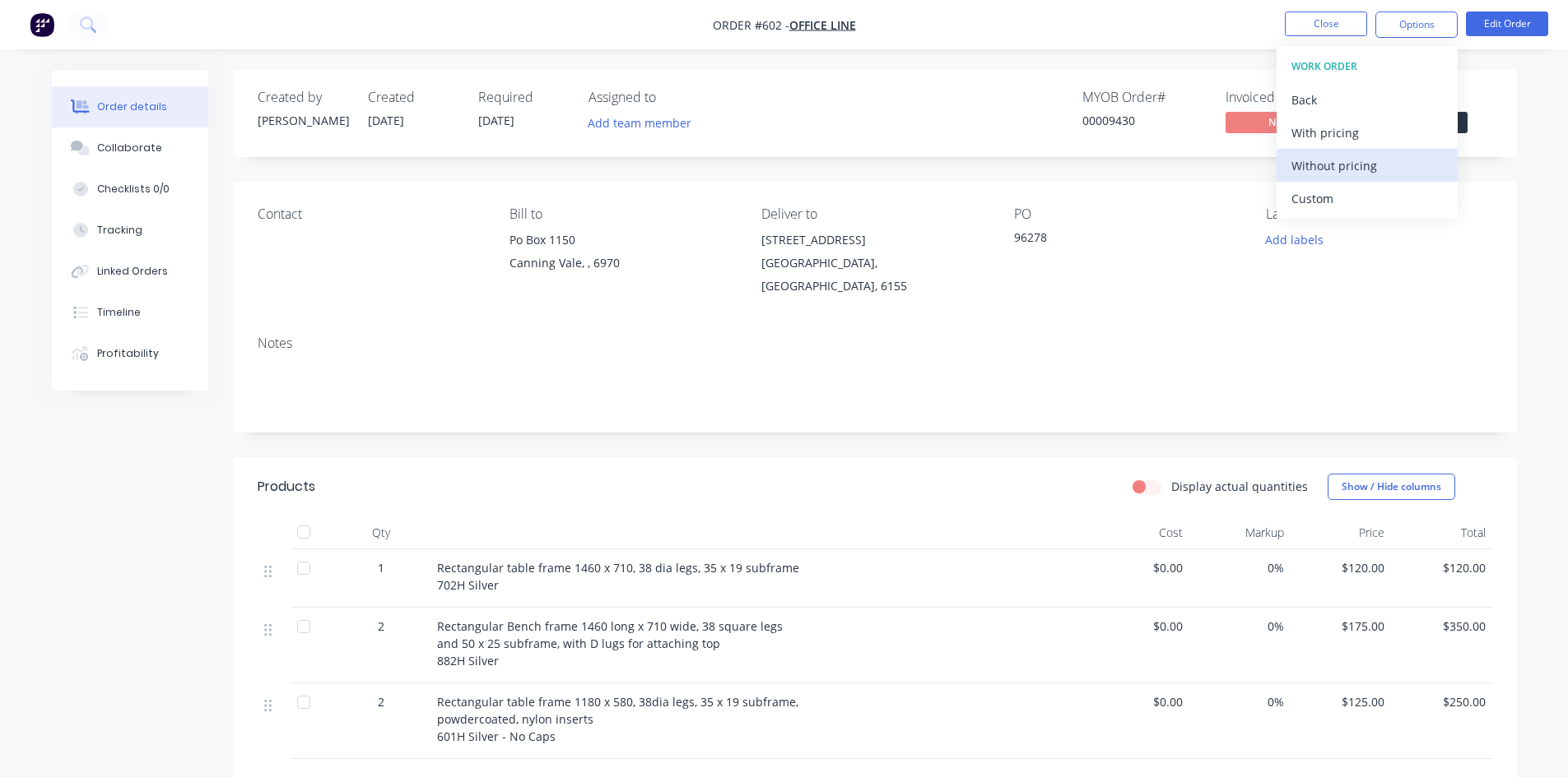
click at [1365, 162] on div "Without pricing" at bounding box center [1367, 166] width 152 height 24
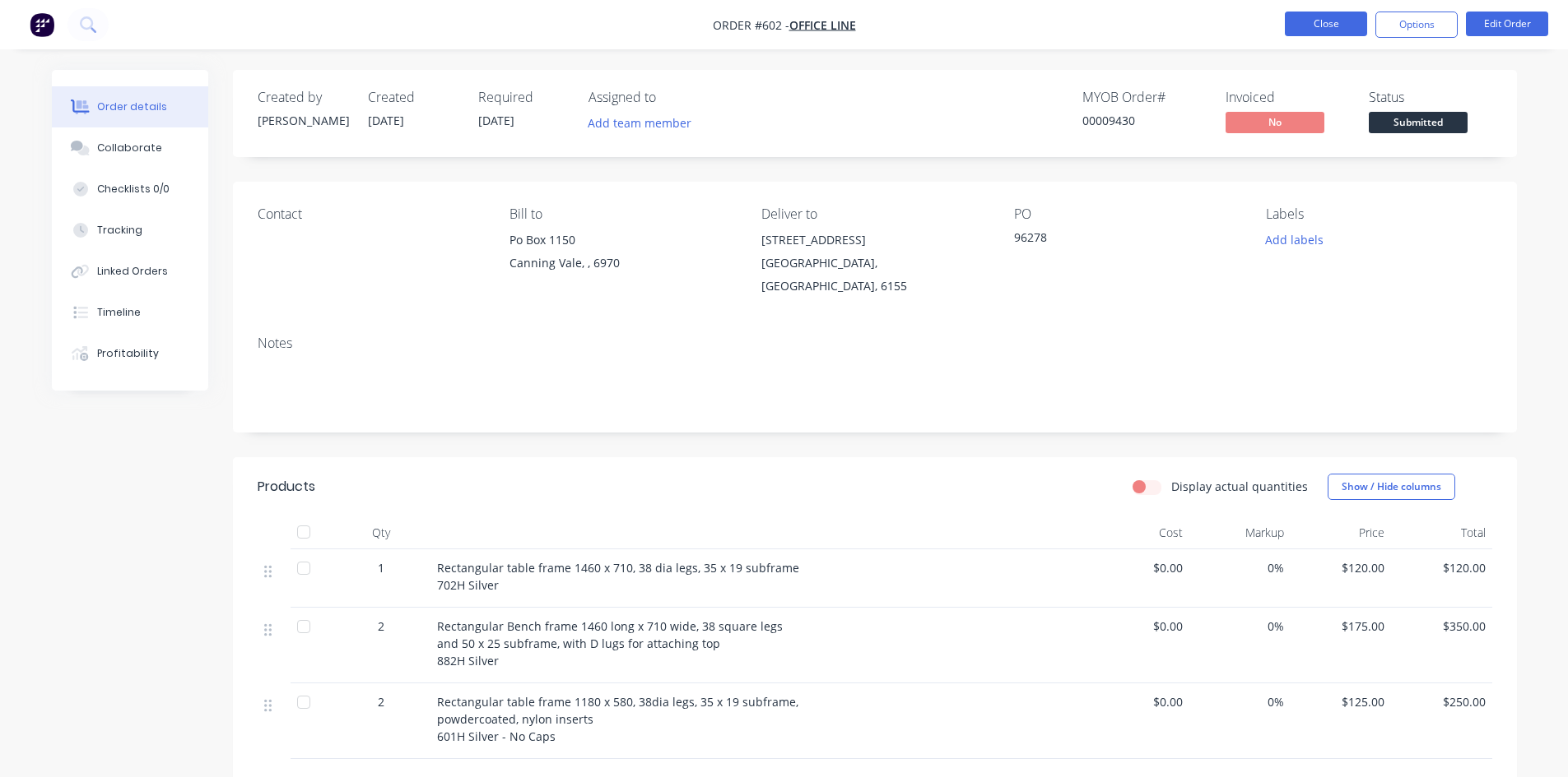
click at [1295, 24] on button "Close" at bounding box center [1325, 24] width 83 height 25
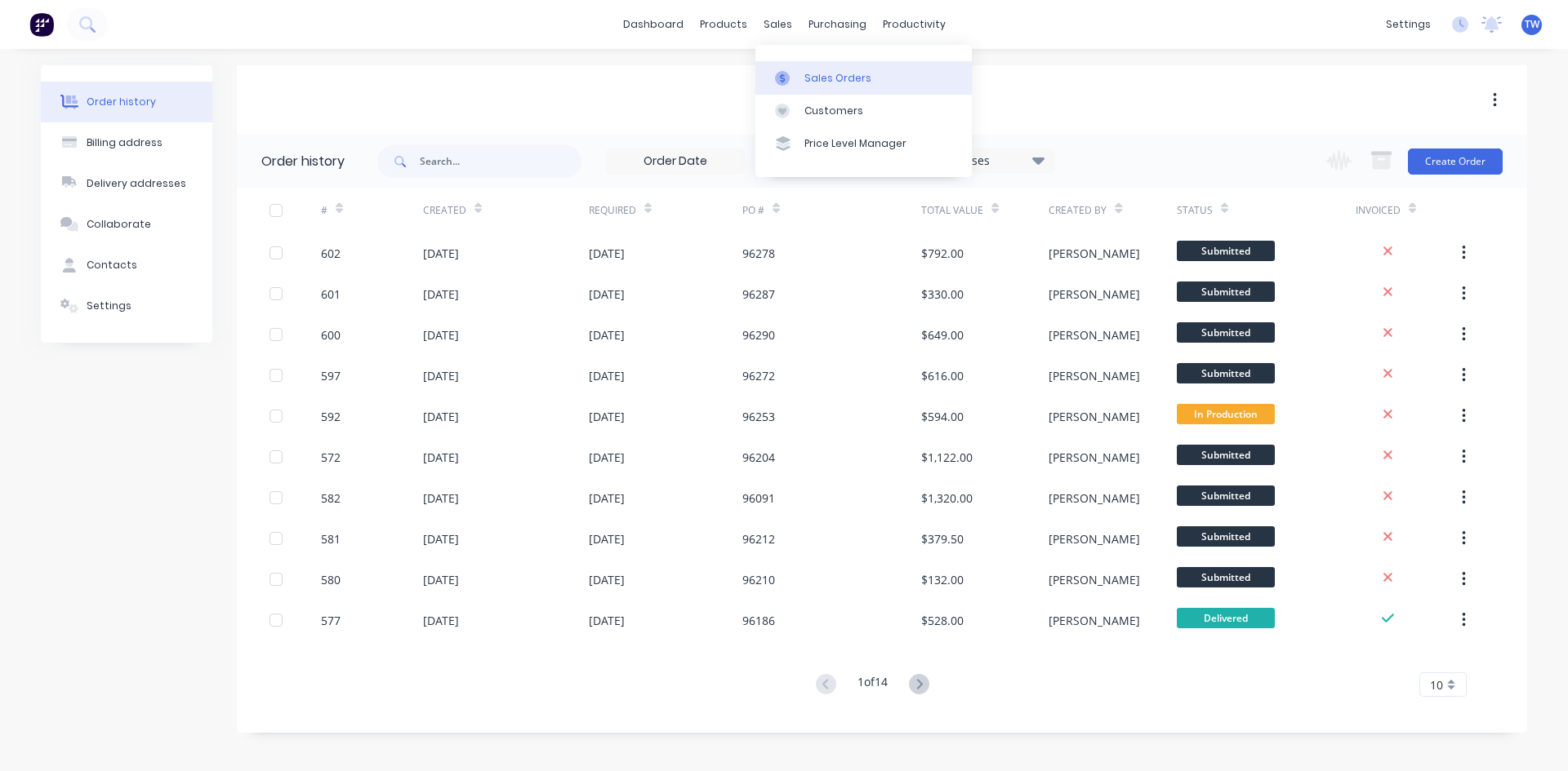
click at [818, 74] on div "Sales Orders" at bounding box center [837, 79] width 67 height 15
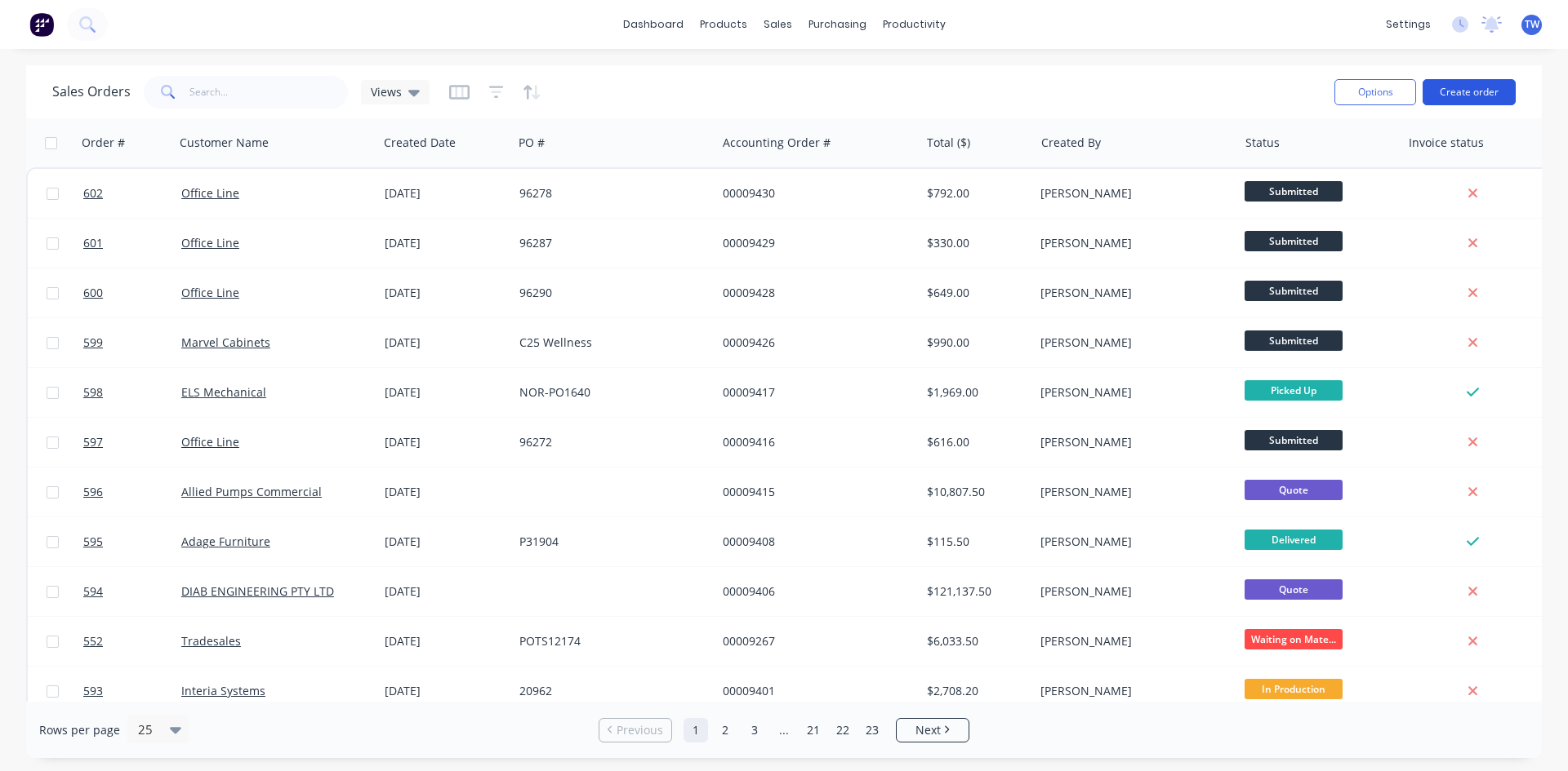
click at [1463, 93] on button "Create order" at bounding box center [1469, 93] width 93 height 26
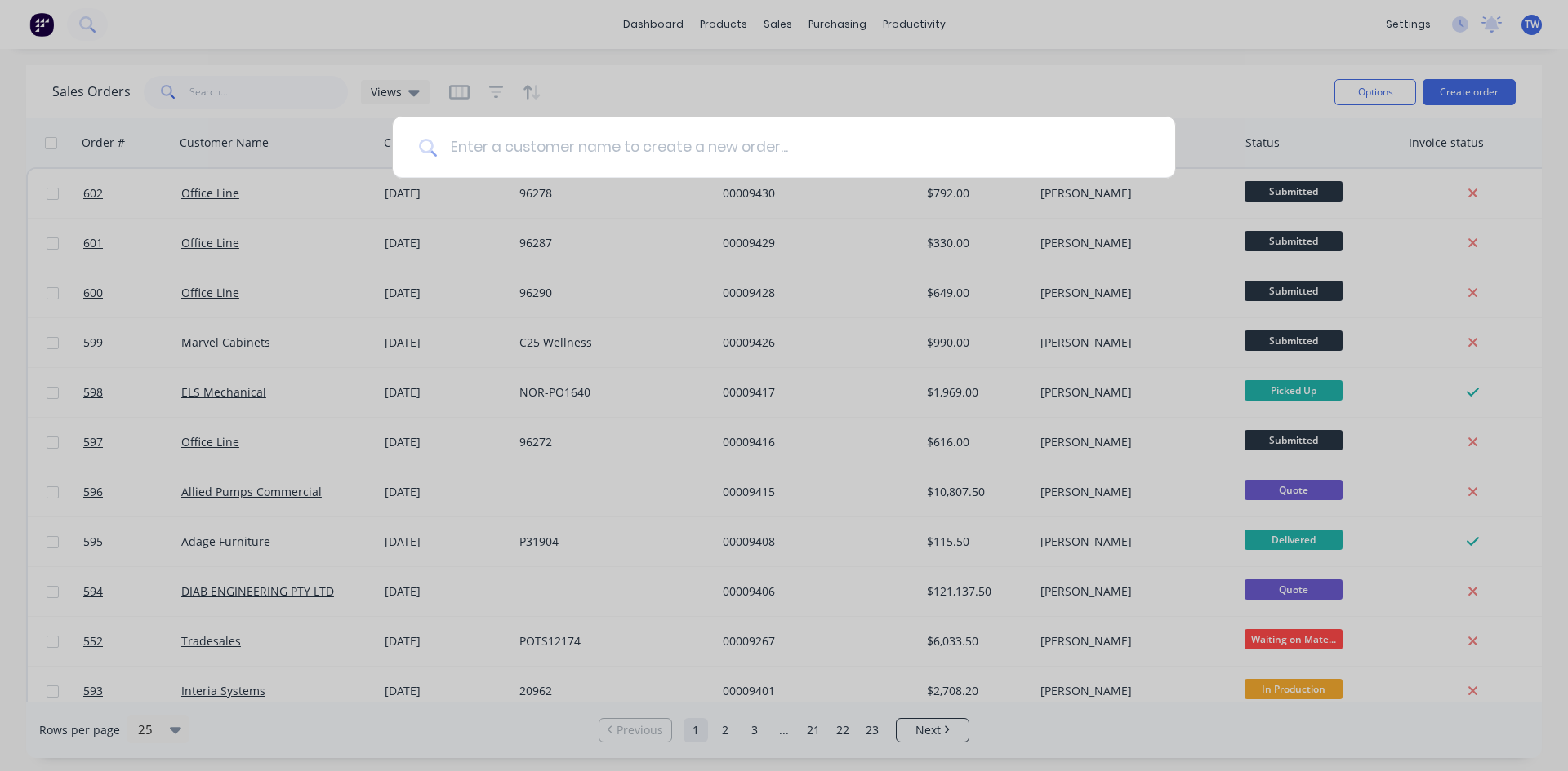
click at [841, 157] on input at bounding box center [793, 147] width 712 height 61
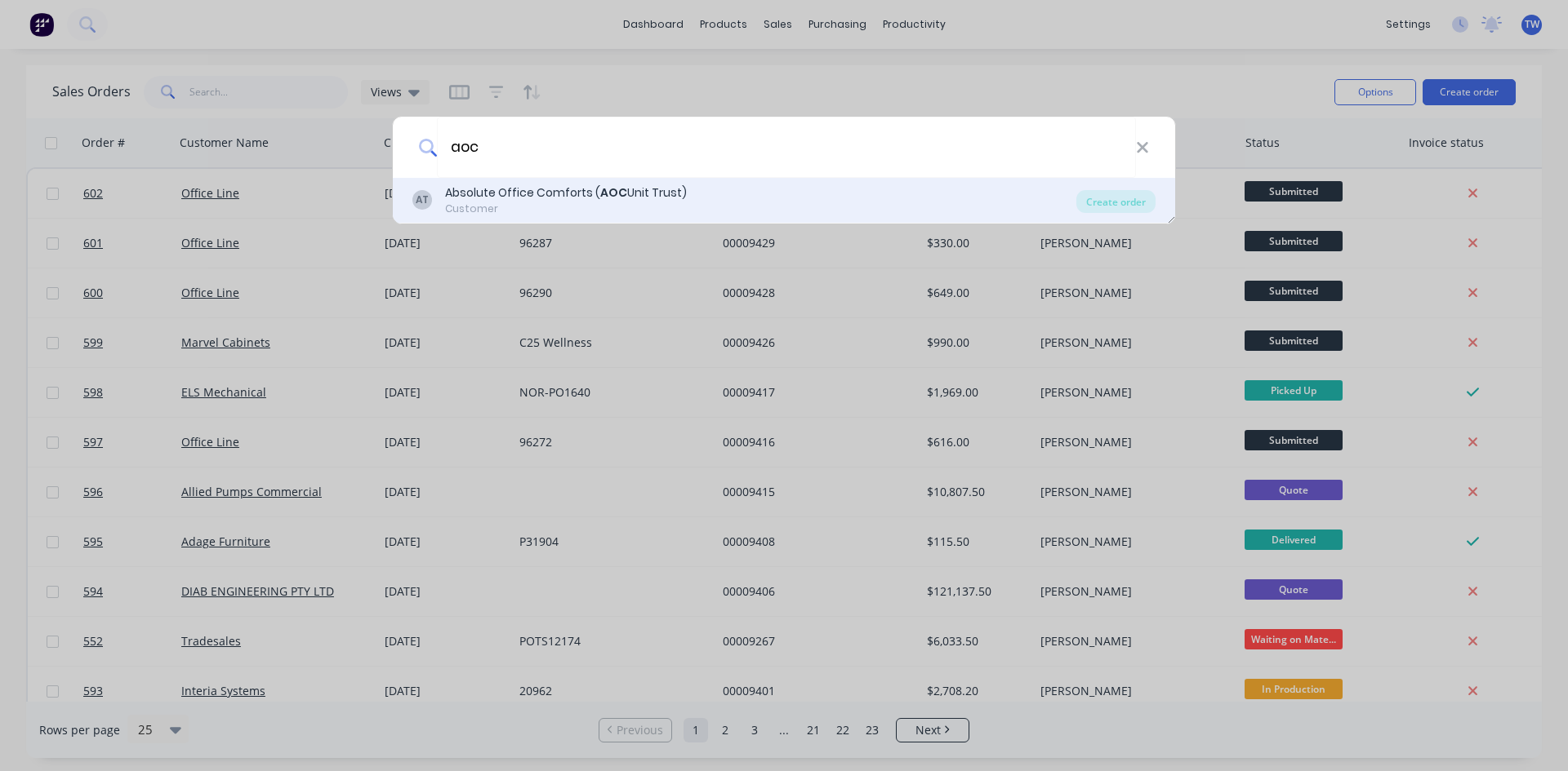
type input "aoc"
click at [561, 199] on div "Absolute Office Comforts ( AOC Unit Trust)" at bounding box center [566, 193] width 242 height 17
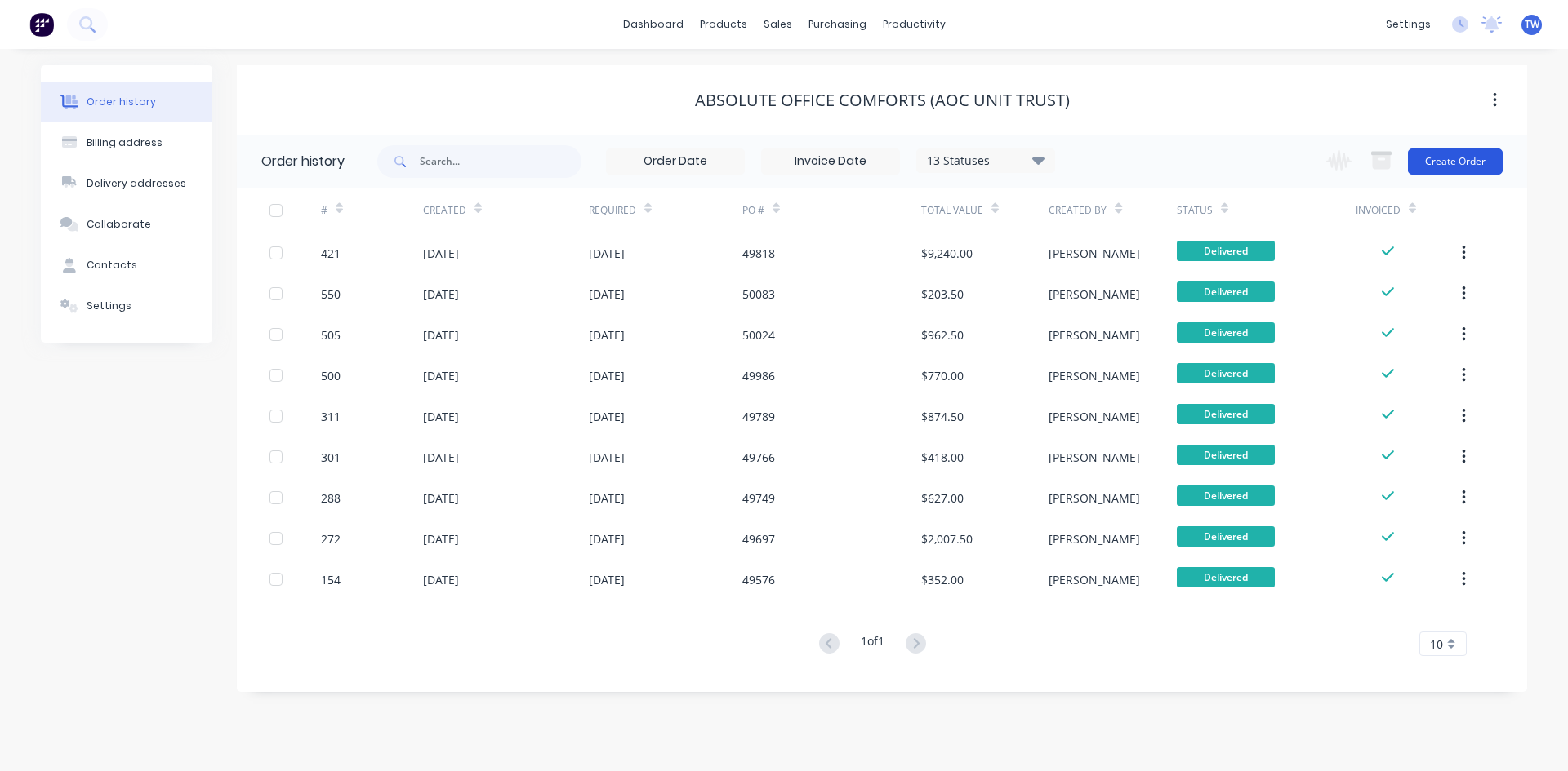
click at [1432, 158] on button "Create Order" at bounding box center [1455, 162] width 94 height 26
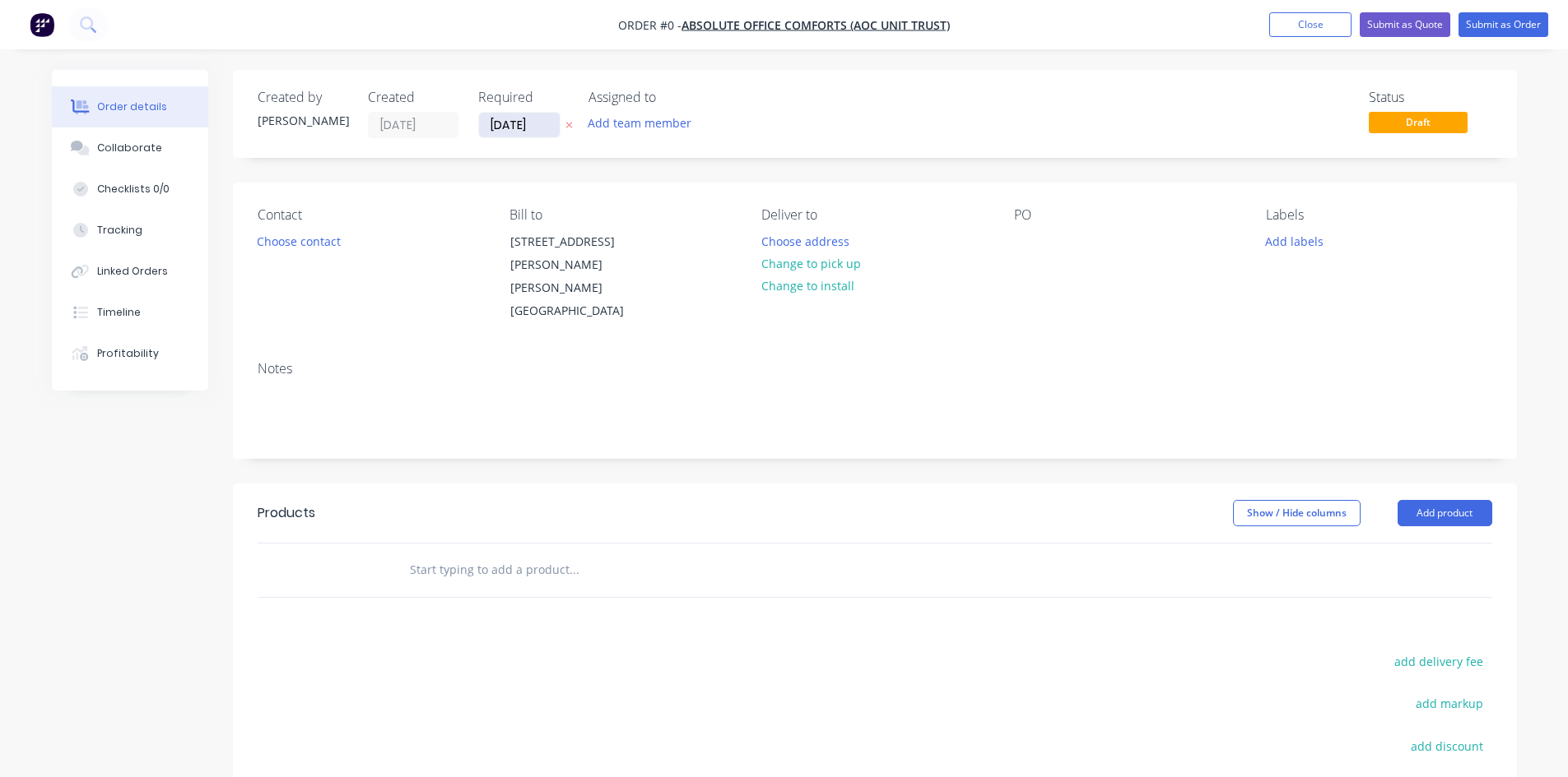
click at [528, 127] on input "[DATE]" at bounding box center [519, 125] width 81 height 25
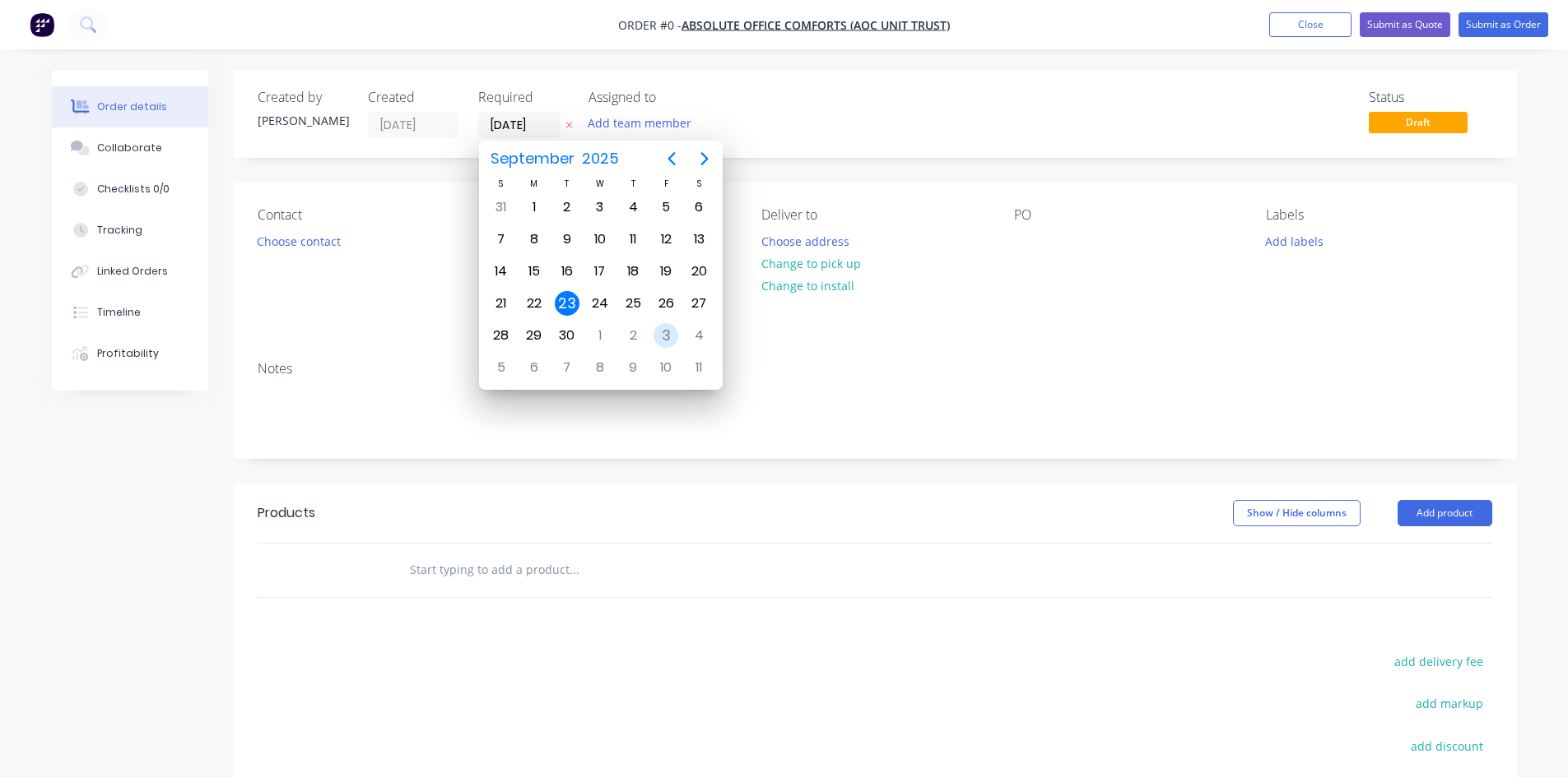
click at [655, 335] on div "3" at bounding box center [666, 336] width 25 height 25
type input "[DATE]"
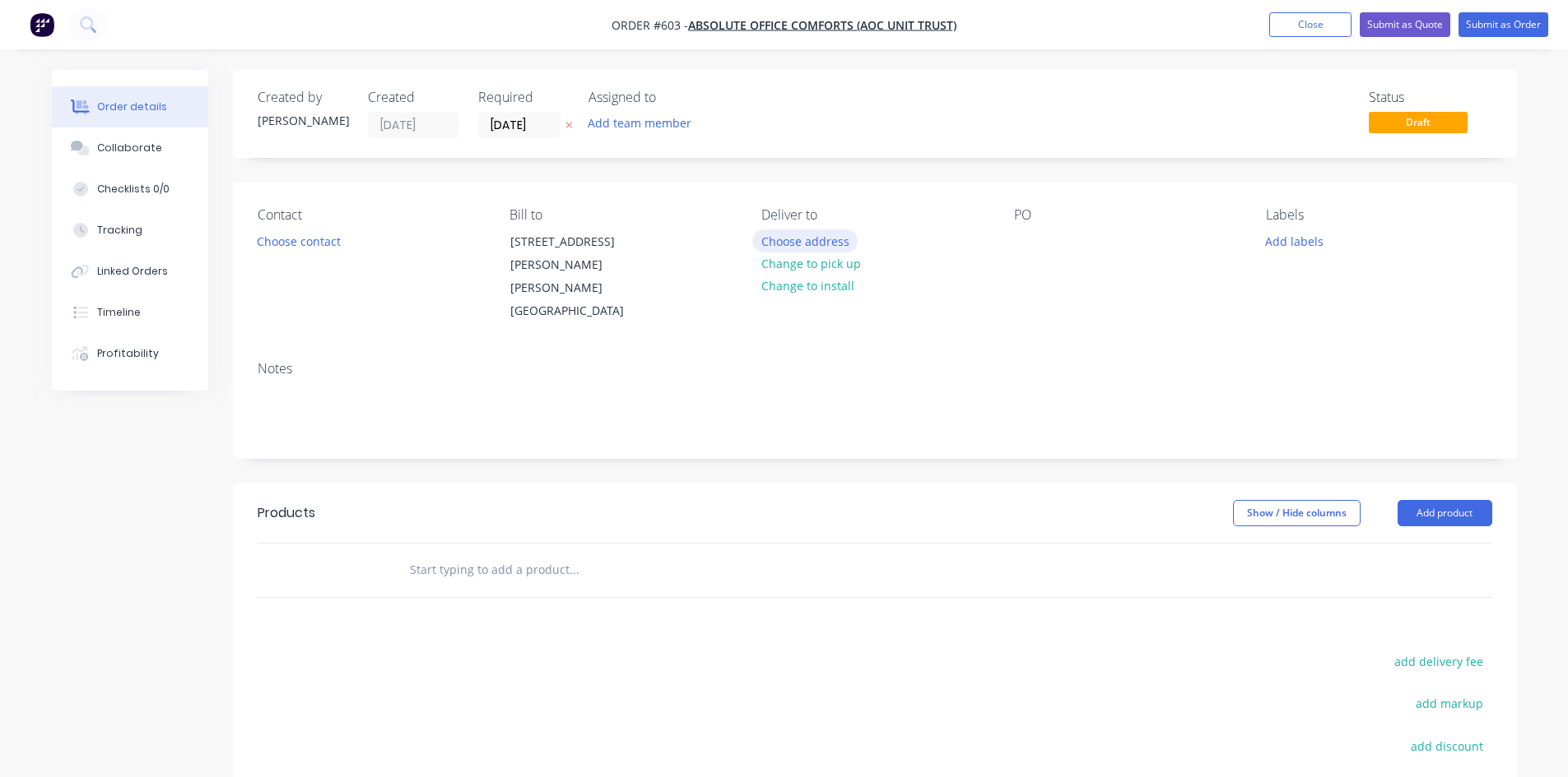
click at [826, 235] on button "Choose address" at bounding box center [805, 240] width 105 height 23
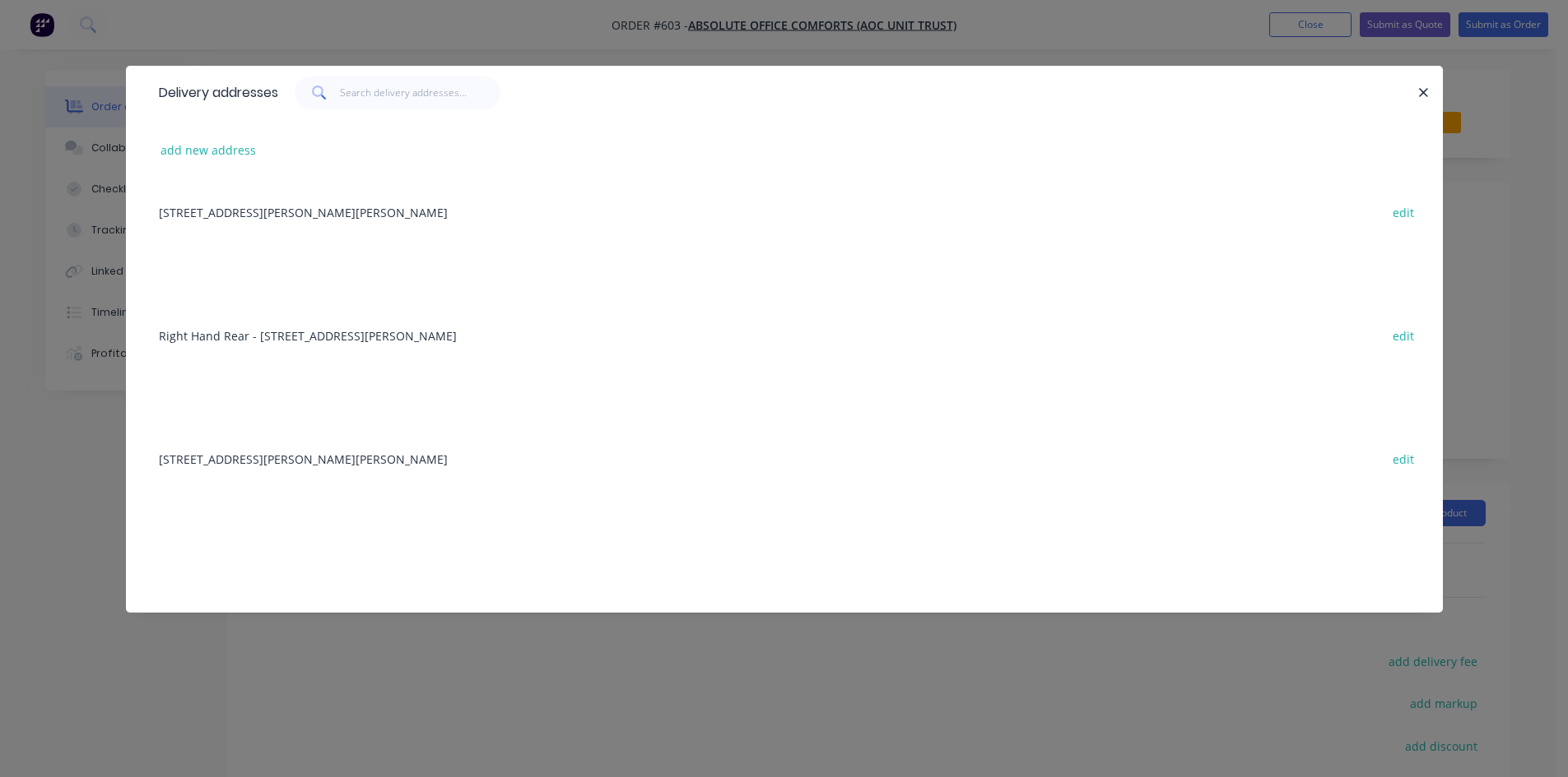
click at [308, 334] on div "Right Hand Rear - [STREET_ADDRESS][PERSON_NAME]" at bounding box center [785, 335] width 1268 height 62
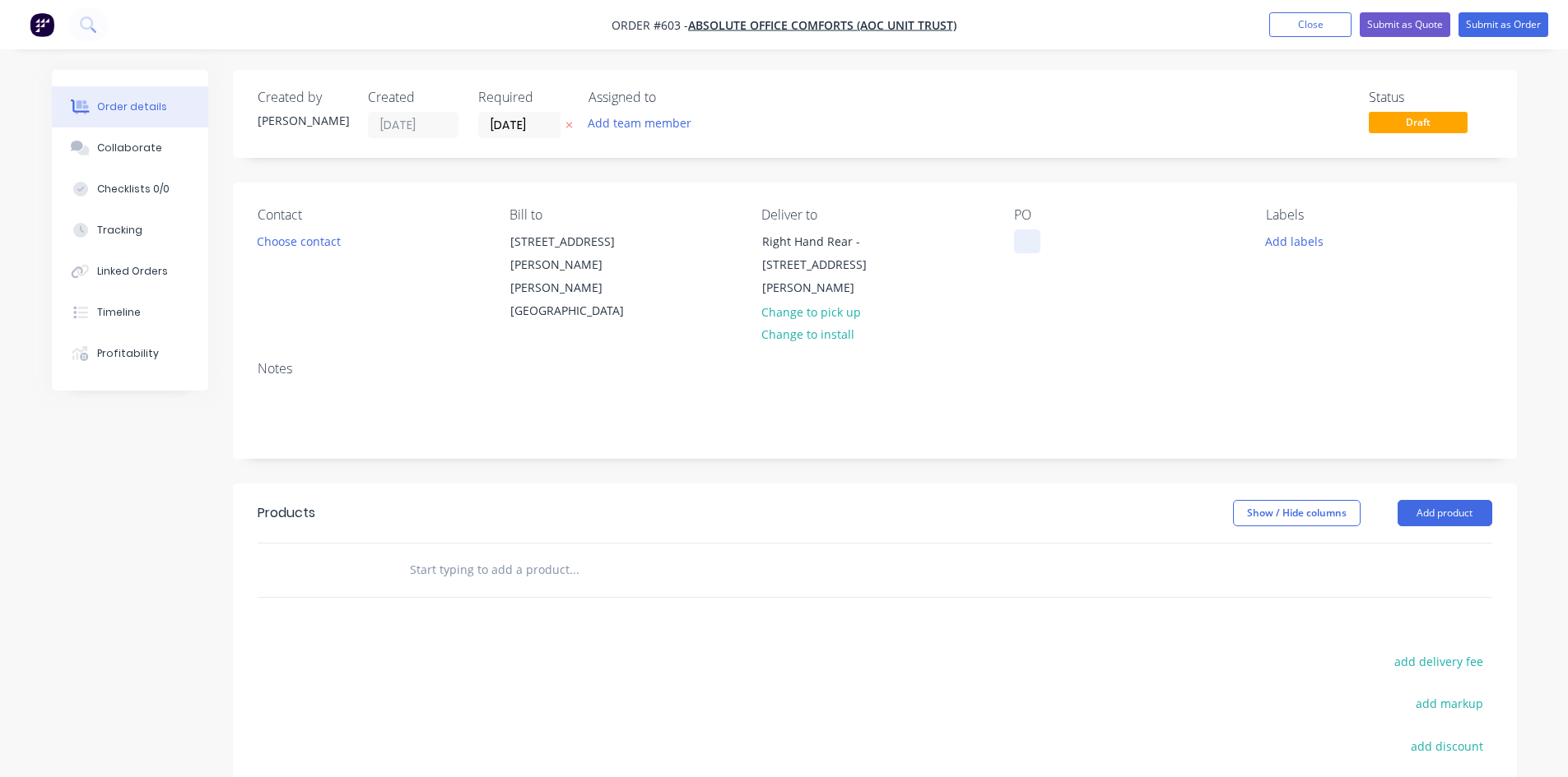
click at [1026, 237] on div at bounding box center [1028, 241] width 27 height 24
click at [1419, 500] on button "Add product" at bounding box center [1445, 514] width 94 height 27
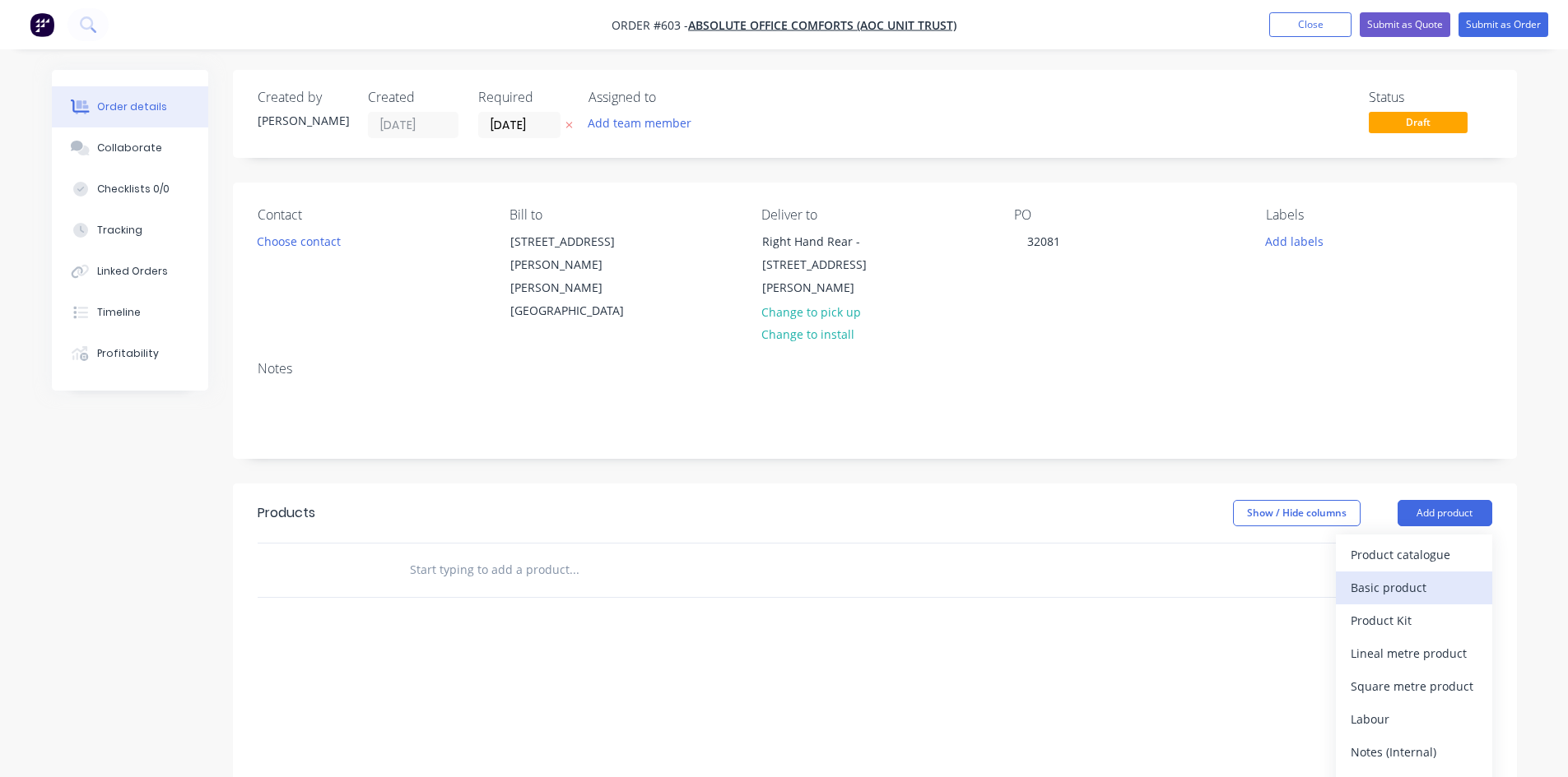
click at [1412, 576] on div "Basic product" at bounding box center [1414, 588] width 127 height 24
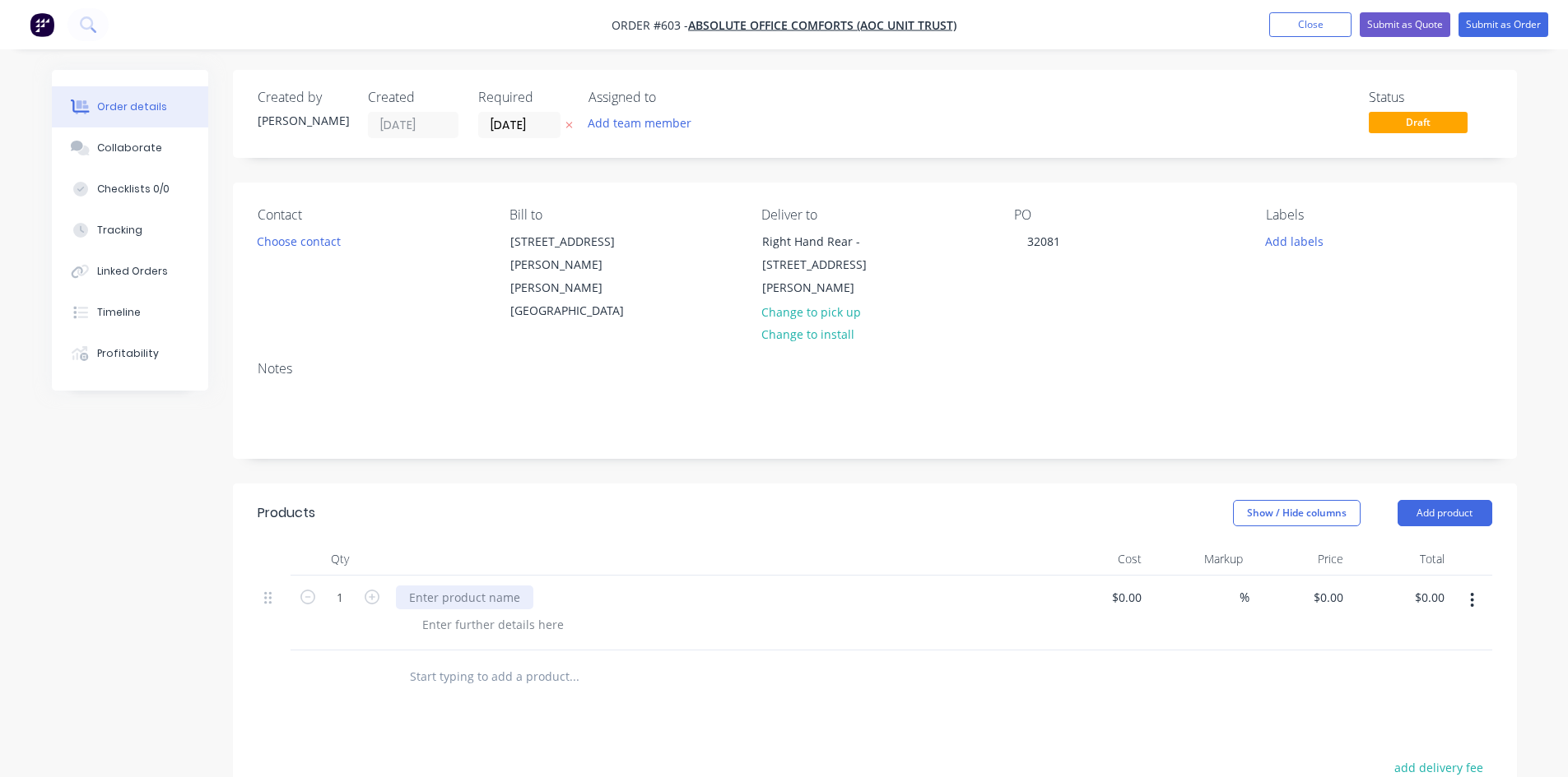
click at [475, 586] on div at bounding box center [465, 598] width 138 height 24
paste div
click at [1312, 576] on div "0 $0.00" at bounding box center [1299, 614] width 101 height 75
type input "$295.00"
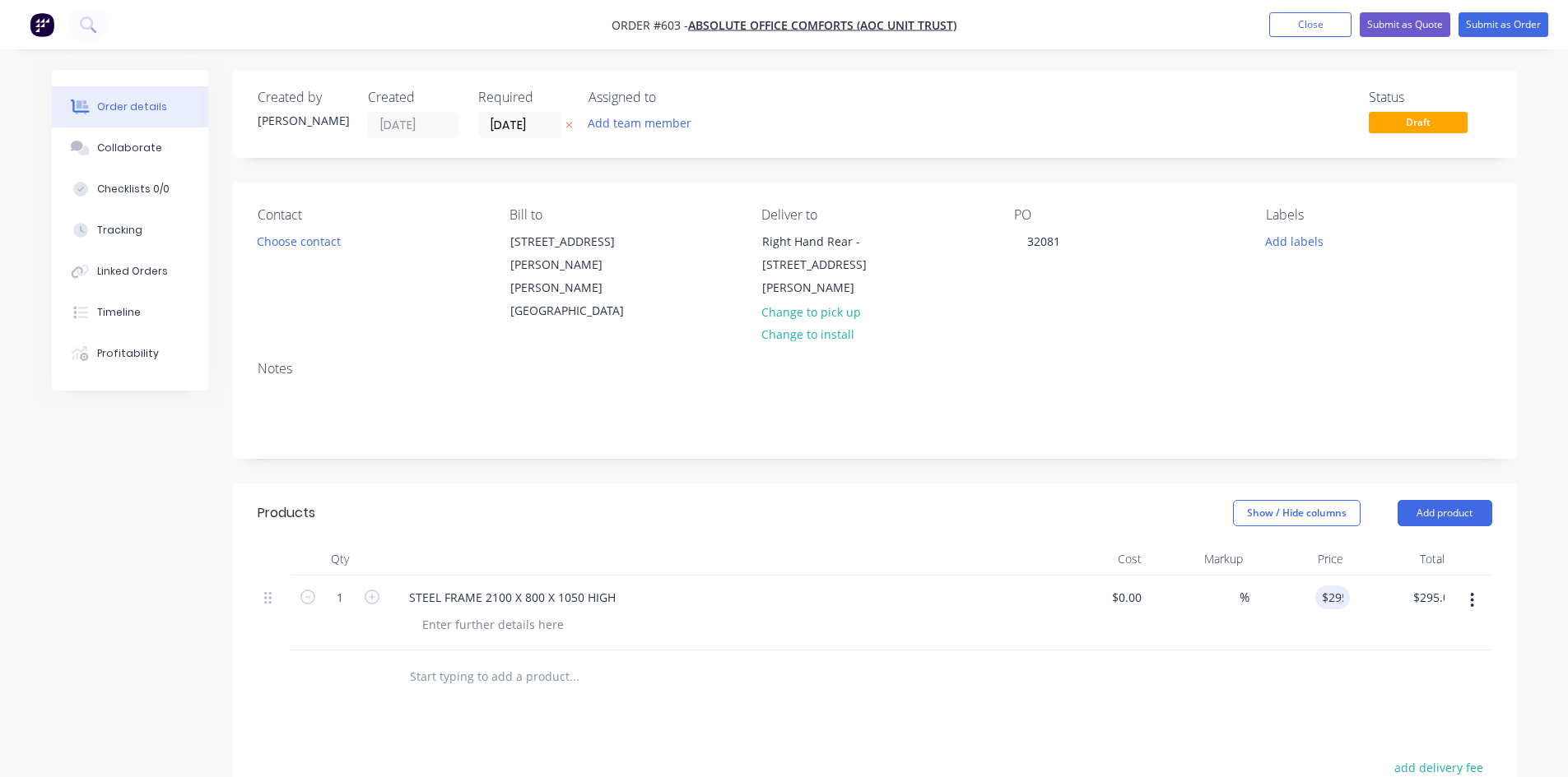
click at [1319, 651] on div at bounding box center [875, 678] width 1234 height 53
click at [1495, 28] on button "Submit as Order" at bounding box center [1504, 25] width 90 height 25
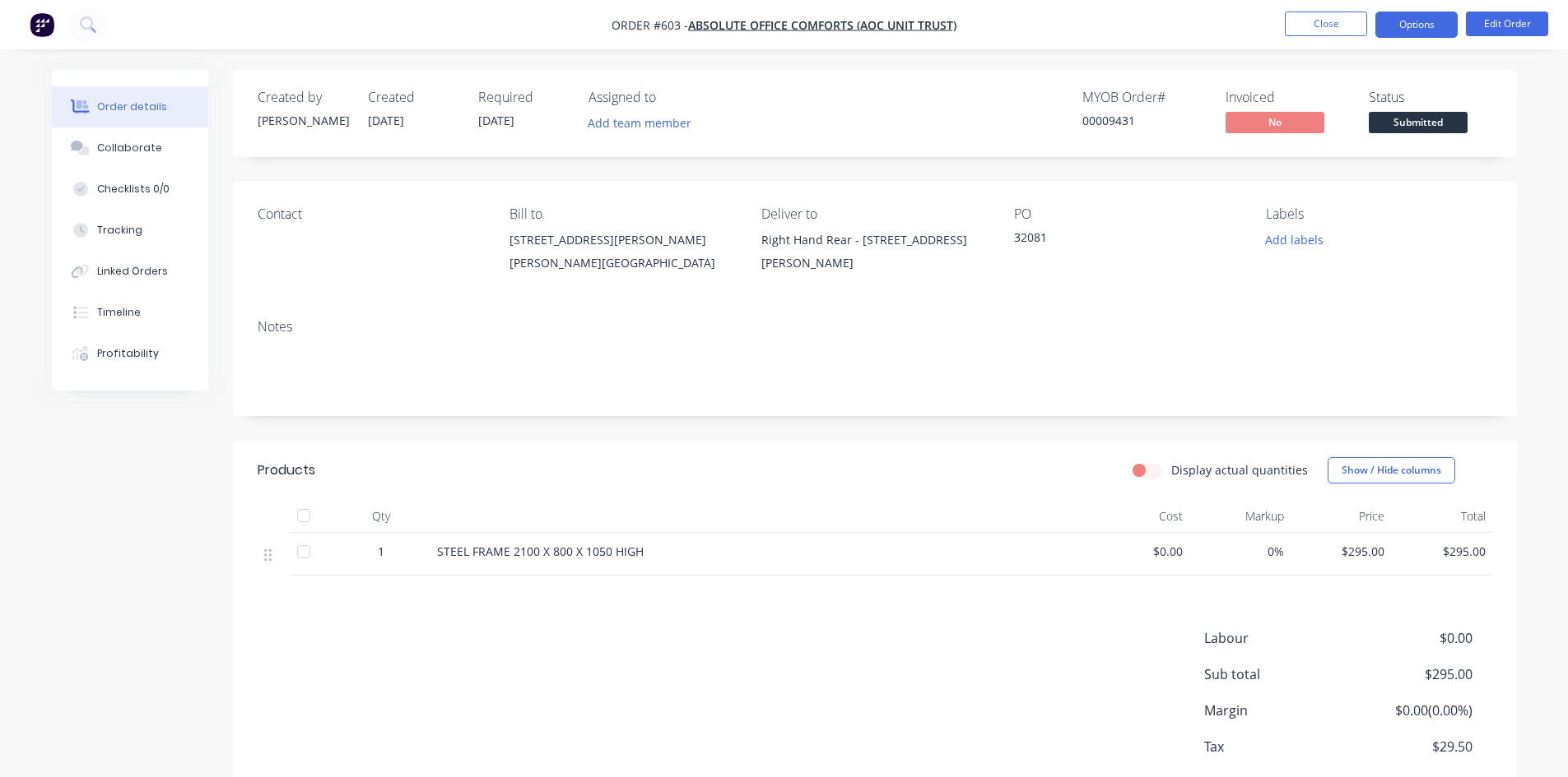
click at [1398, 14] on button "Options" at bounding box center [1416, 25] width 83 height 27
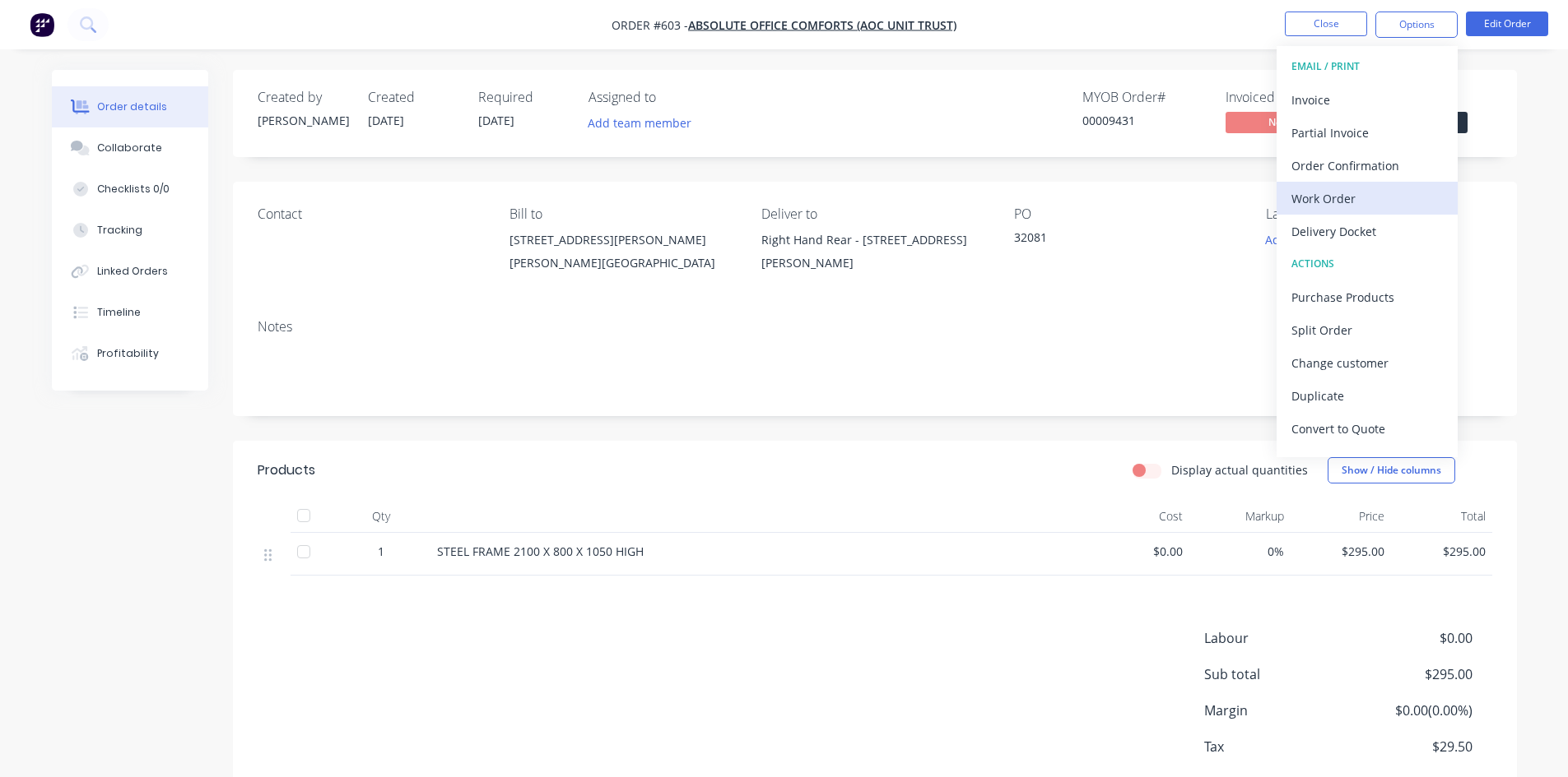
click at [1317, 205] on div "Work Order" at bounding box center [1367, 198] width 152 height 24
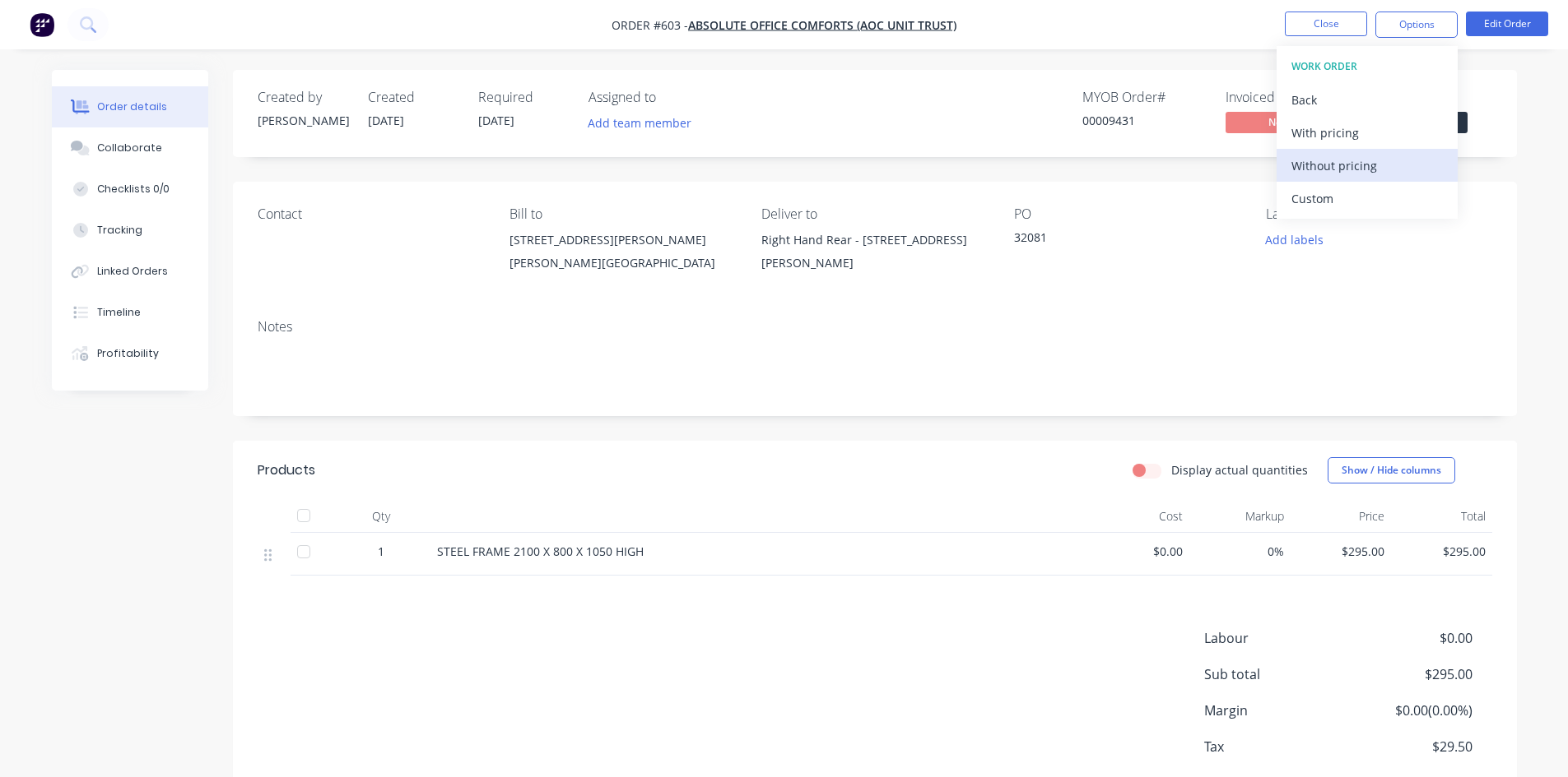
click at [1322, 168] on div "Without pricing" at bounding box center [1367, 166] width 152 height 24
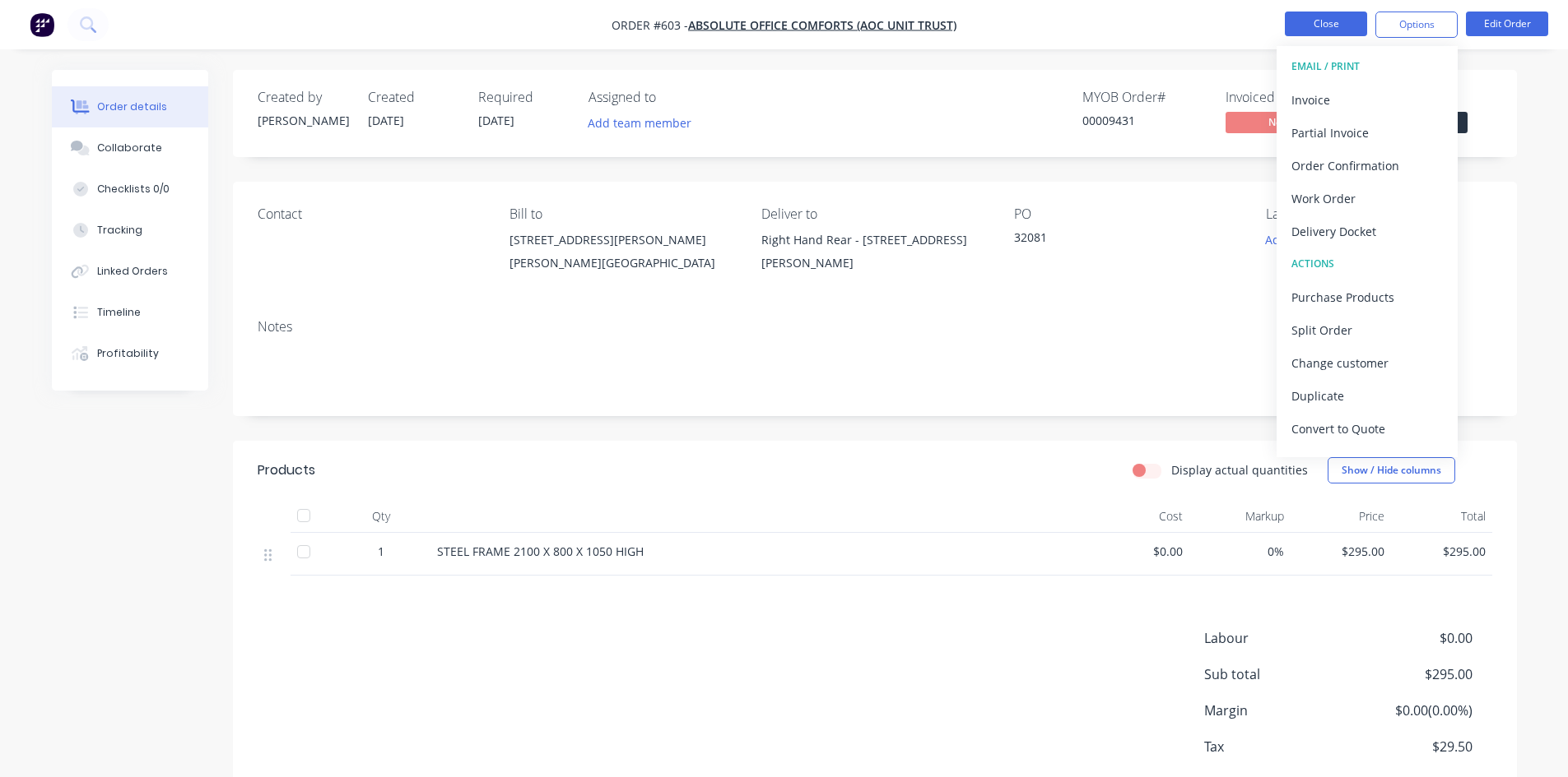
drag, startPoint x: 1329, startPoint y: 14, endPoint x: 1330, endPoint y: 23, distance: 9.1
click at [1330, 23] on button "Close" at bounding box center [1325, 24] width 83 height 25
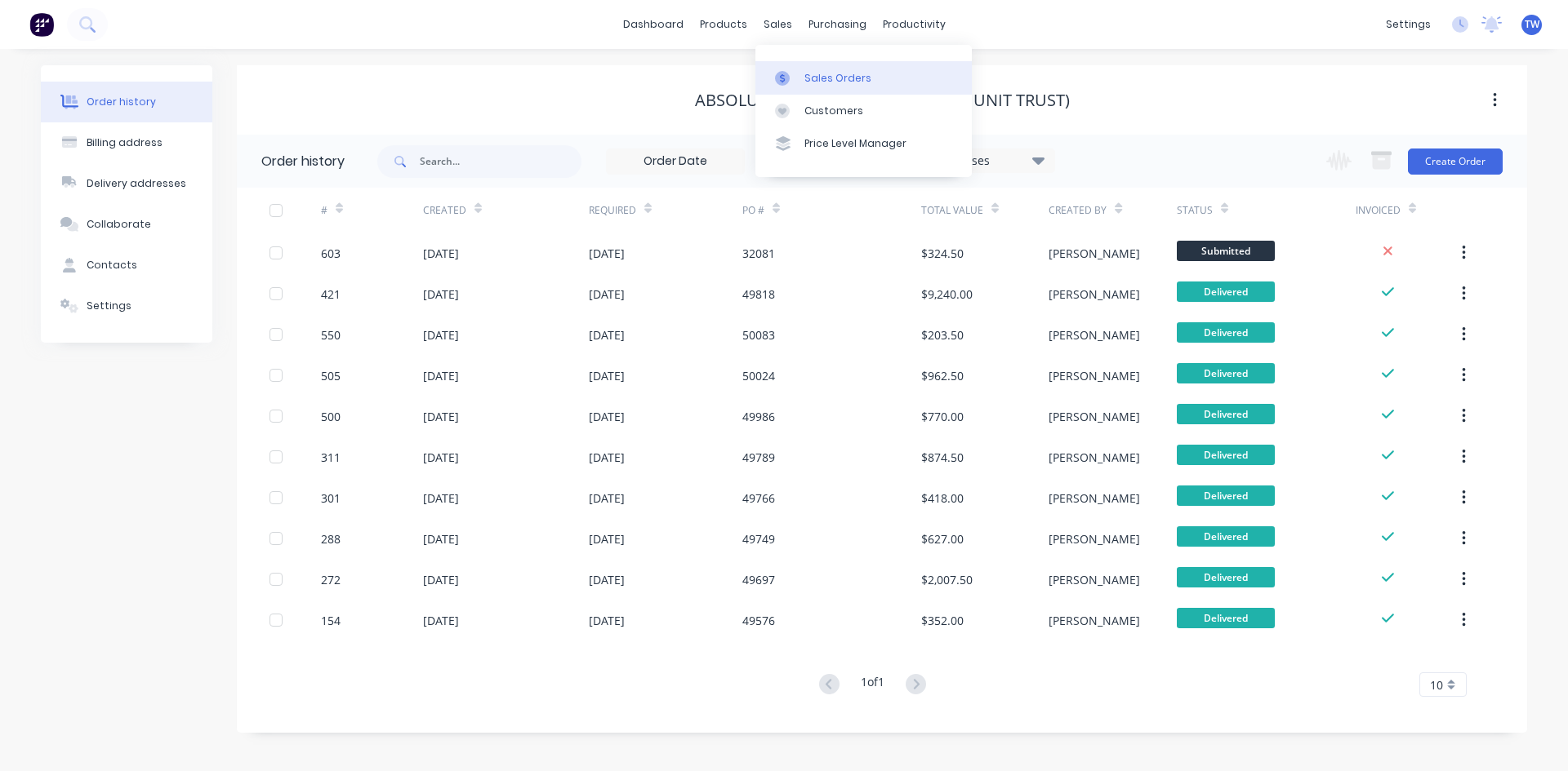
click at [823, 75] on div "Sales Orders" at bounding box center [837, 79] width 67 height 15
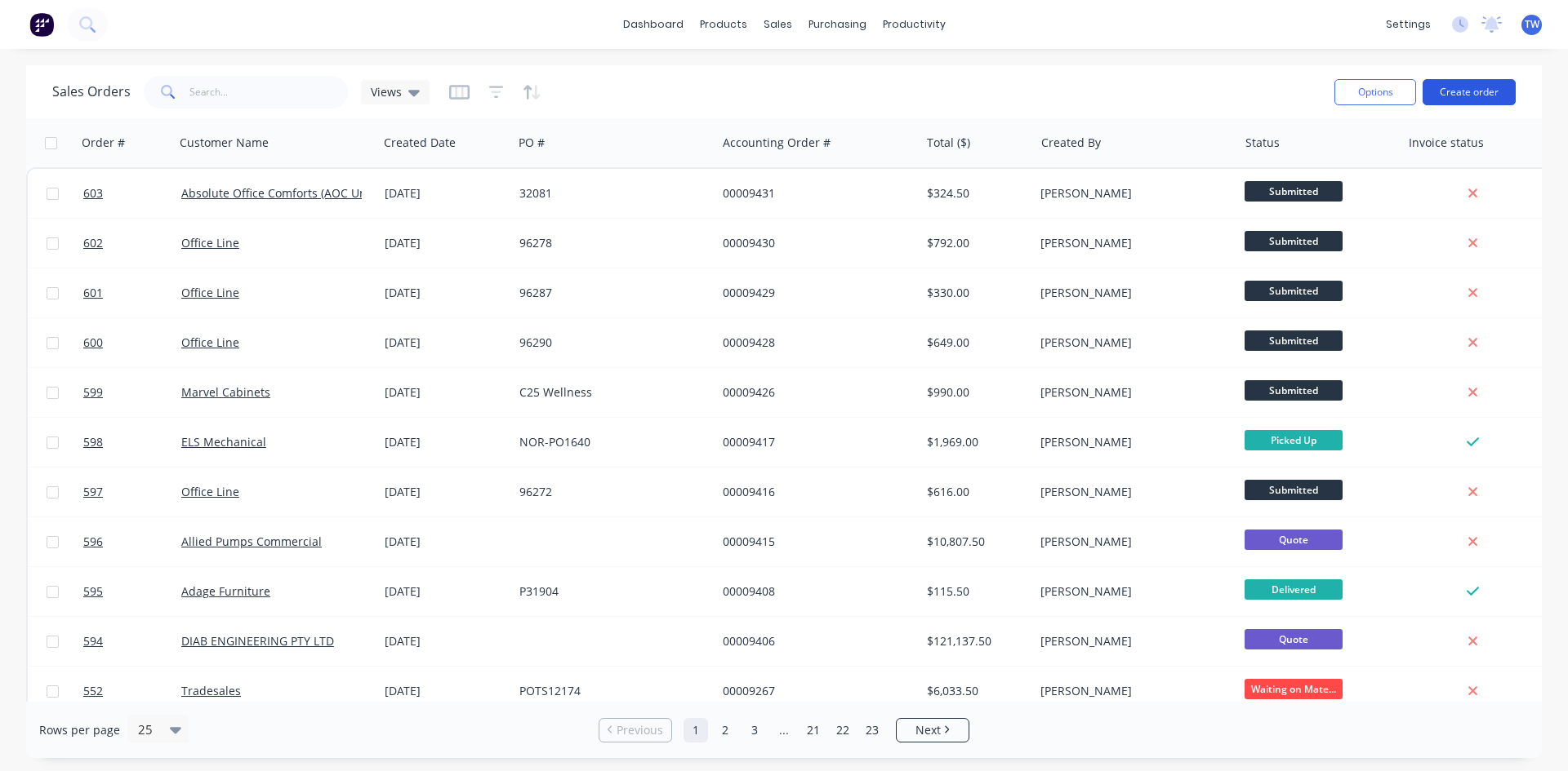
click at [1475, 94] on button "Create order" at bounding box center [1469, 93] width 93 height 26
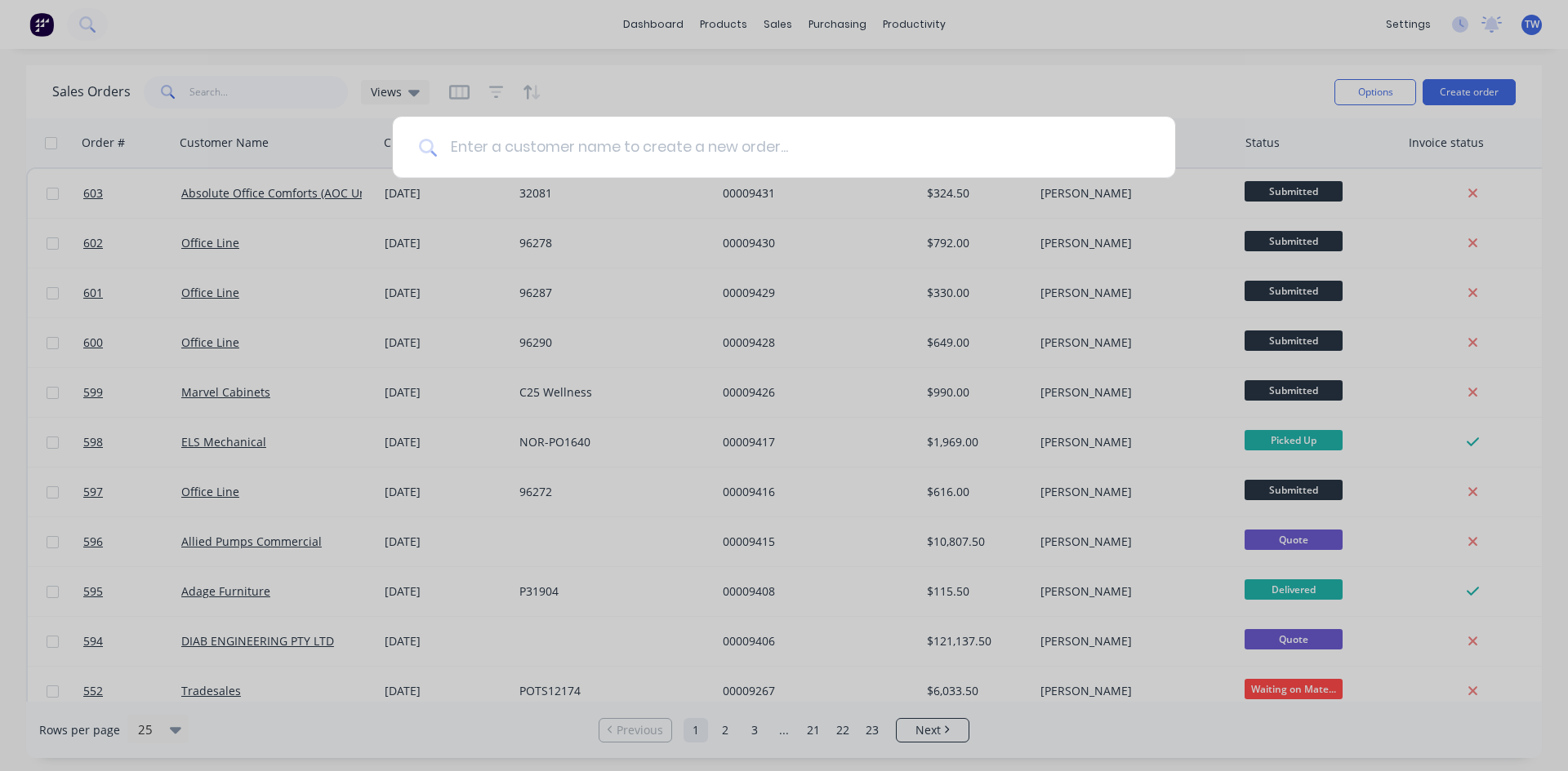
click at [613, 147] on input at bounding box center [793, 147] width 712 height 61
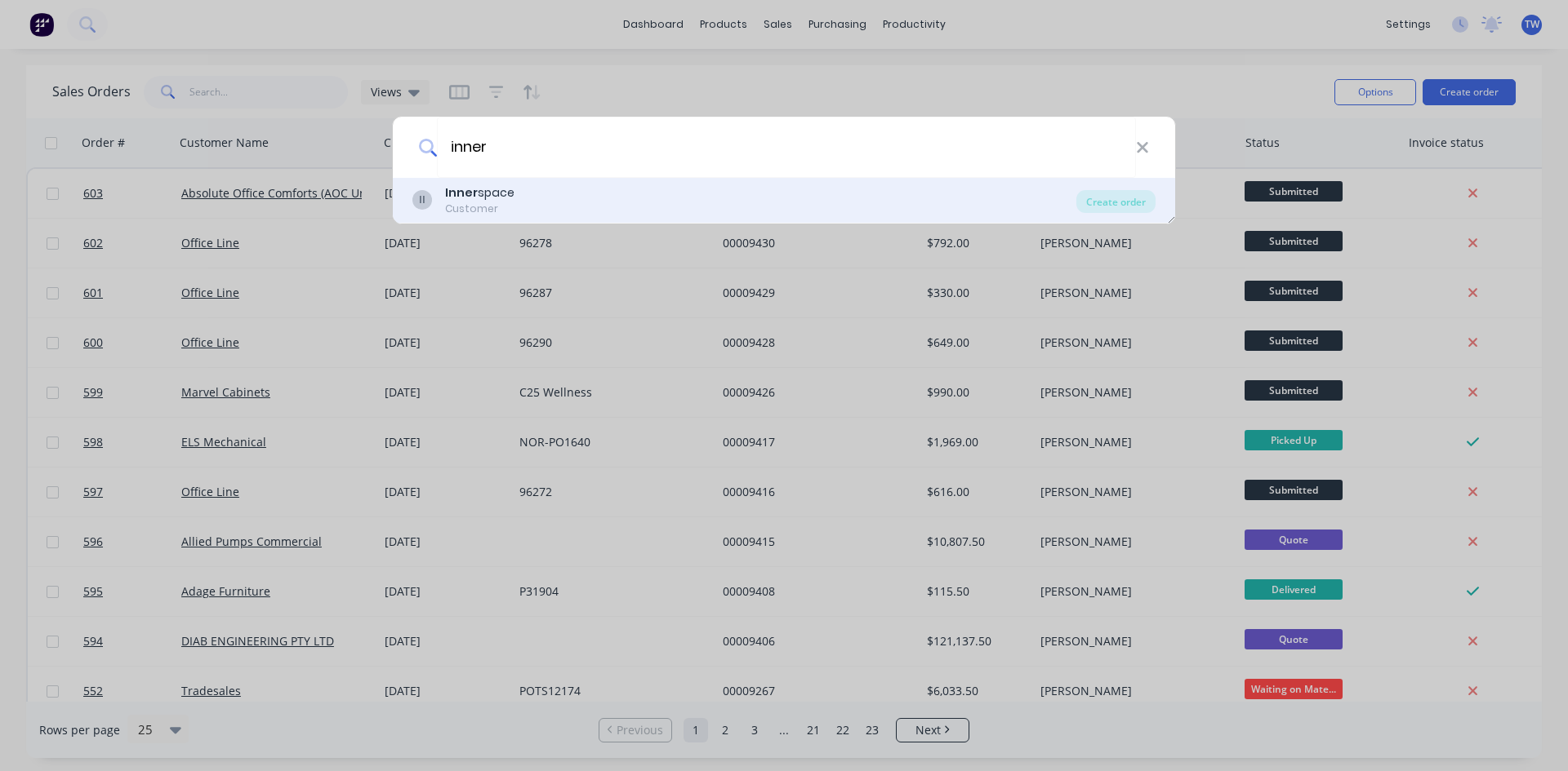
type input "inner"
click at [553, 209] on div "II Inner space Customer" at bounding box center [744, 200] width 664 height 31
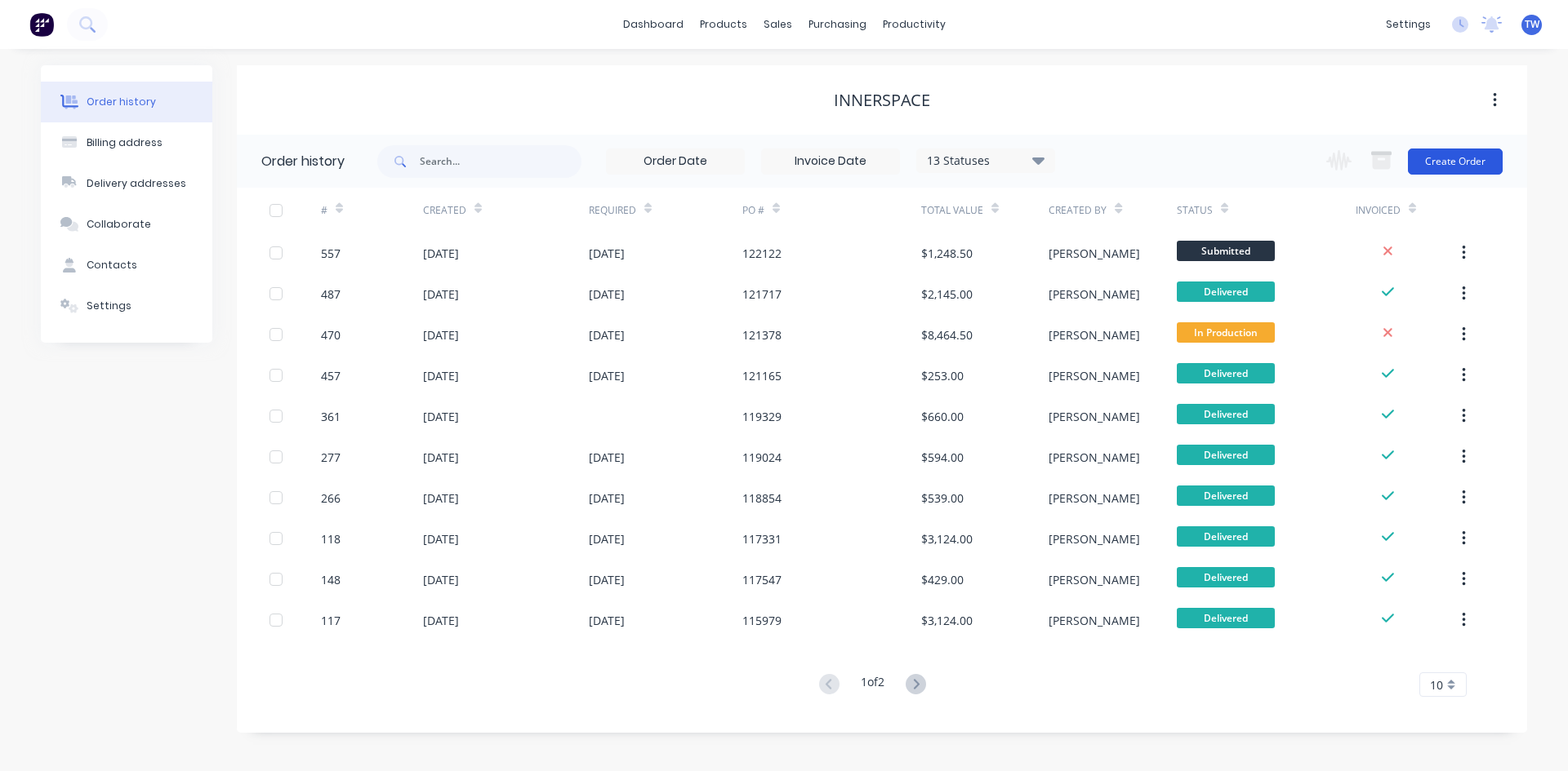
click at [1436, 164] on button "Create Order" at bounding box center [1455, 162] width 94 height 26
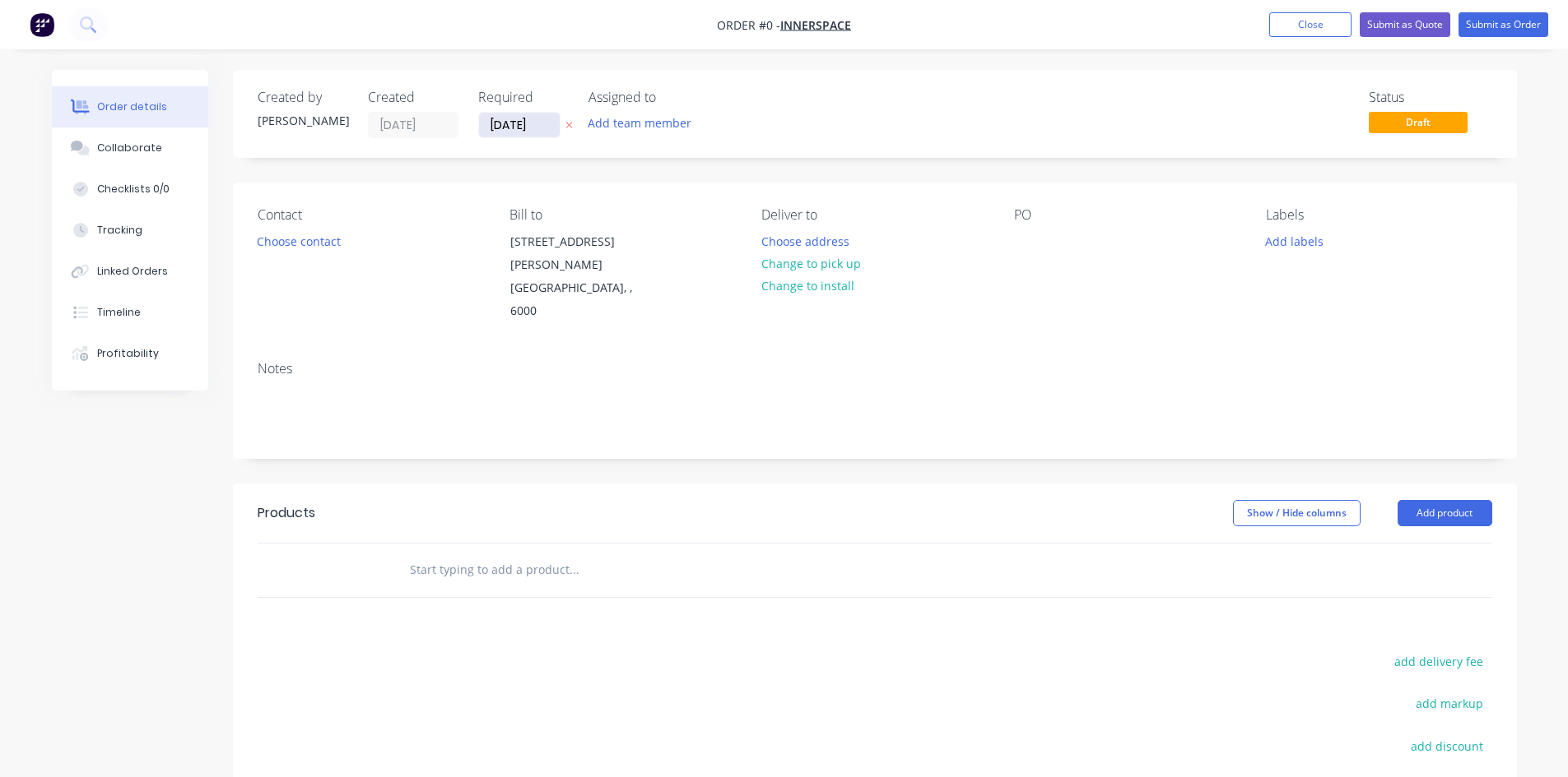
click at [506, 133] on input "[DATE]" at bounding box center [519, 125] width 81 height 25
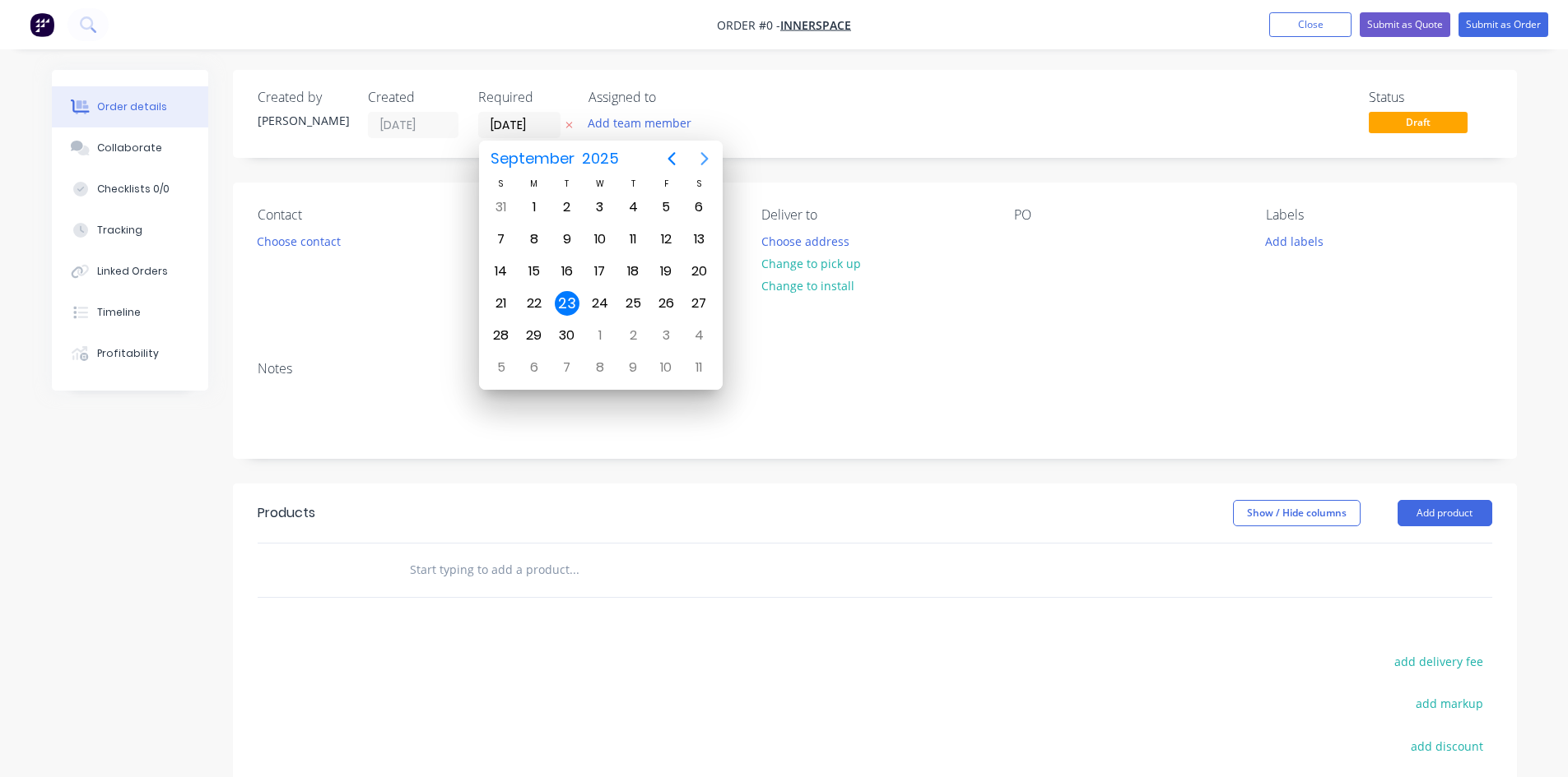
click at [706, 158] on icon "Next page" at bounding box center [704, 159] width 8 height 13
click at [536, 270] on div "13" at bounding box center [535, 272] width 25 height 25
type input "[DATE]"
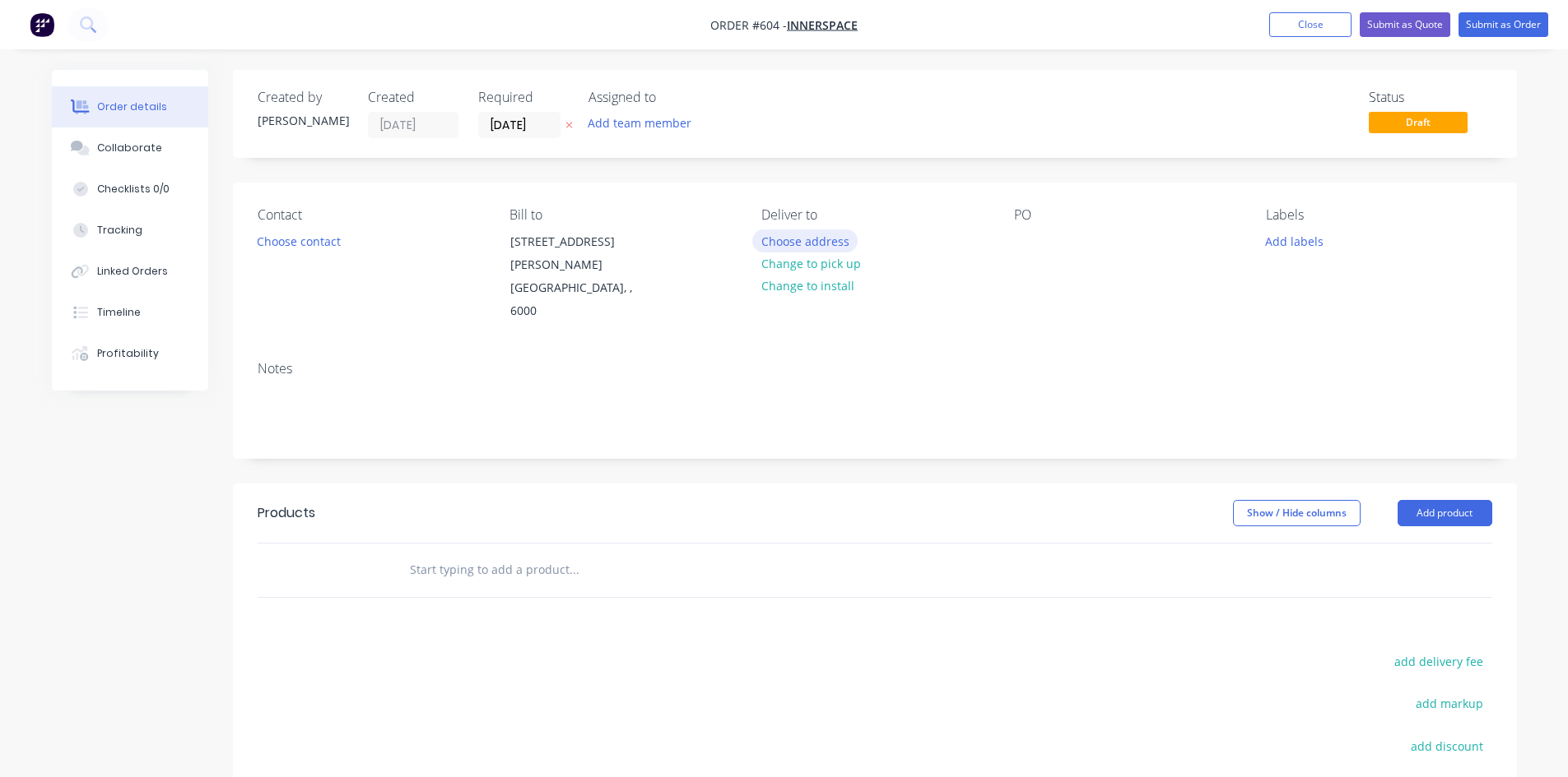
click at [842, 244] on button "Choose address" at bounding box center [805, 240] width 105 height 23
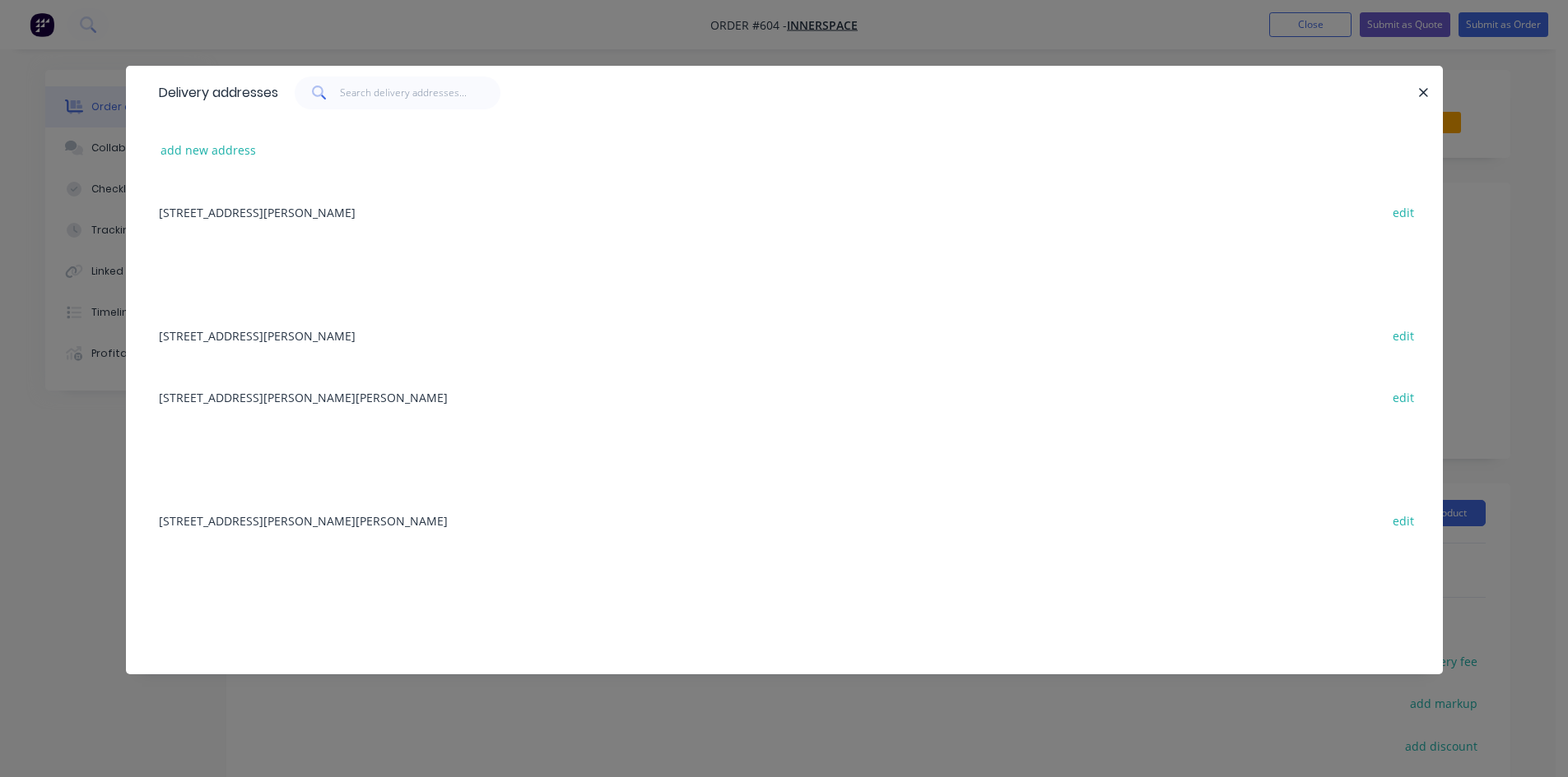
click at [356, 392] on div "[STREET_ADDRESS][PERSON_NAME][PERSON_NAME] edit" at bounding box center [785, 397] width 1268 height 62
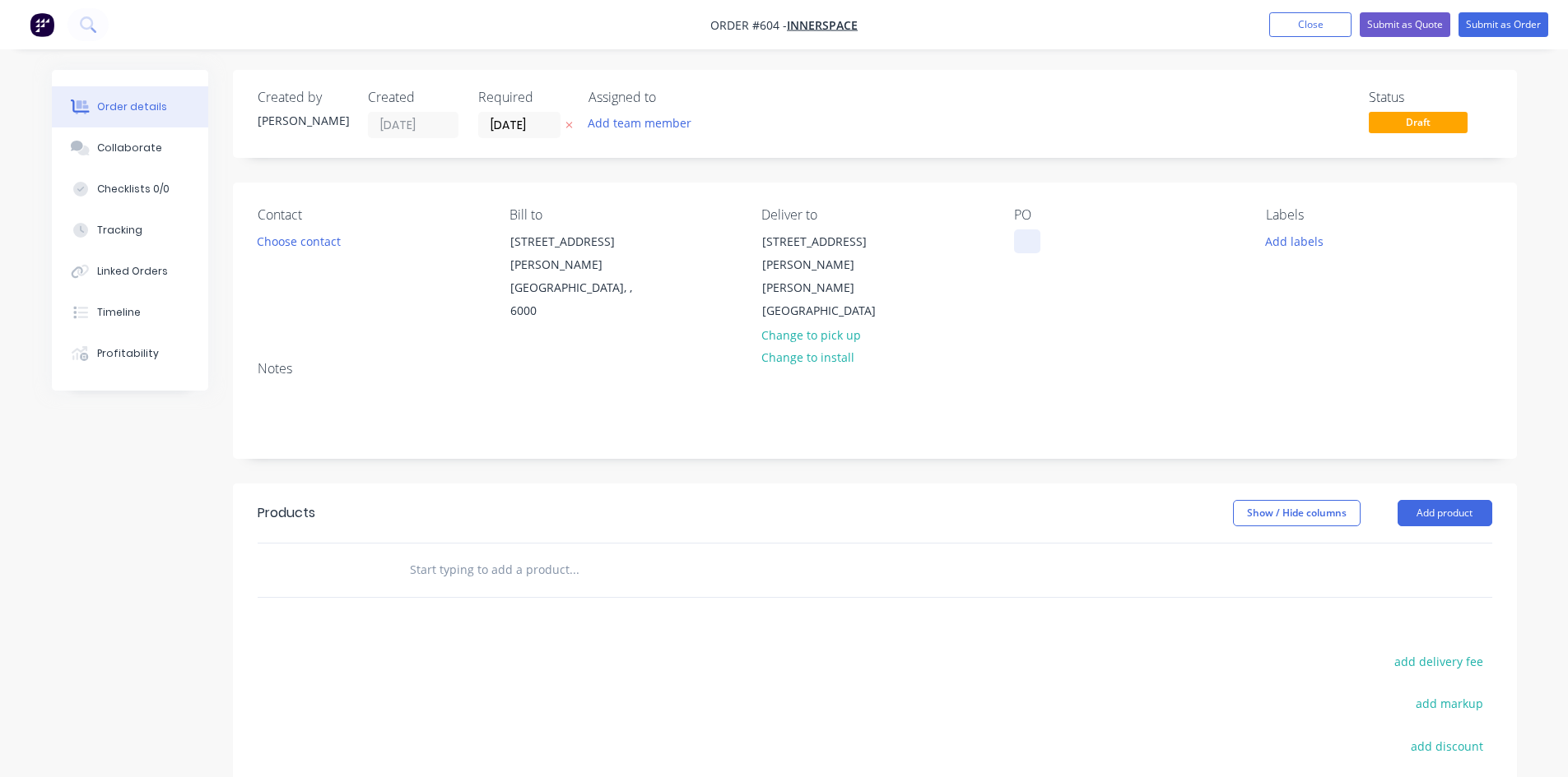
click at [1033, 245] on div at bounding box center [1028, 241] width 27 height 24
click at [1445, 500] on button "Add product" at bounding box center [1445, 514] width 94 height 27
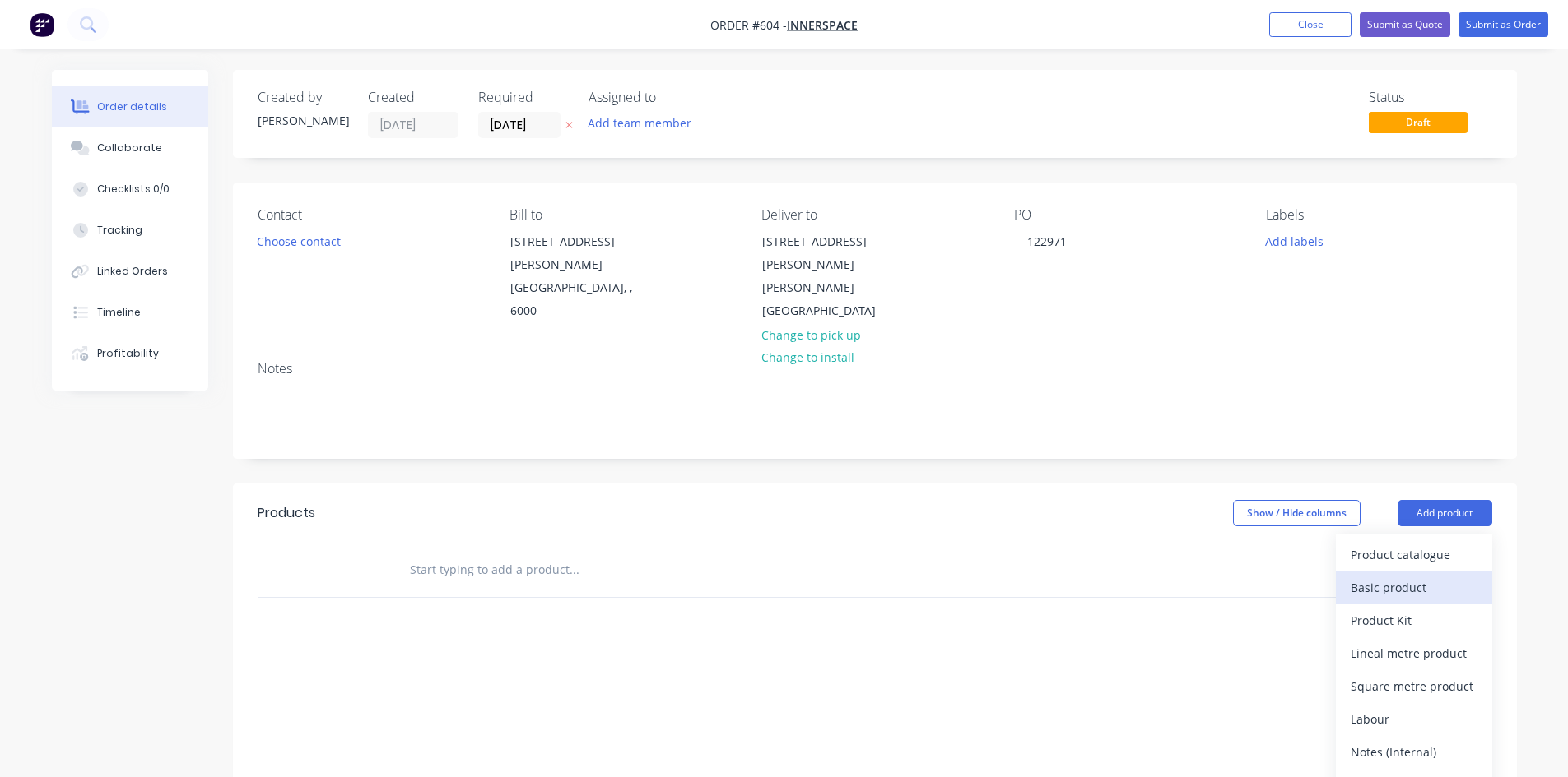
click at [1390, 576] on div "Basic product" at bounding box center [1414, 588] width 127 height 24
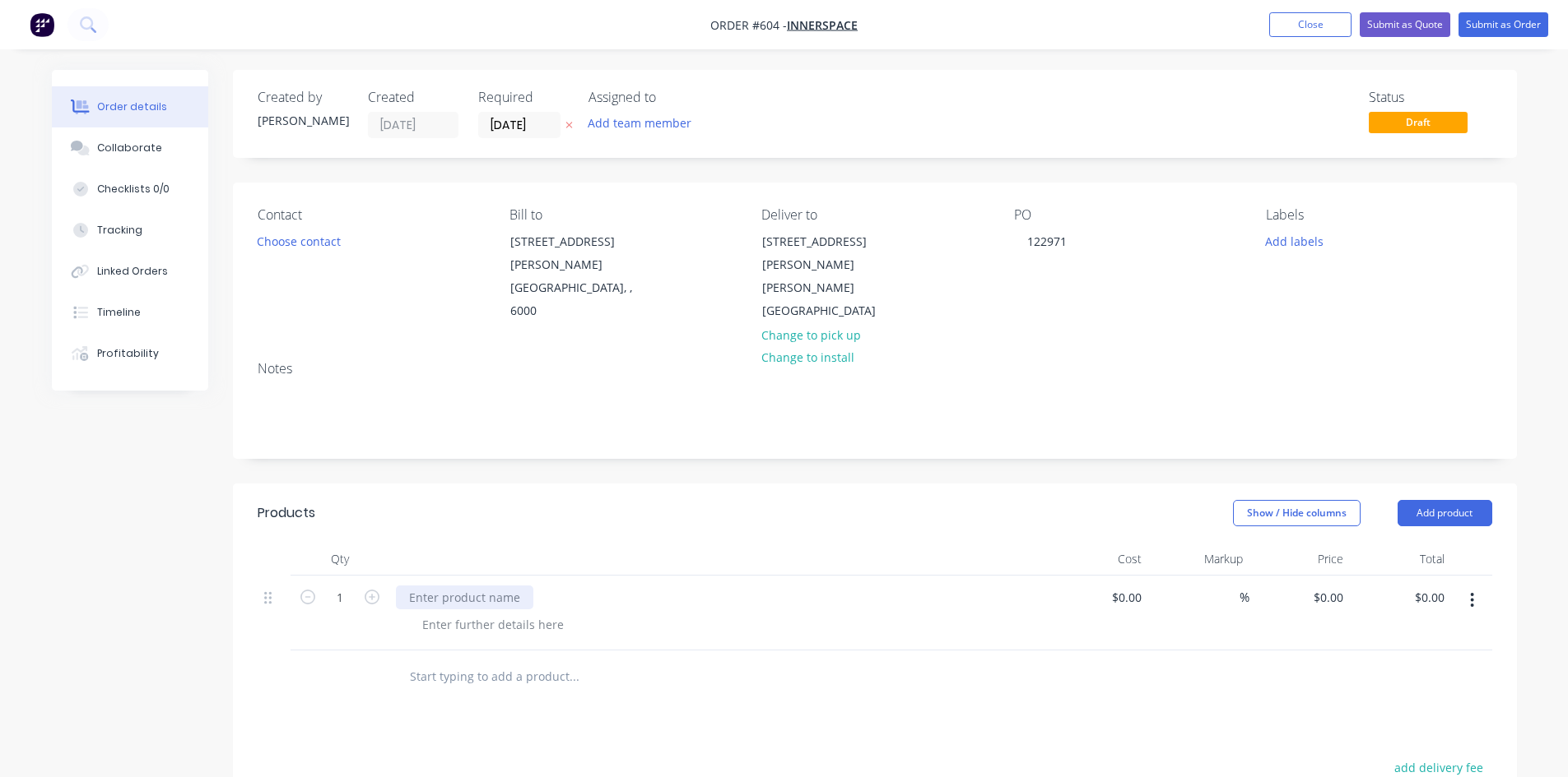
click at [480, 586] on div at bounding box center [465, 598] width 138 height 24
click at [498, 586] on div at bounding box center [465, 598] width 138 height 24
paste div
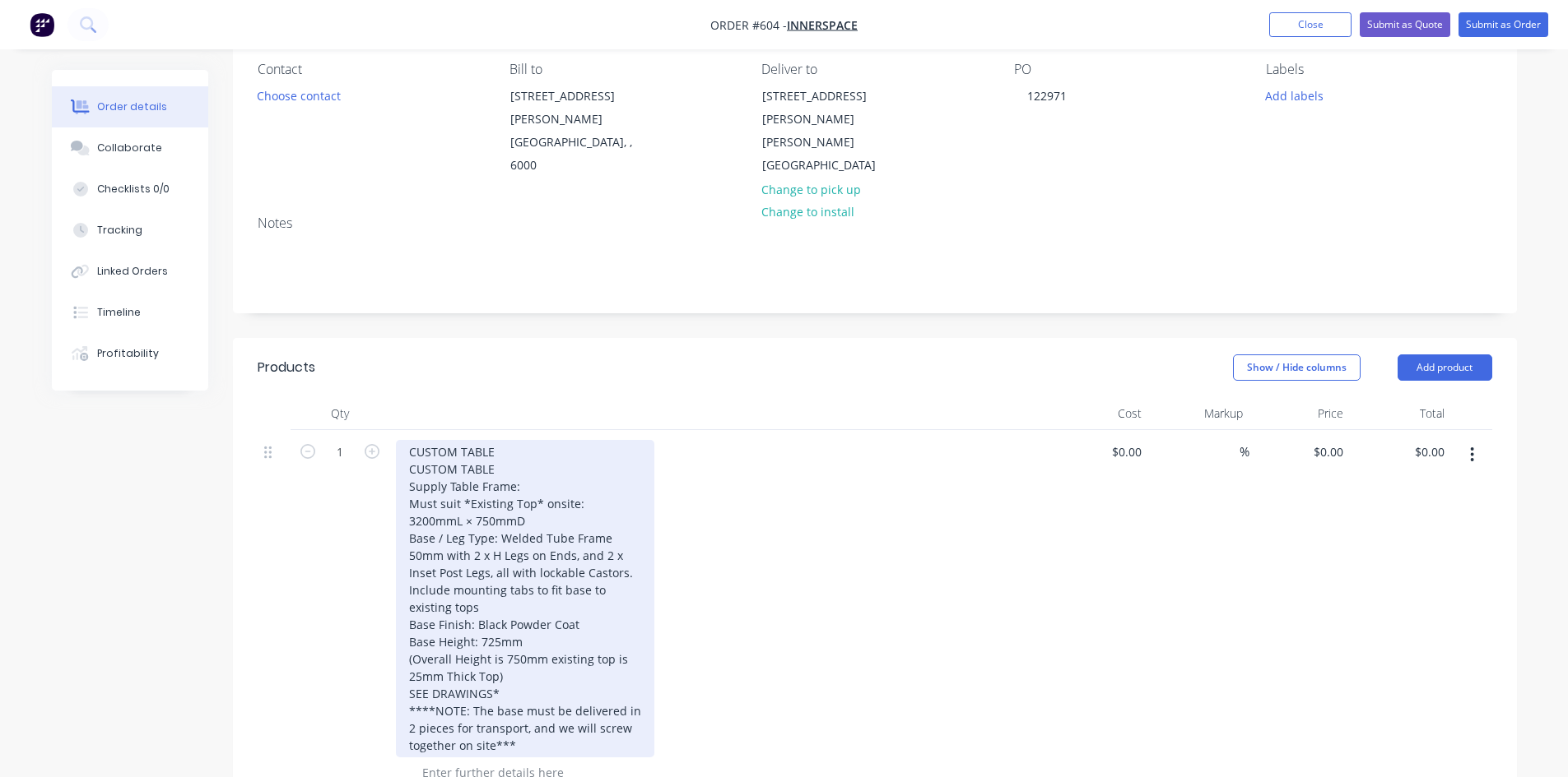
scroll to position [411, 0]
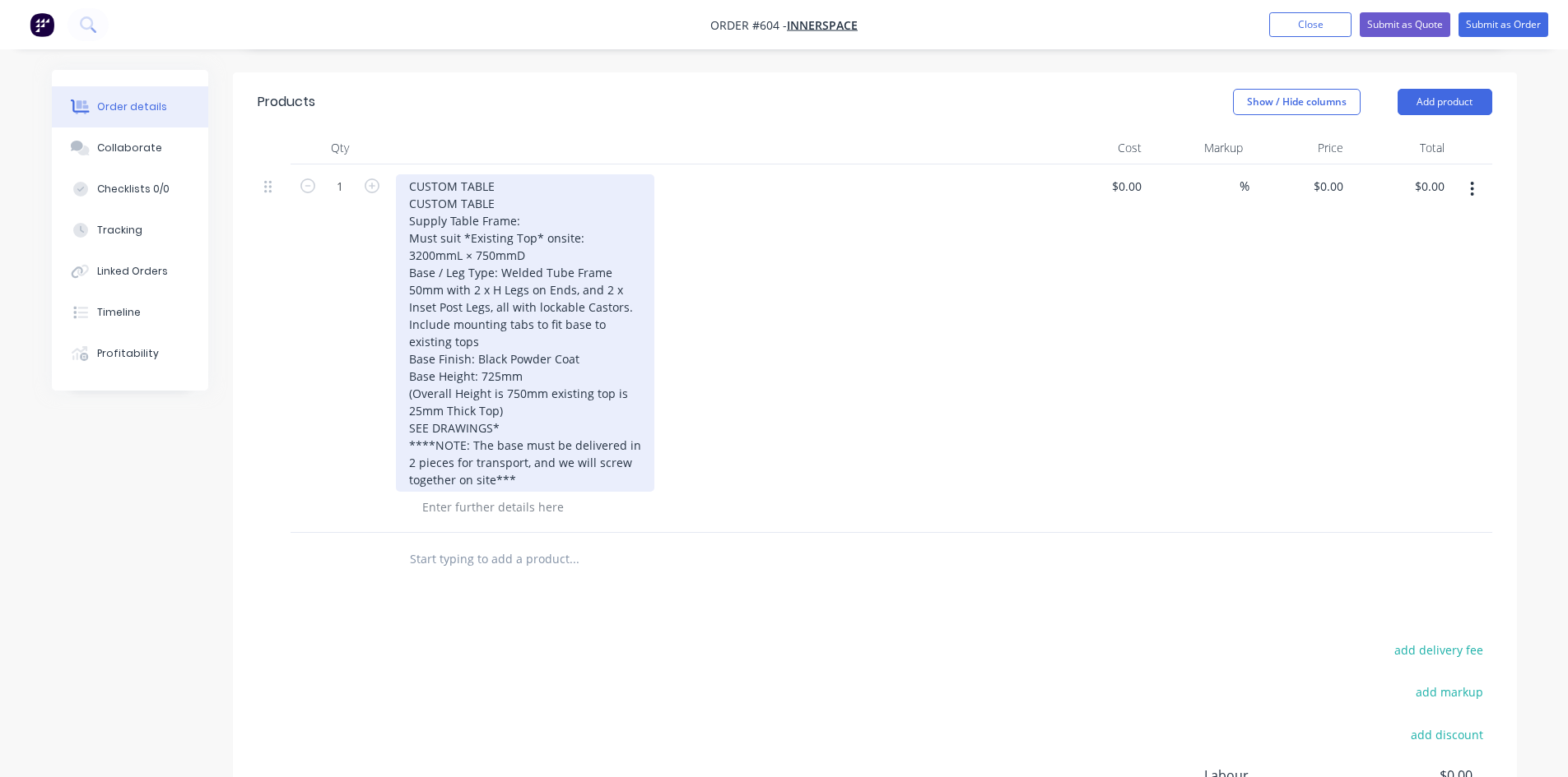
click at [629, 442] on div "CUSTOM TABLE CUSTOM TABLE Supply Table Frame: Must suit *Existing Top* onsite: …" at bounding box center [525, 333] width 259 height 318
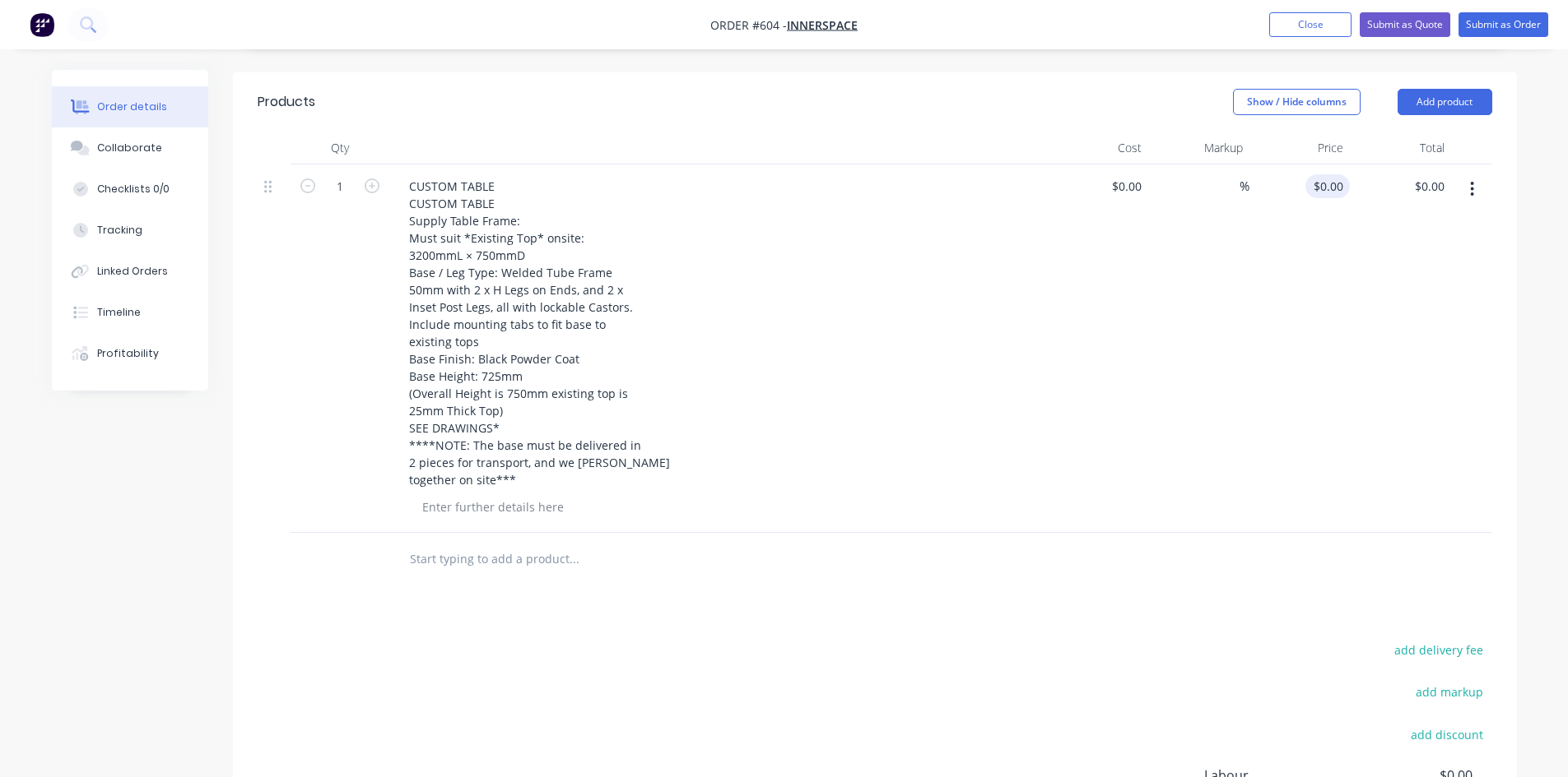
click at [1330, 173] on div "$0.00 $0.00" at bounding box center [1299, 348] width 101 height 368
click at [1335, 174] on input "0" at bounding box center [1330, 186] width 38 height 24
type input "$720.00"
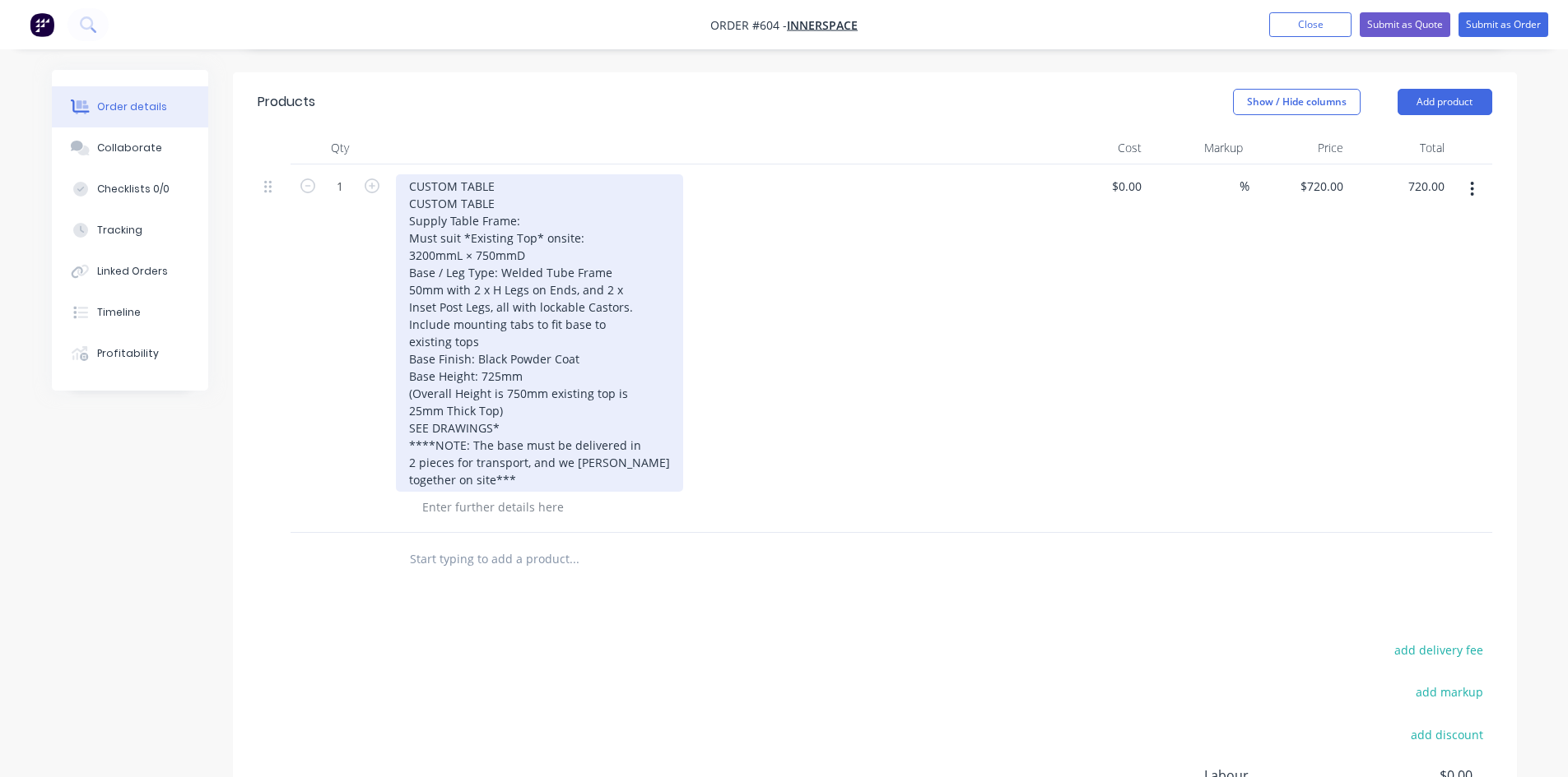
type input "$720.00"
click at [508, 393] on div "CUSTOM TABLE CUSTOM TABLE Supply Table Frame: Must suit *Existing Top* onsite: …" at bounding box center [540, 333] width 287 height 318
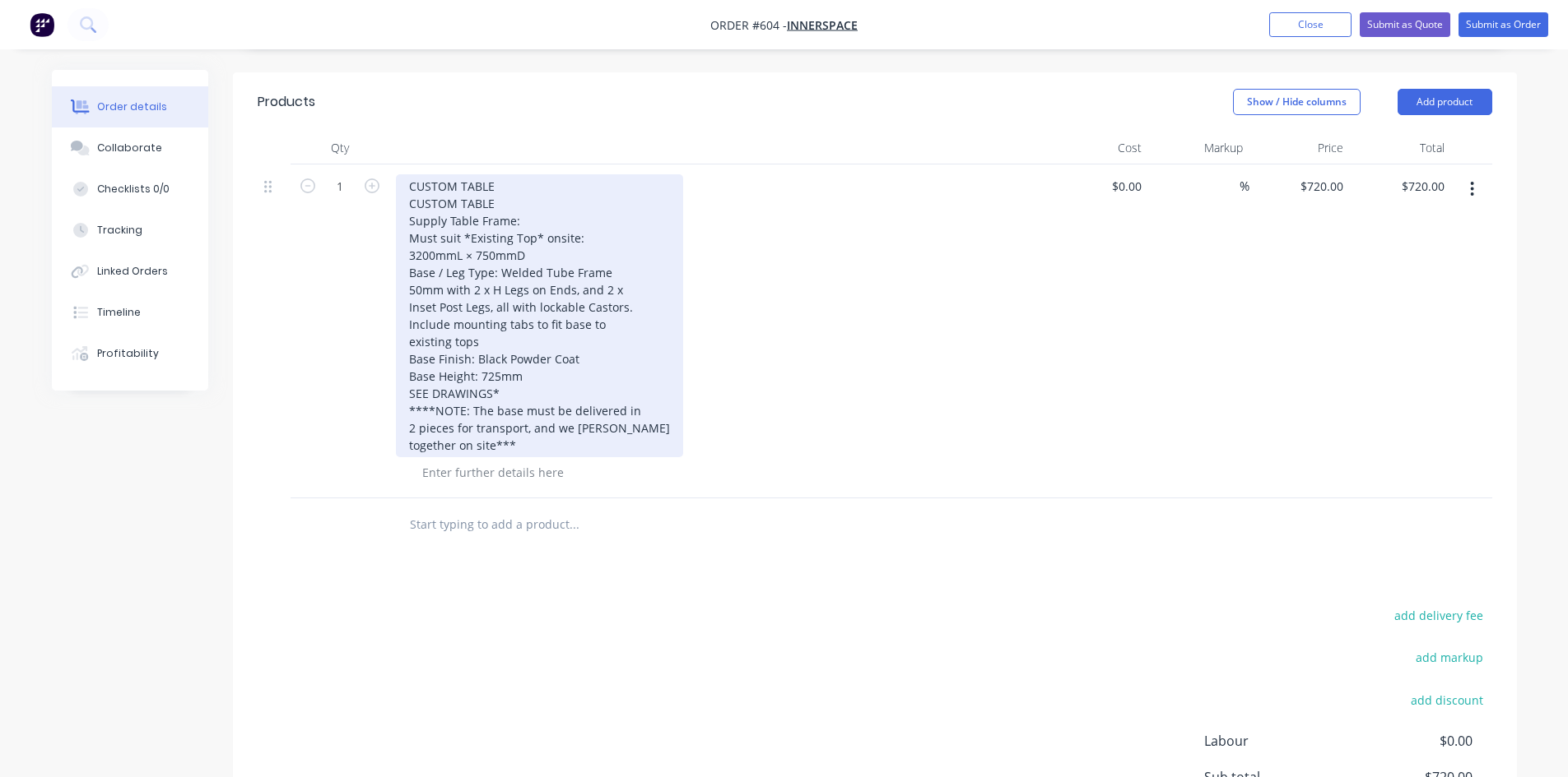
click at [534, 285] on div "CUSTOM TABLE CUSTOM TABLE Supply Table Frame: Must suit *Existing Top* onsite: …" at bounding box center [540, 315] width 287 height 283
click at [600, 301] on div "CUSTOM TABLE CUSTOM TABLE Supply Table Frame: Must suit *Existing Top* onsite: …" at bounding box center [540, 315] width 288 height 283
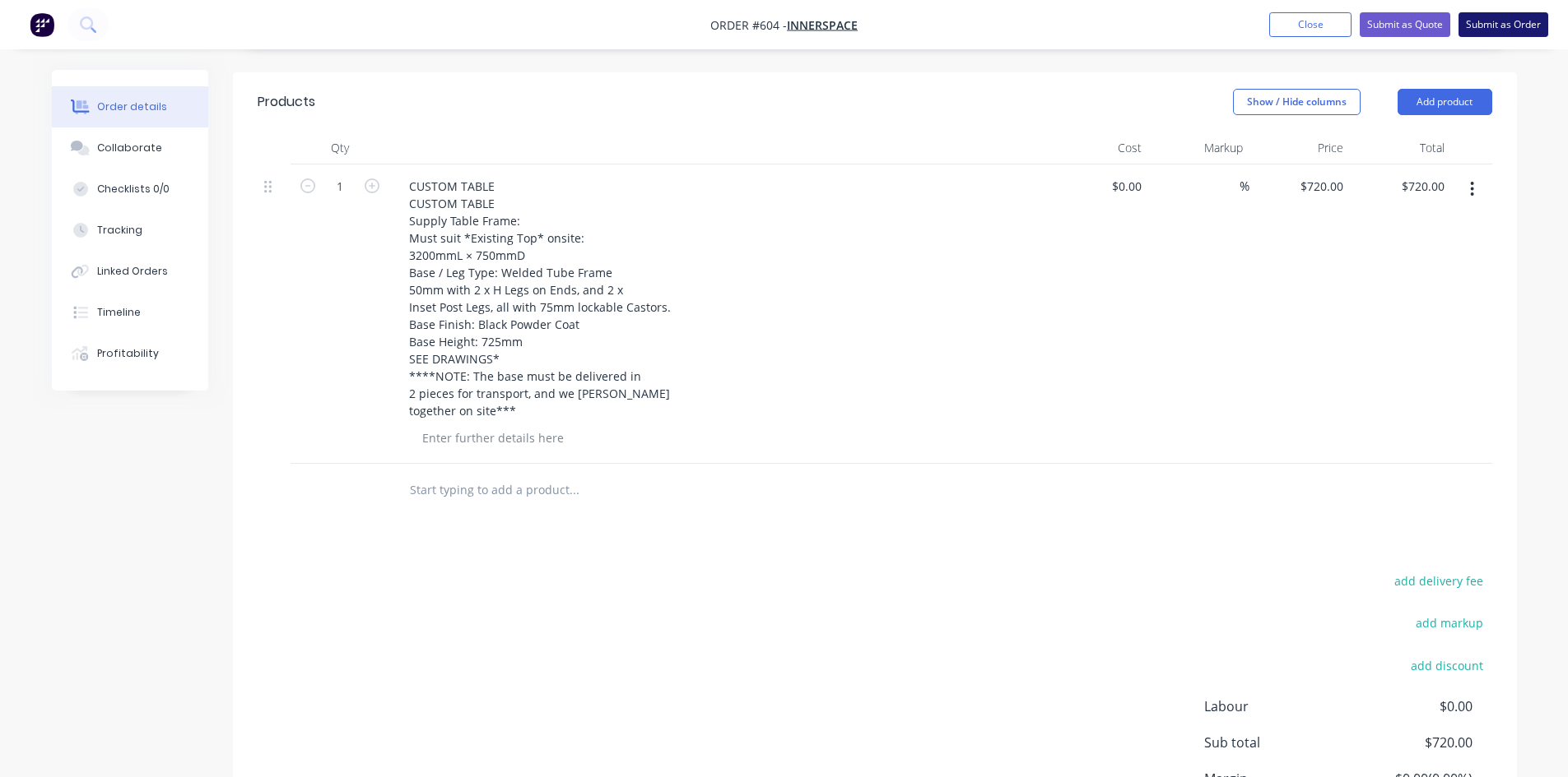
click at [1483, 23] on button "Submit as Order" at bounding box center [1504, 25] width 90 height 25
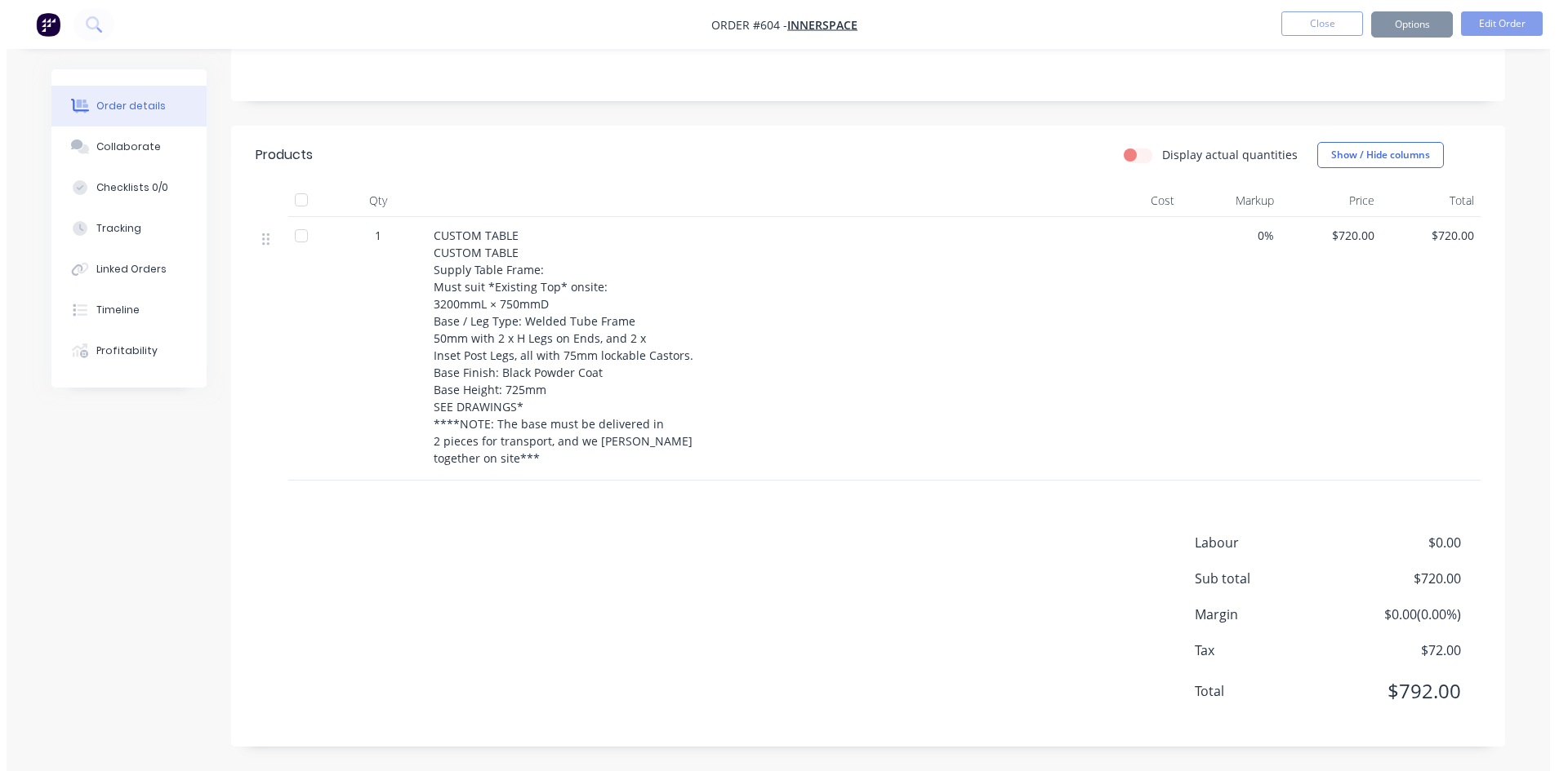
scroll to position [0, 0]
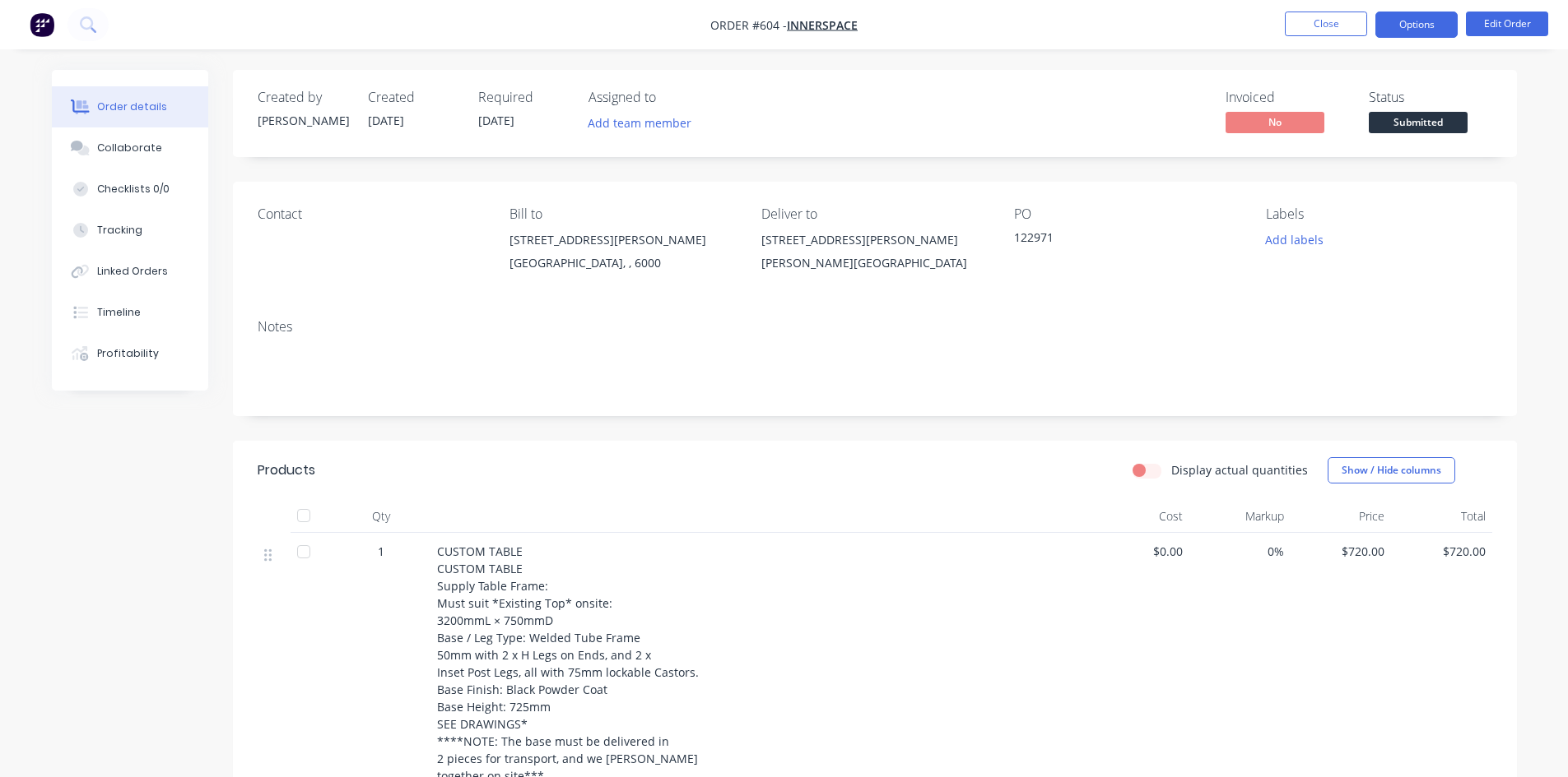
click at [1431, 23] on button "Options" at bounding box center [1416, 25] width 83 height 27
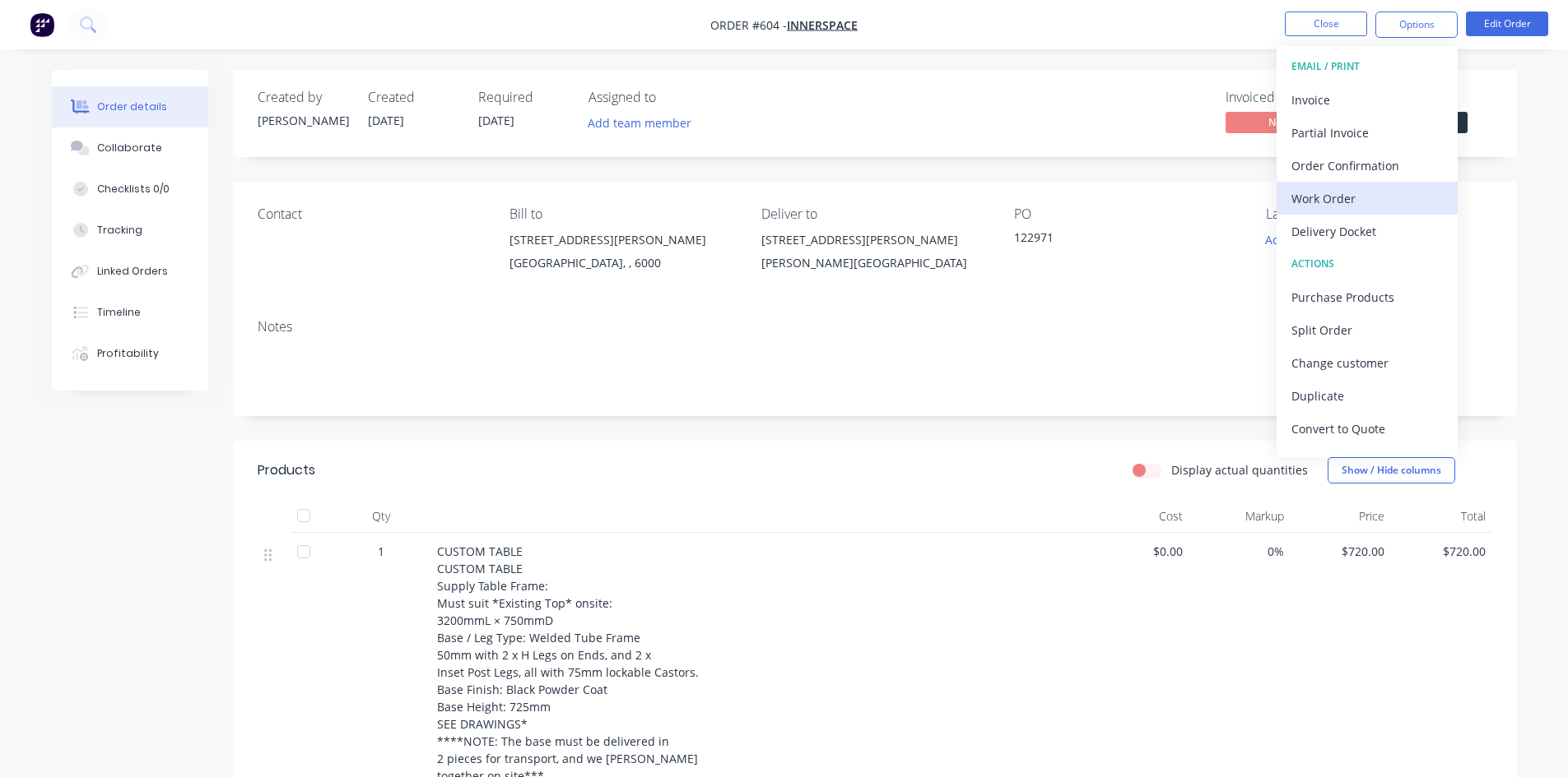
click at [1356, 201] on div "Work Order" at bounding box center [1367, 198] width 152 height 24
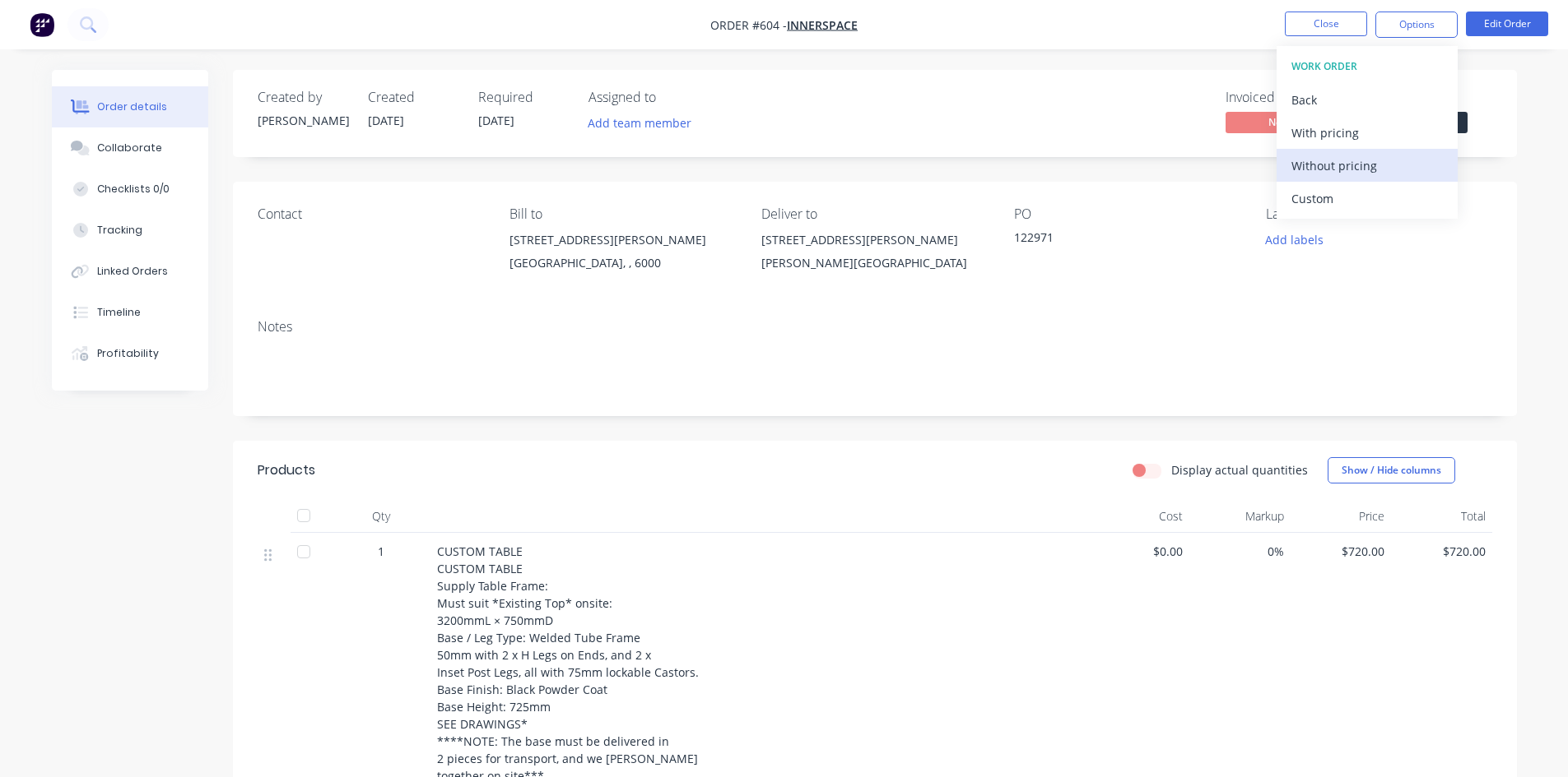
click at [1394, 157] on div "Without pricing" at bounding box center [1367, 166] width 152 height 24
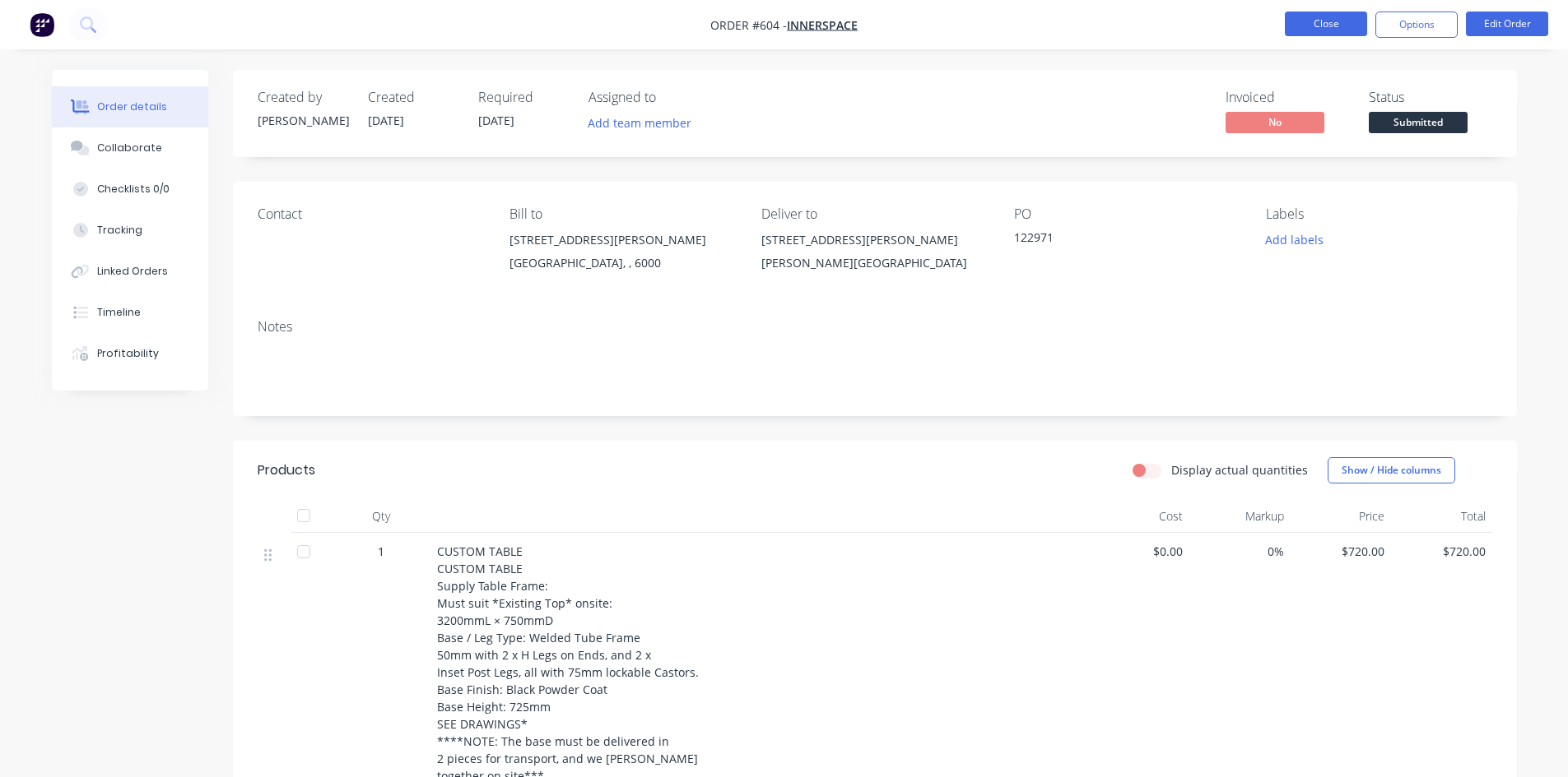
click at [1344, 23] on button "Close" at bounding box center [1325, 24] width 83 height 25
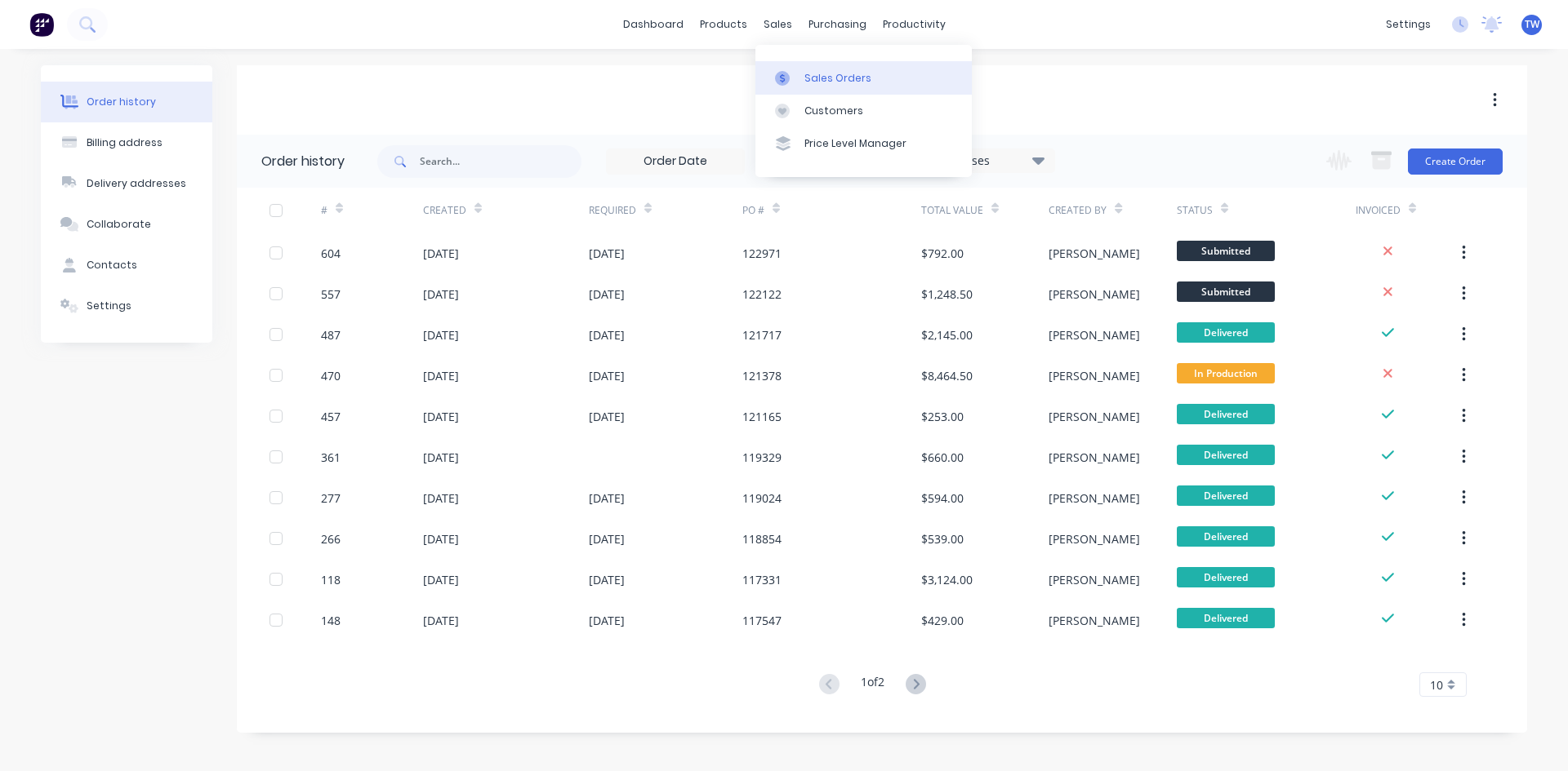
click at [833, 79] on div "Sales Orders" at bounding box center [837, 79] width 67 height 15
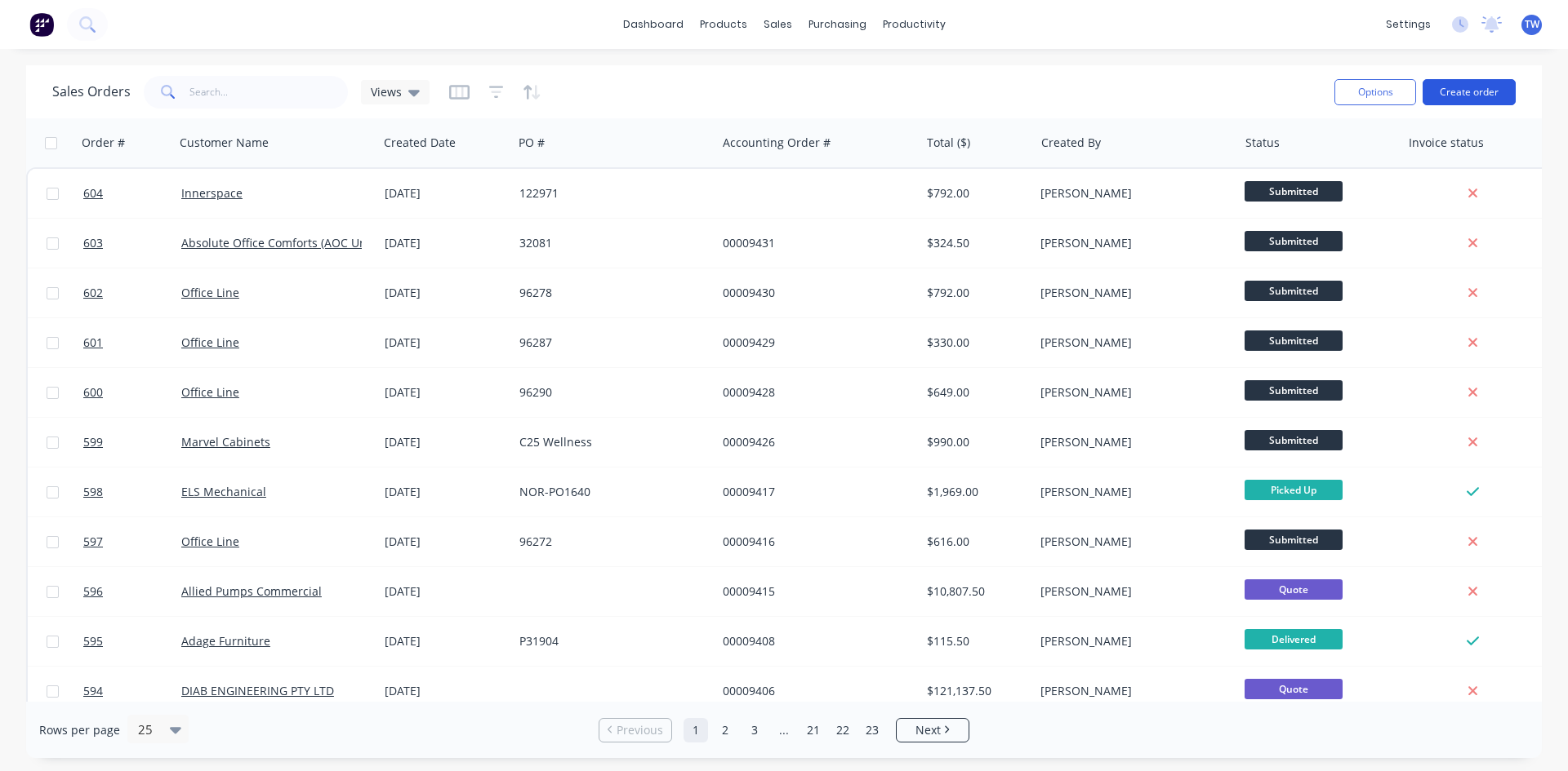
click at [1469, 90] on button "Create order" at bounding box center [1469, 93] width 93 height 26
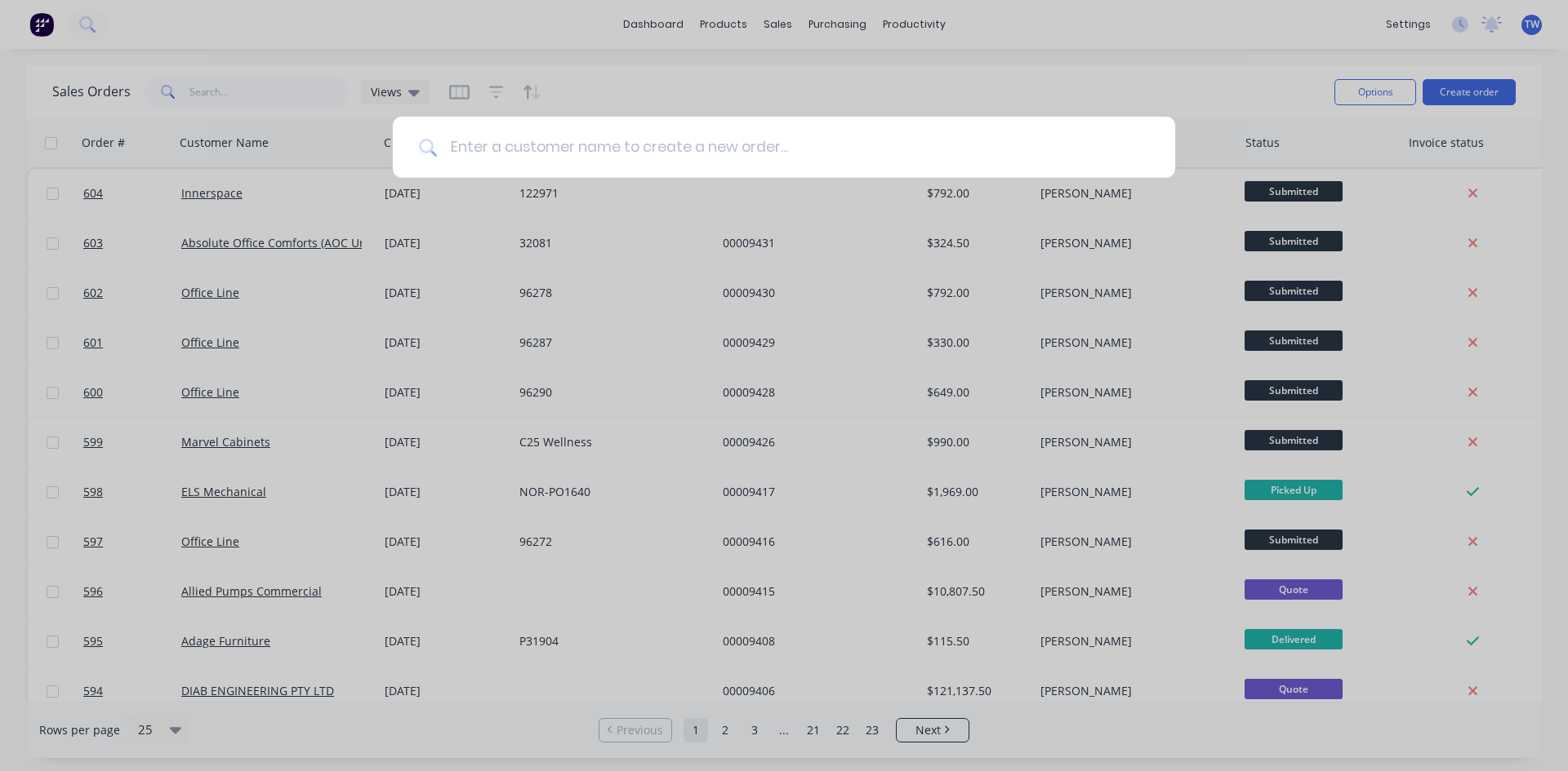
click at [452, 130] on input at bounding box center [793, 147] width 712 height 61
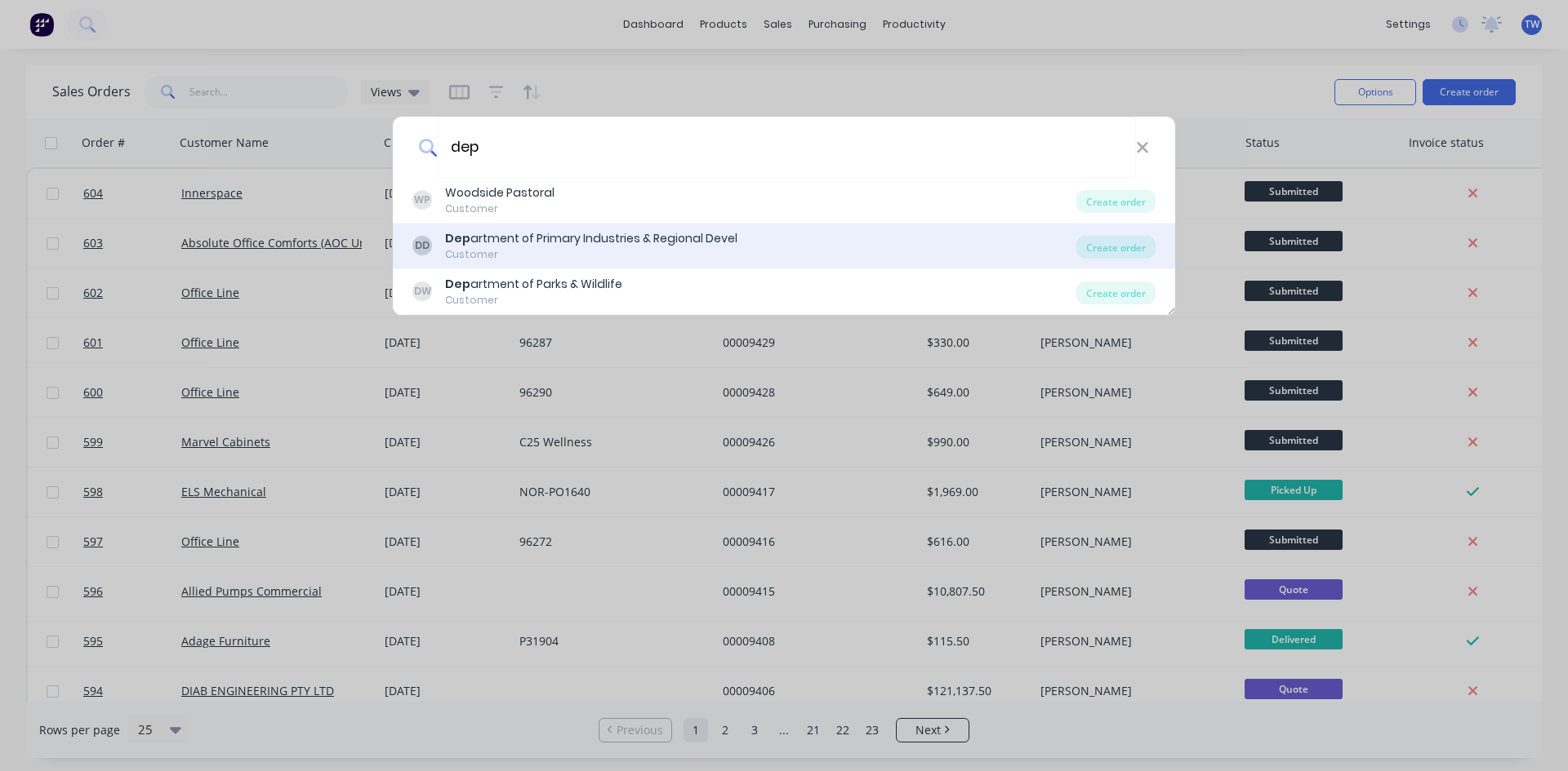
type input "dep"
click at [495, 232] on div "Dep artment of Primary Industries & Regional Devel" at bounding box center [591, 238] width 292 height 17
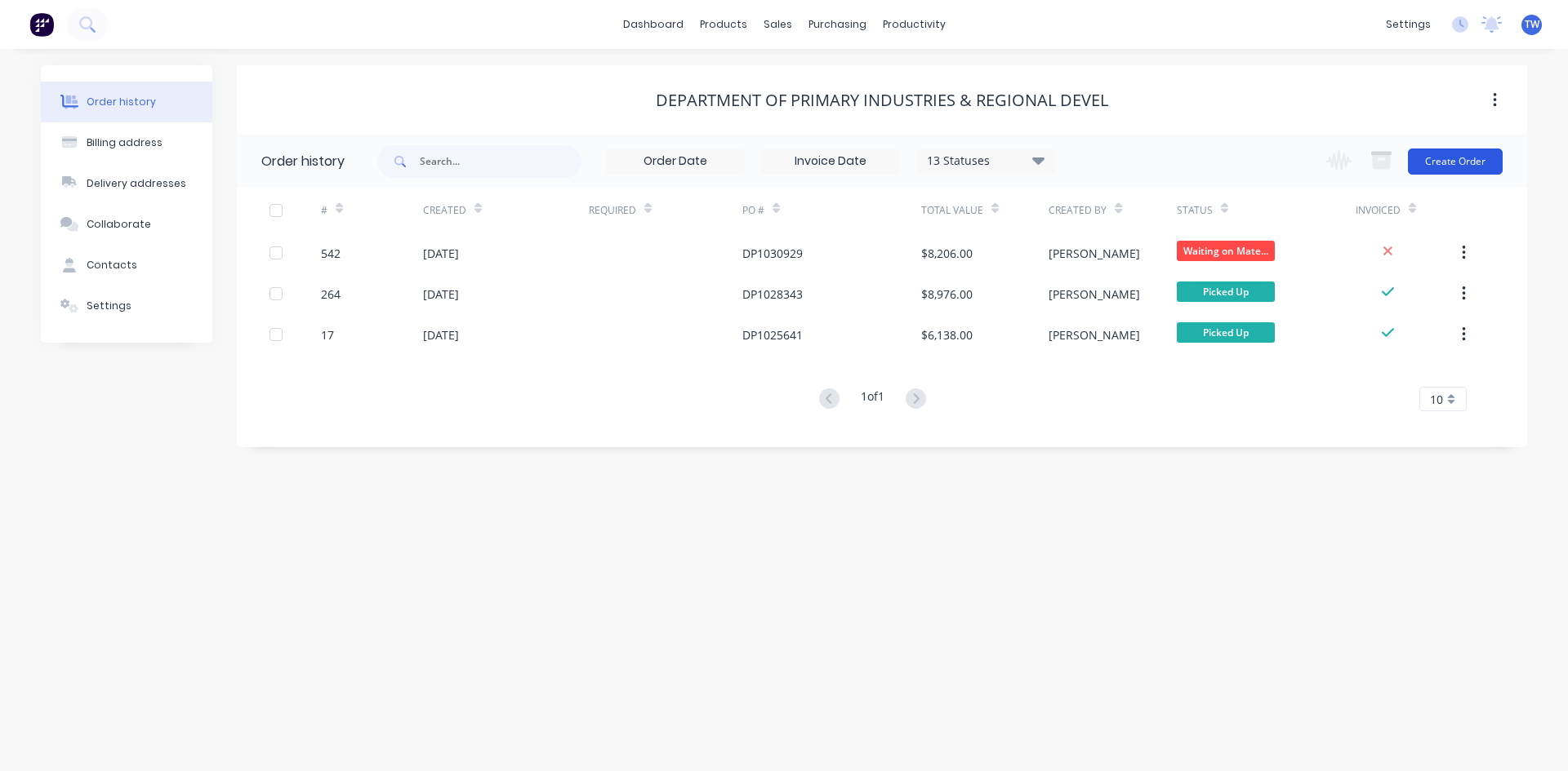
click at [1444, 162] on button "Create Order" at bounding box center [1455, 162] width 94 height 26
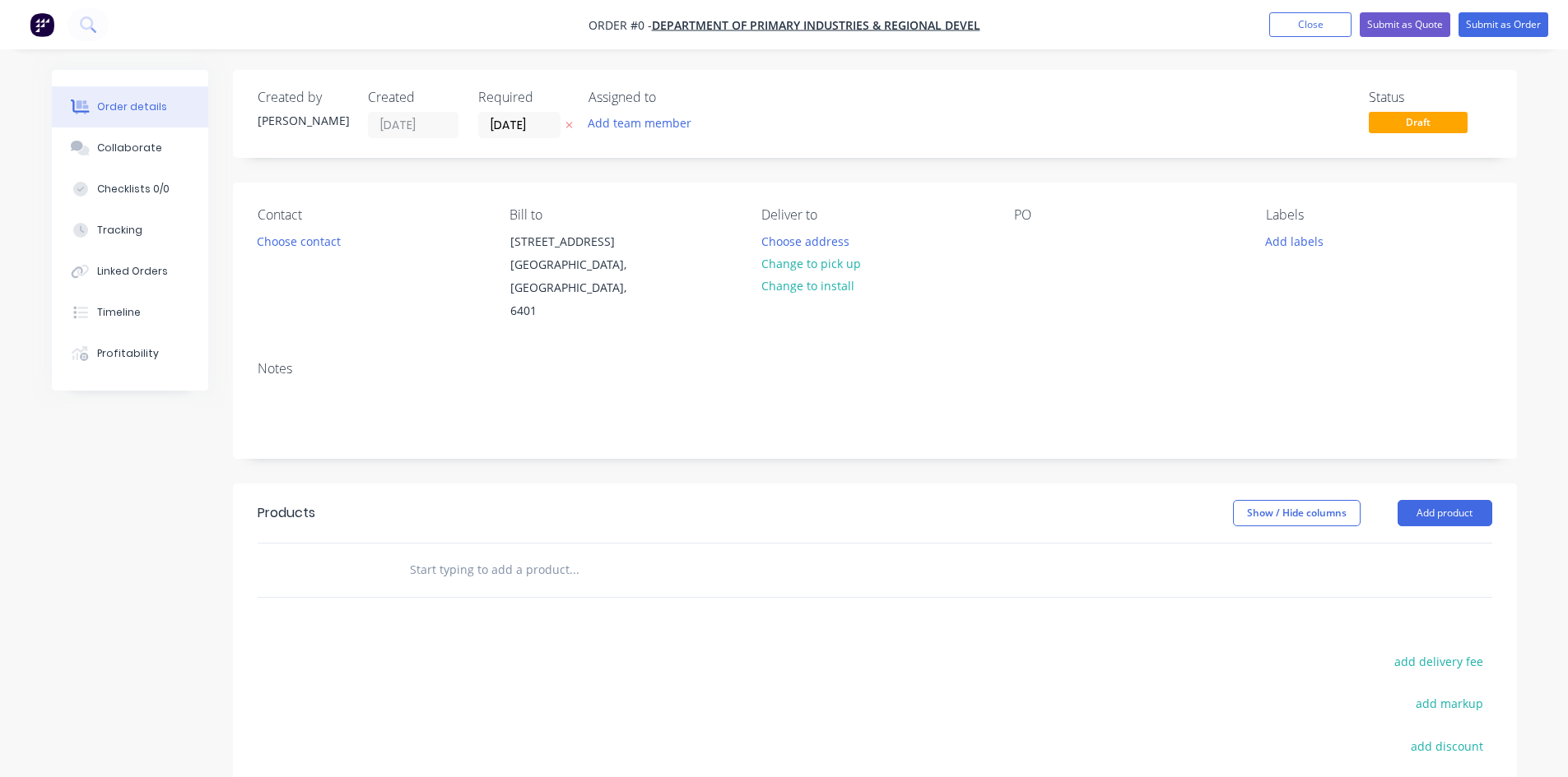
click at [1412, 128] on span "Draft" at bounding box center [1418, 122] width 98 height 21
click at [1323, 18] on button "Close" at bounding box center [1310, 25] width 83 height 25
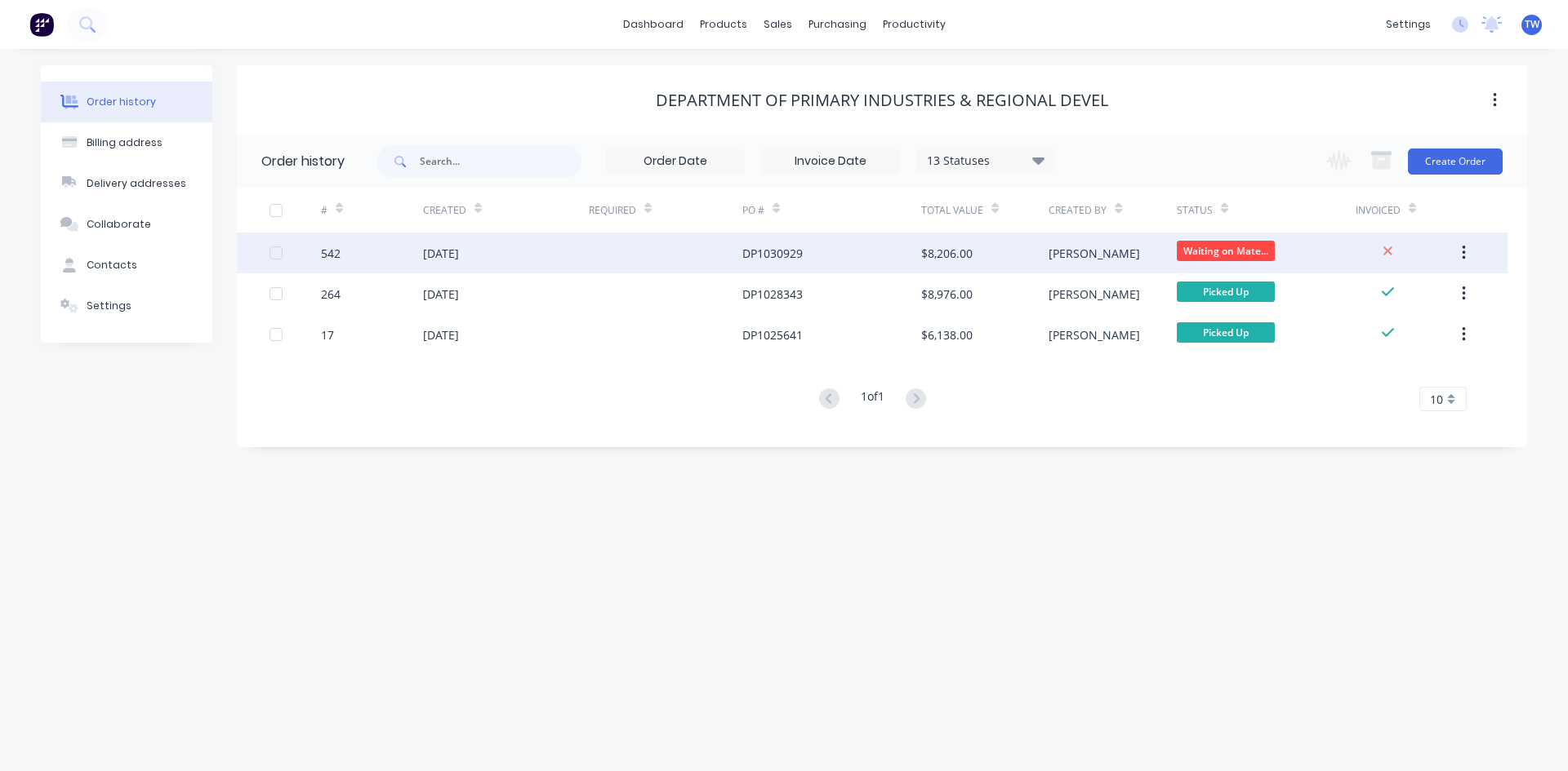
click at [981, 257] on div "$8,206.00" at bounding box center [985, 252] width 127 height 41
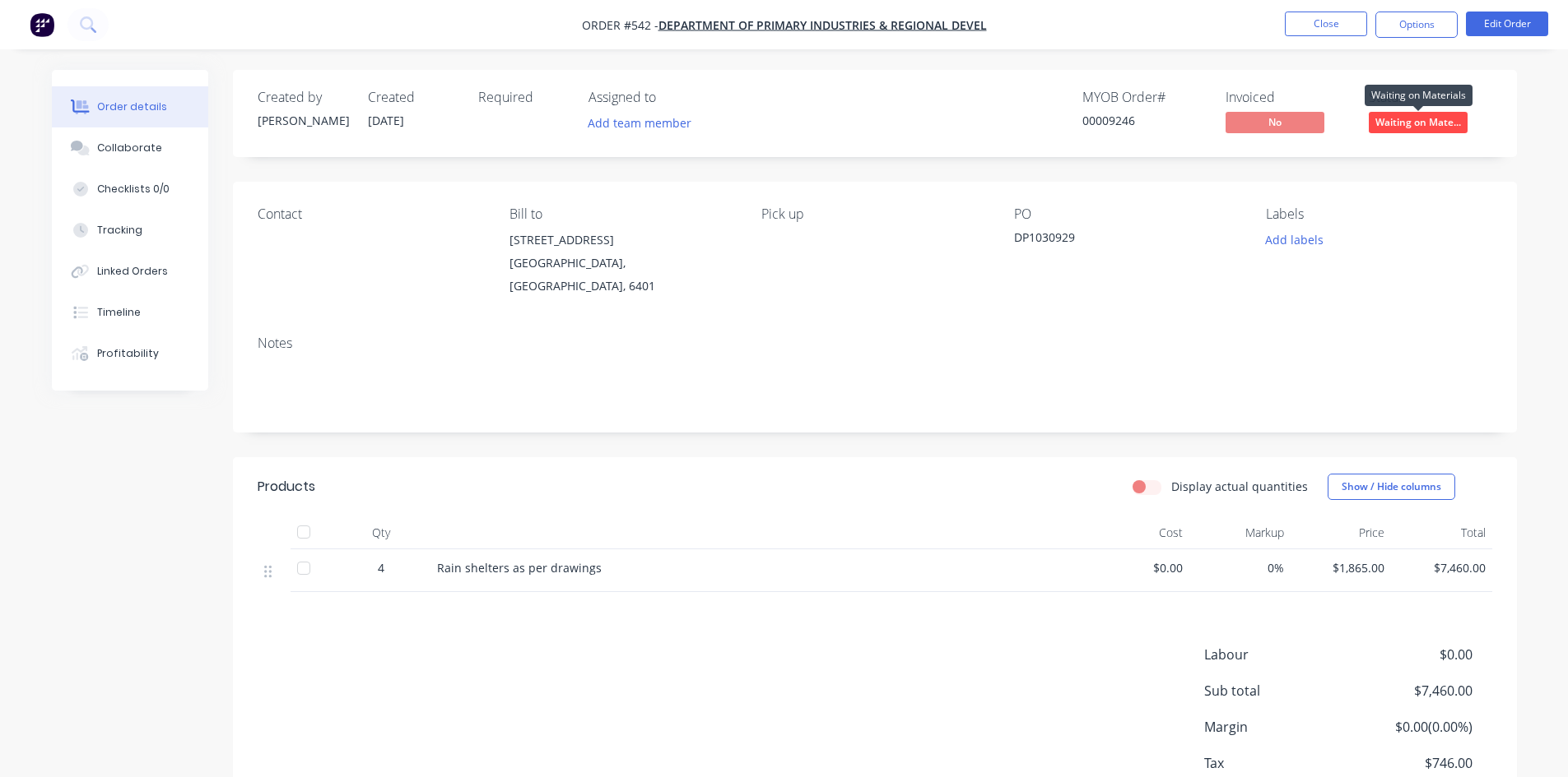
click at [1391, 117] on span "Waiting on Mate..." at bounding box center [1418, 122] width 98 height 21
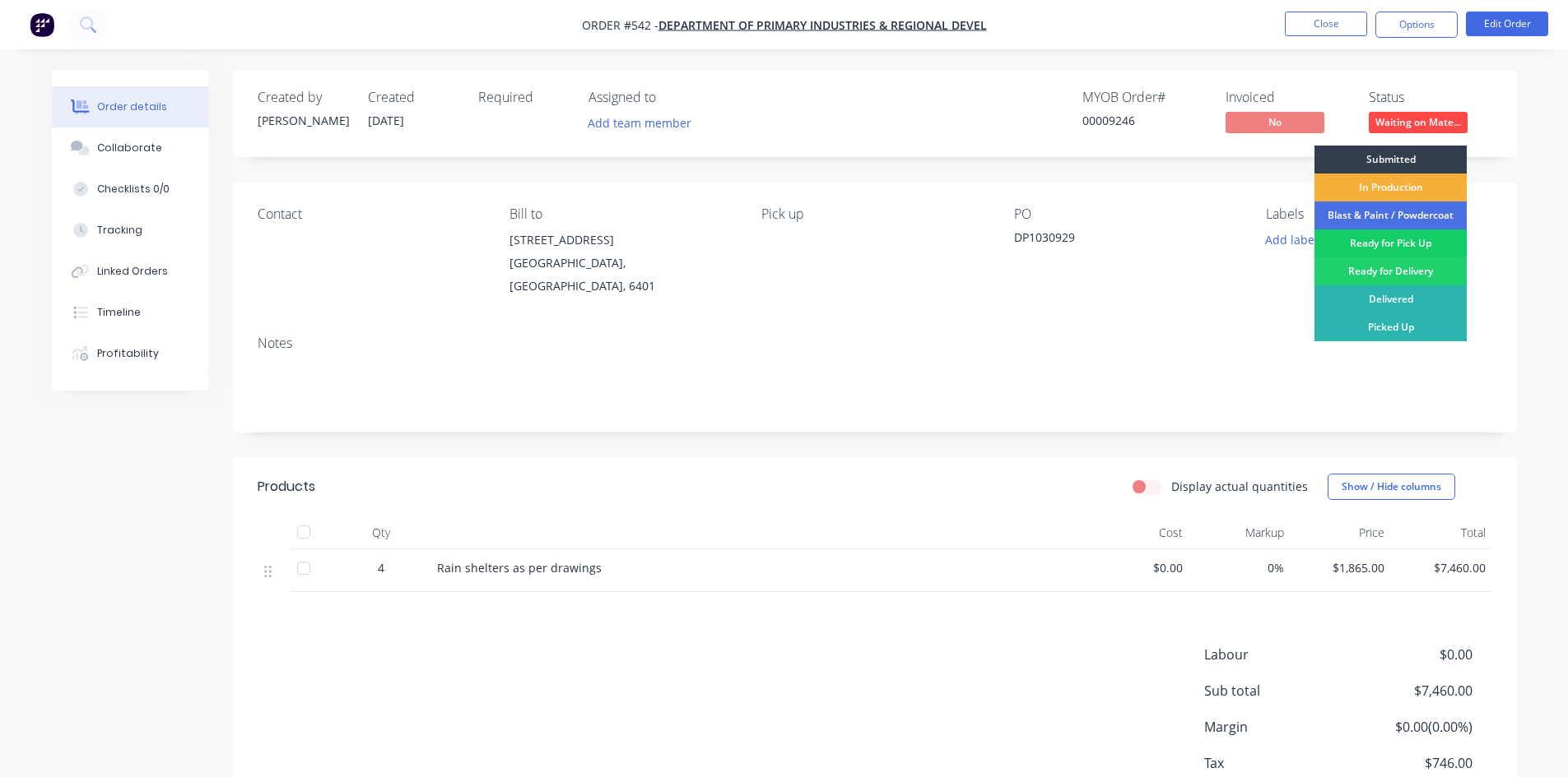
click at [1409, 234] on div "Ready for Pick Up" at bounding box center [1390, 243] width 153 height 28
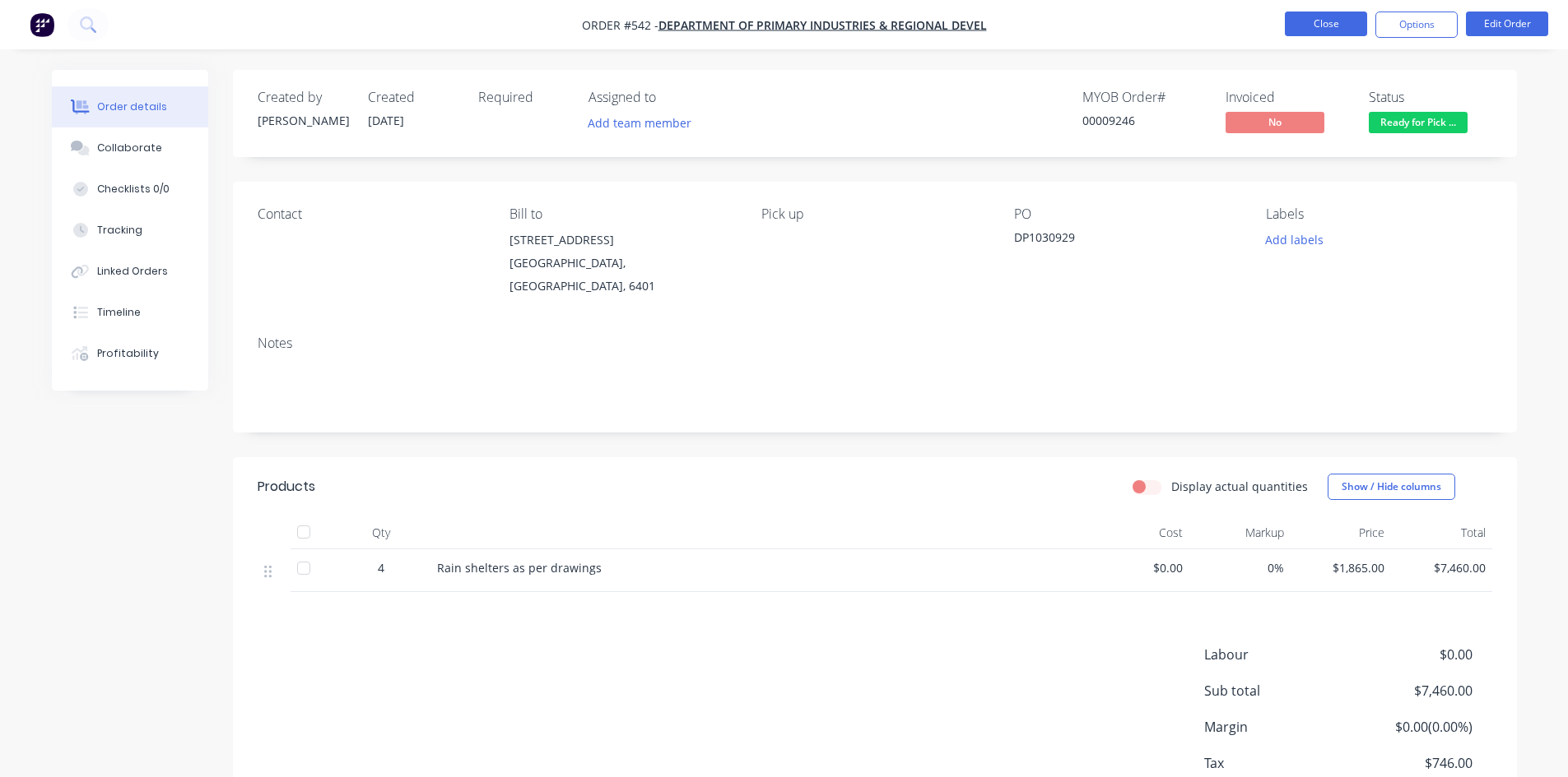
click at [1344, 29] on button "Close" at bounding box center [1325, 24] width 83 height 25
